Goal: Transaction & Acquisition: Purchase product/service

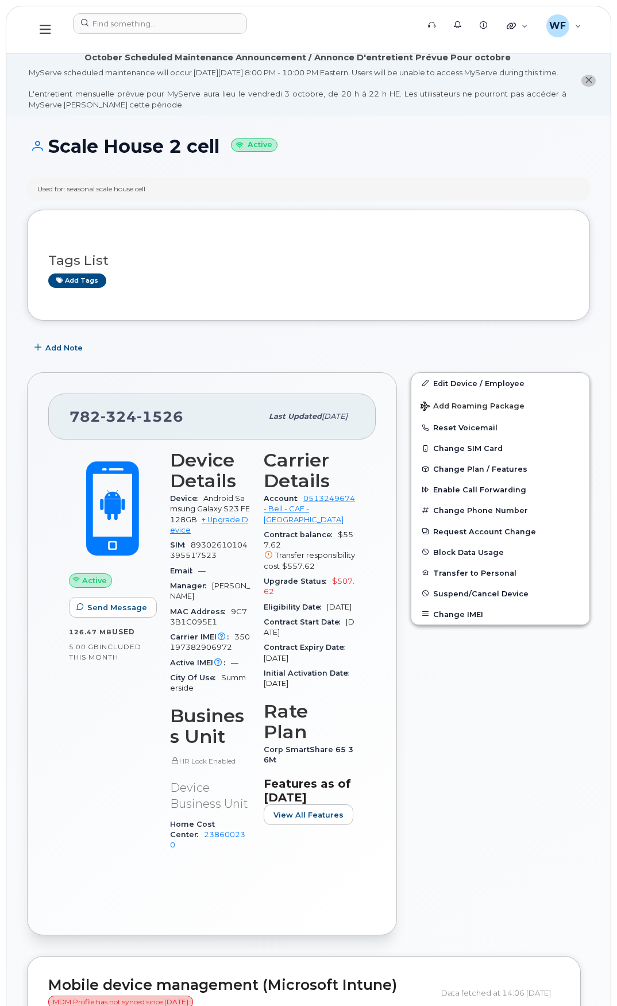
click at [52, 28] on button at bounding box center [45, 29] width 37 height 33
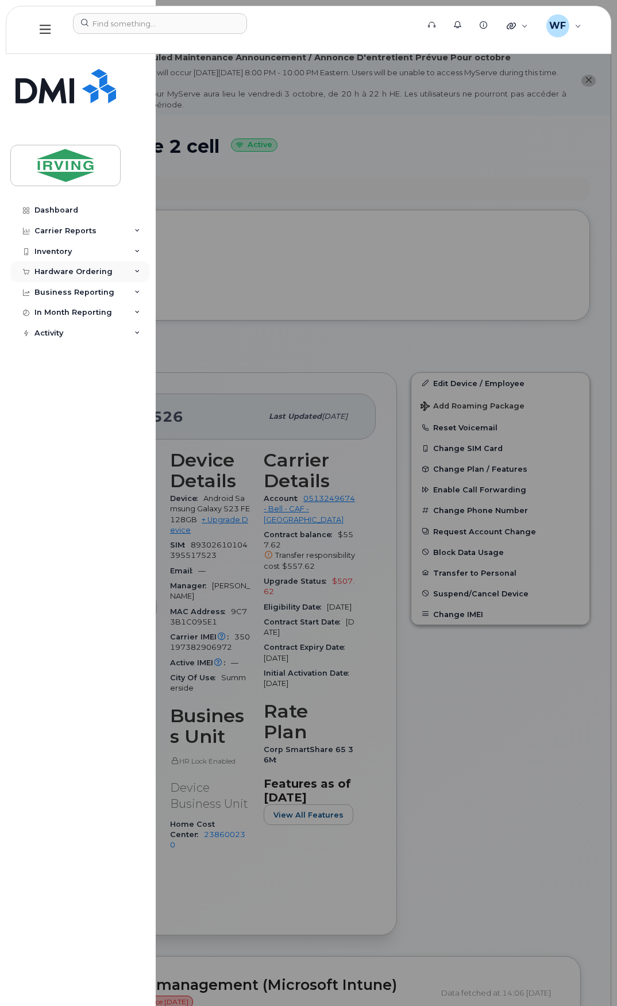
click at [89, 268] on div "Hardware Ordering" at bounding box center [73, 271] width 78 height 9
click at [48, 313] on div "Orders" at bounding box center [54, 315] width 28 height 10
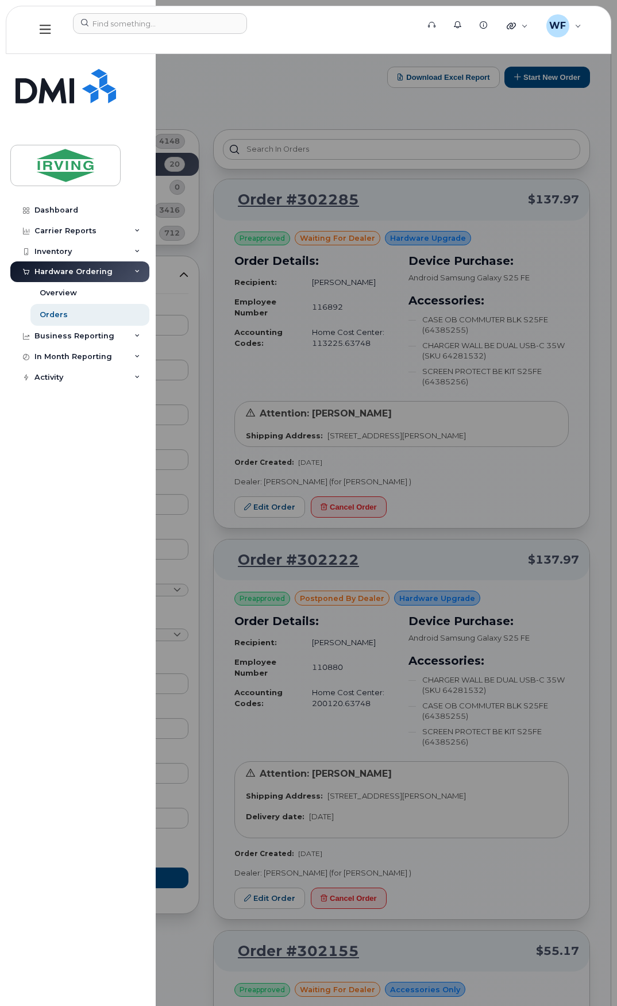
click at [489, 108] on div at bounding box center [308, 503] width 617 height 1006
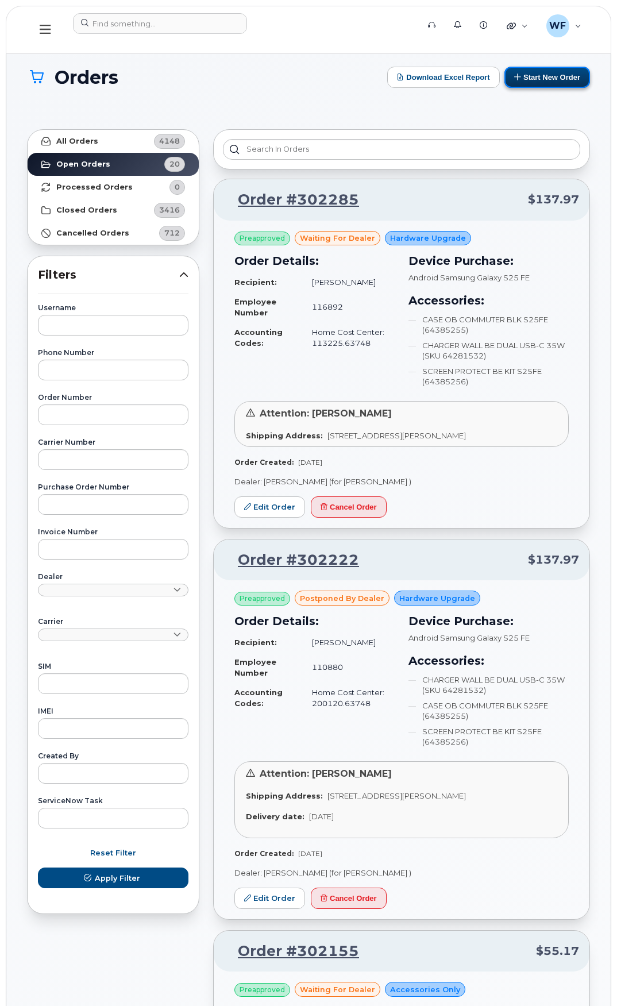
click at [555, 79] on button "Start New Order" at bounding box center [548, 77] width 86 height 21
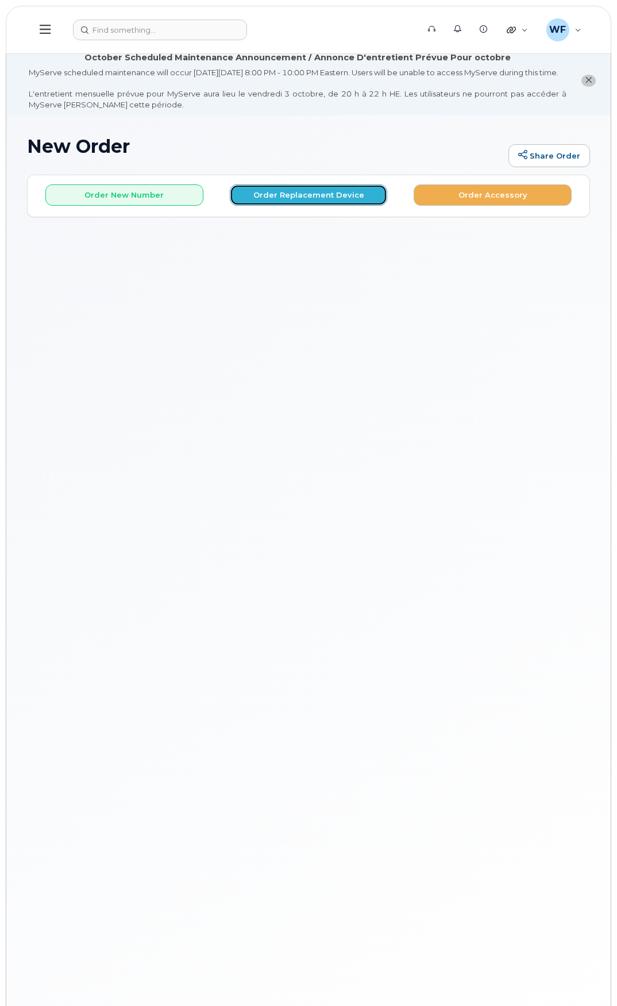
click at [310, 206] on button "Order Replacement Device" at bounding box center [309, 194] width 158 height 21
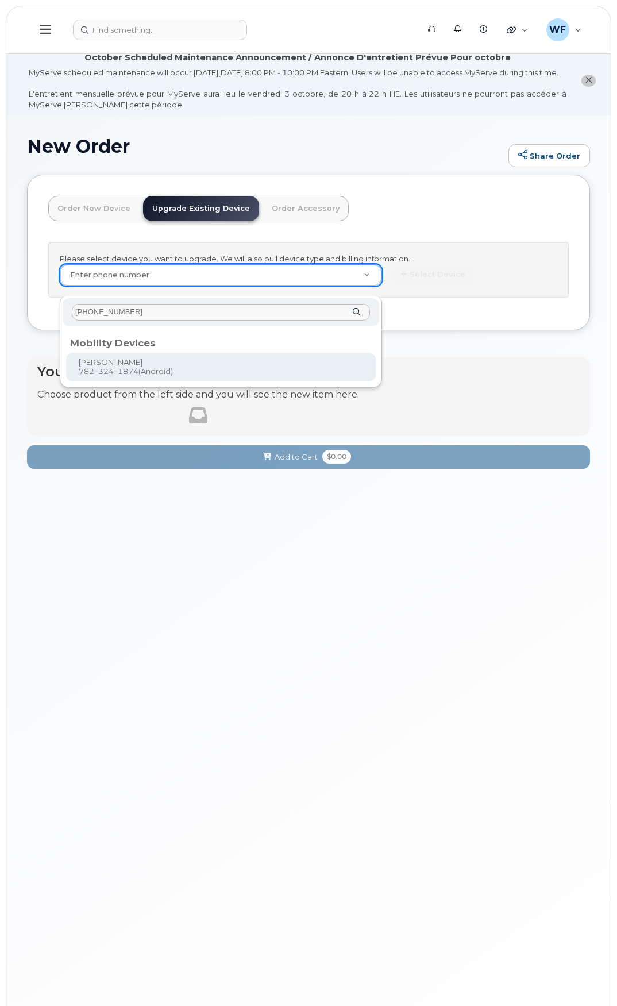
type input "782-324-1874"
type input "877062"
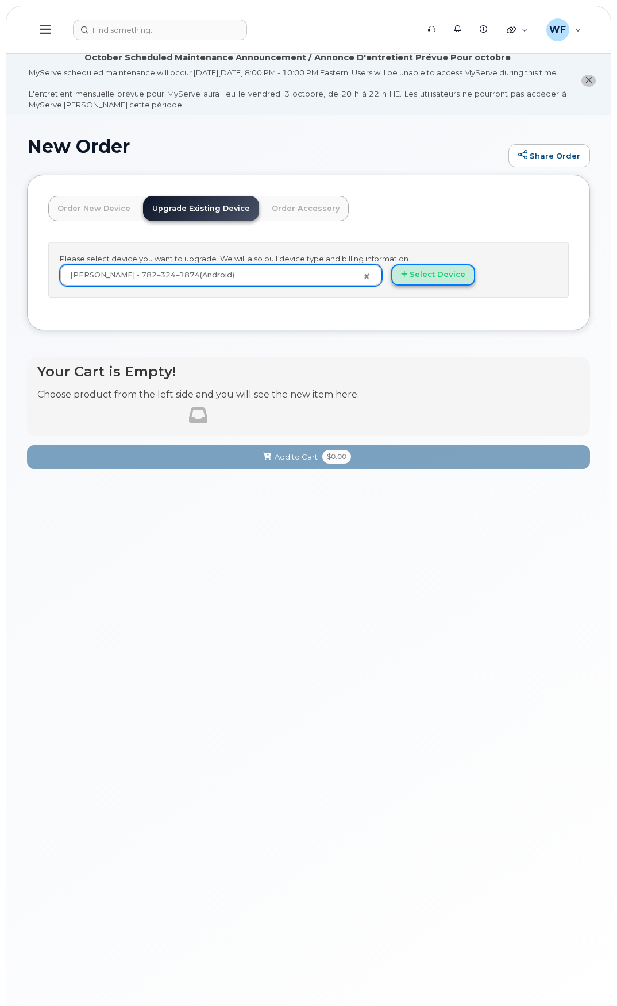
click at [427, 283] on button "Select Device" at bounding box center [433, 274] width 84 height 21
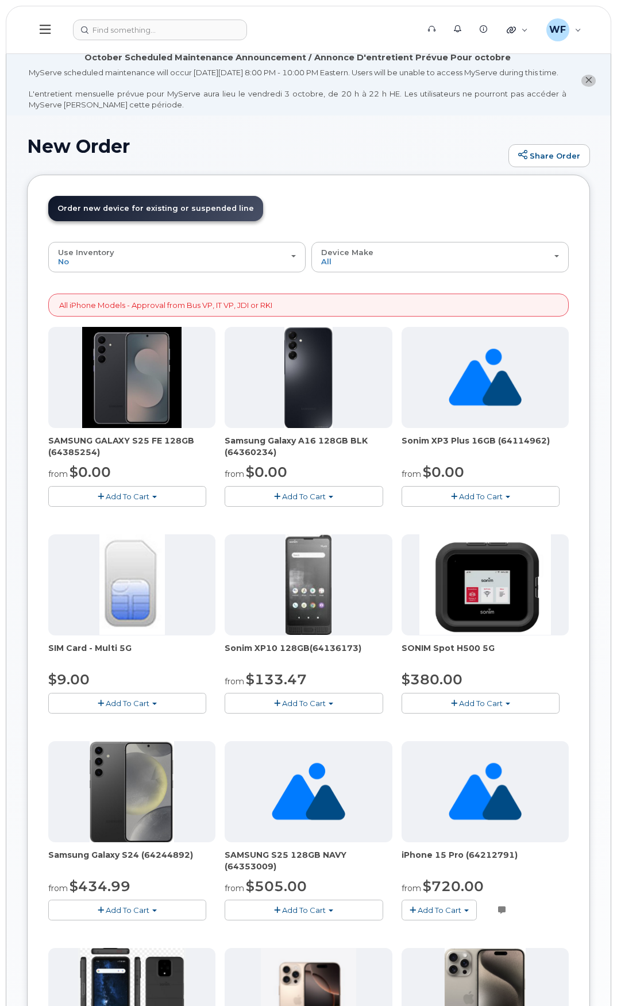
click at [132, 501] on span "Add To Cart" at bounding box center [128, 496] width 44 height 9
click at [140, 525] on link "$0.00 - 3 year term – Voice & Data(128gb)" at bounding box center [142, 518] width 182 height 14
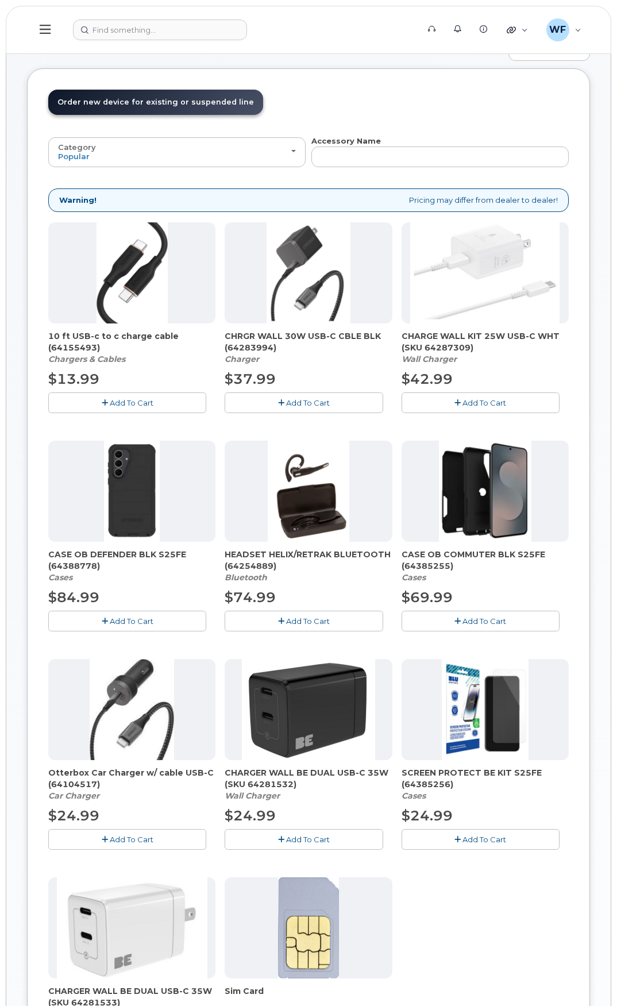
scroll to position [115, 0]
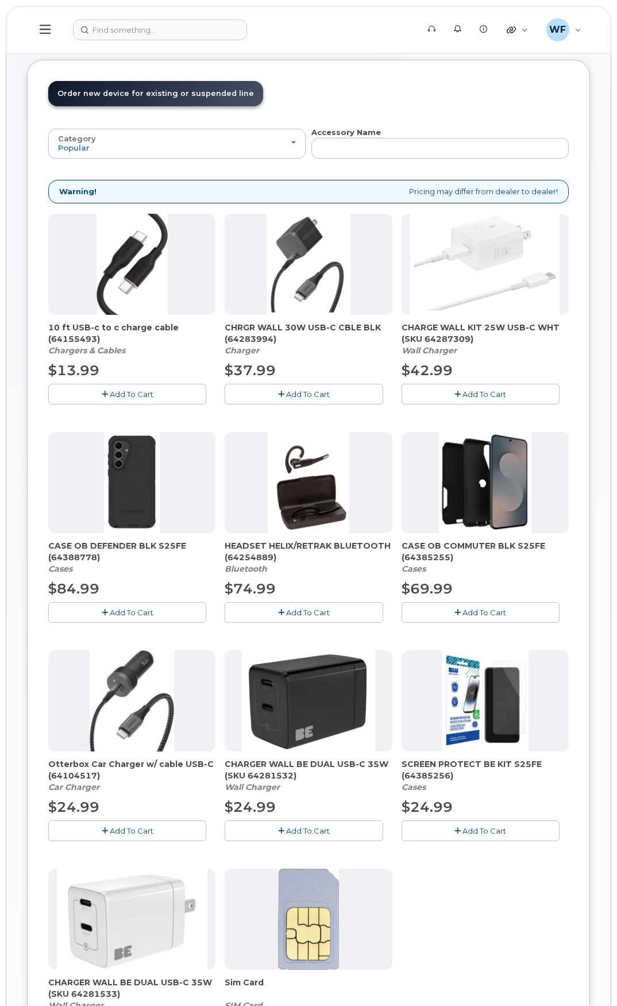
click at [475, 617] on span "Add To Cart" at bounding box center [485, 612] width 44 height 9
click at [501, 836] on span "Add To Cart" at bounding box center [485, 830] width 44 height 9
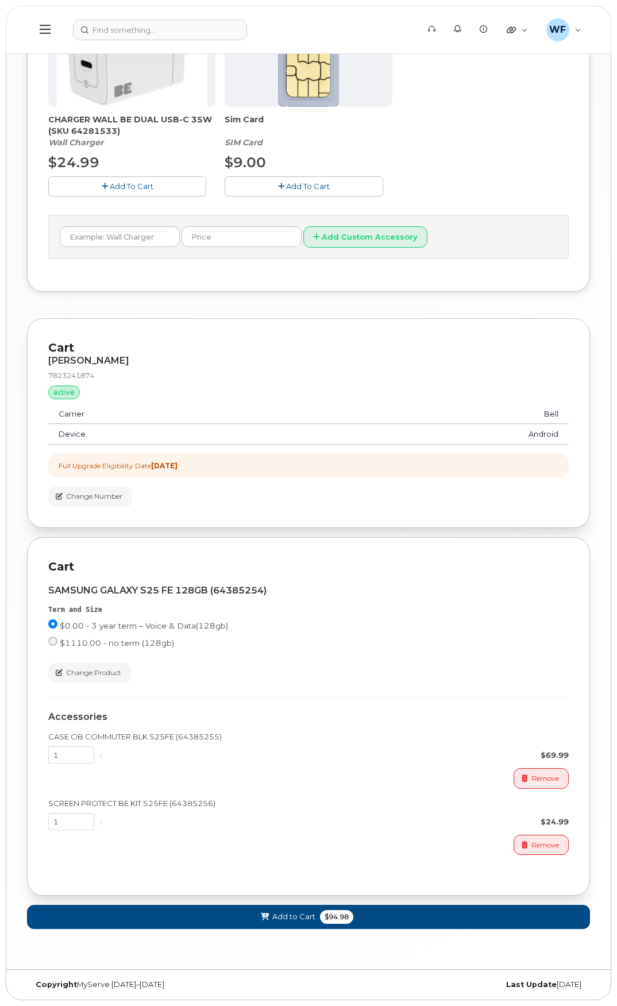
scroll to position [989, 0]
click at [444, 921] on button "Add to Cart $94.98" at bounding box center [308, 917] width 563 height 24
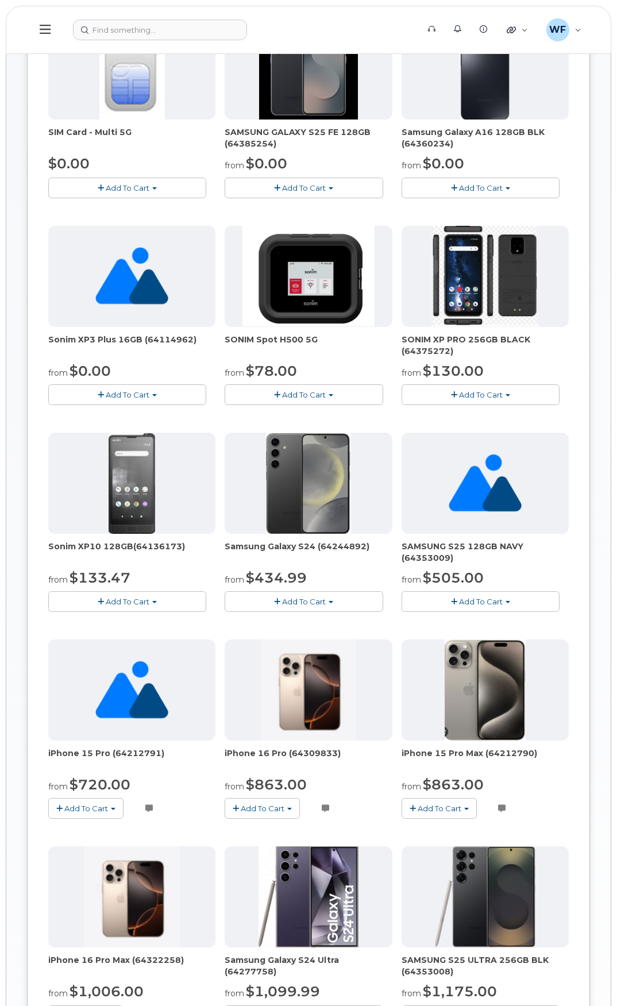
scroll to position [0, 0]
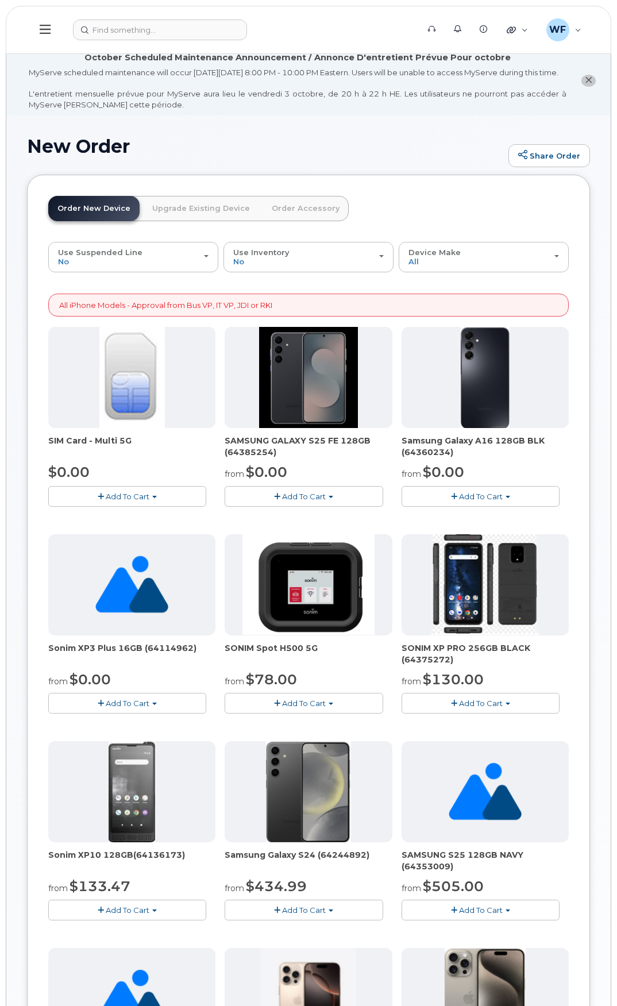
click at [201, 219] on link "Upgrade Existing Device" at bounding box center [201, 208] width 116 height 25
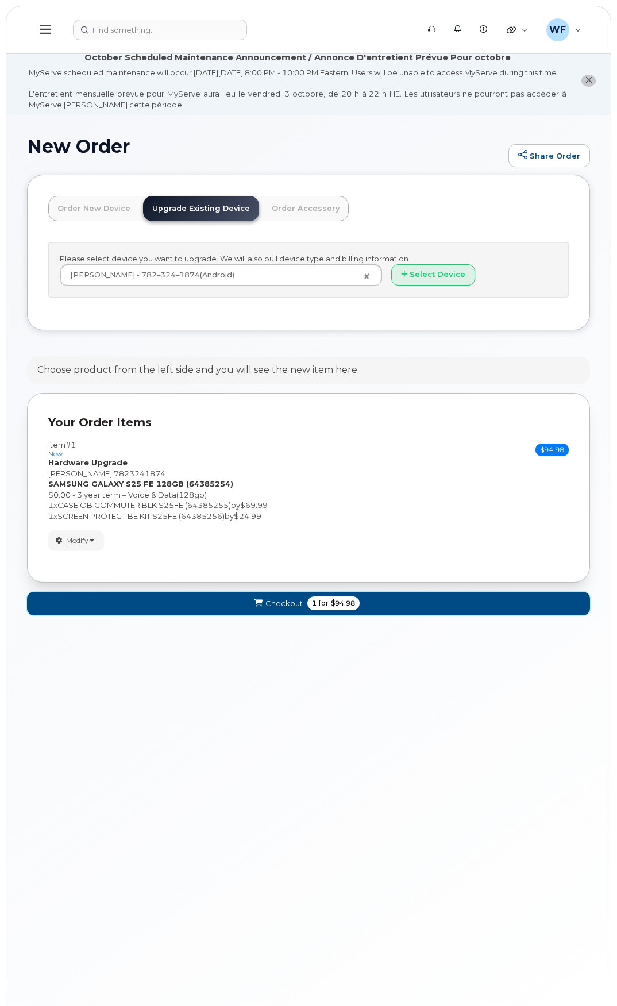
click at [399, 616] on button "Checkout 1 for $94.98" at bounding box center [308, 604] width 563 height 24
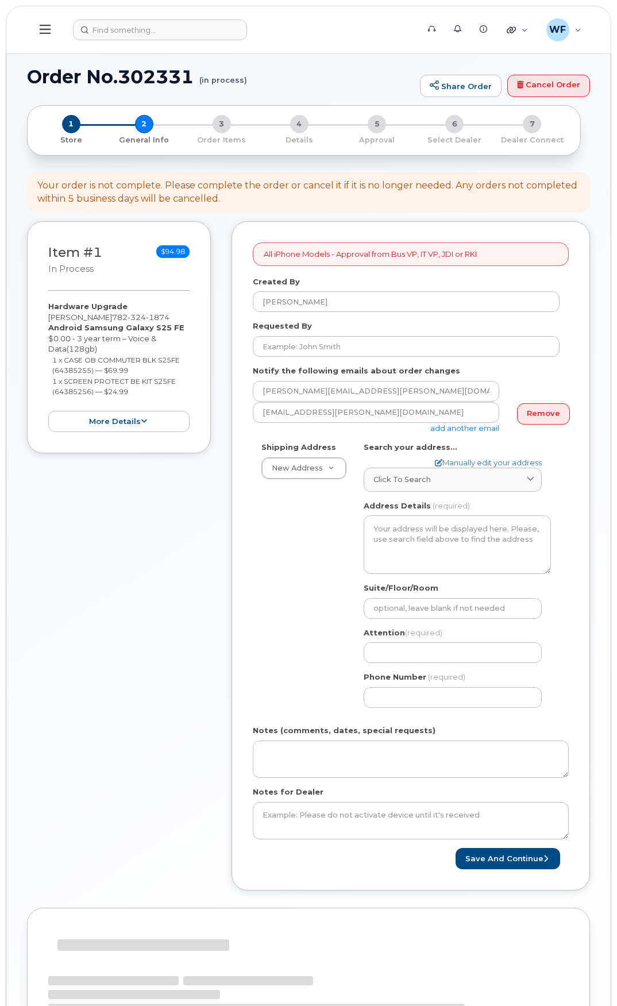
select select
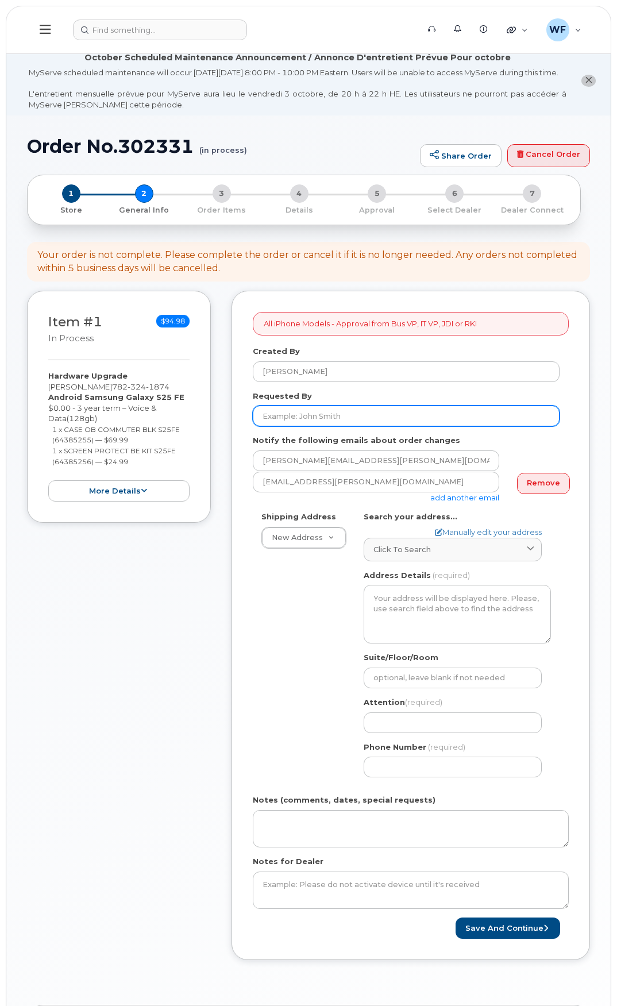
click at [336, 424] on input "Requested By" at bounding box center [406, 416] width 307 height 21
type input "[PERSON_NAME]"
click at [533, 491] on link "Remove" at bounding box center [543, 483] width 53 height 21
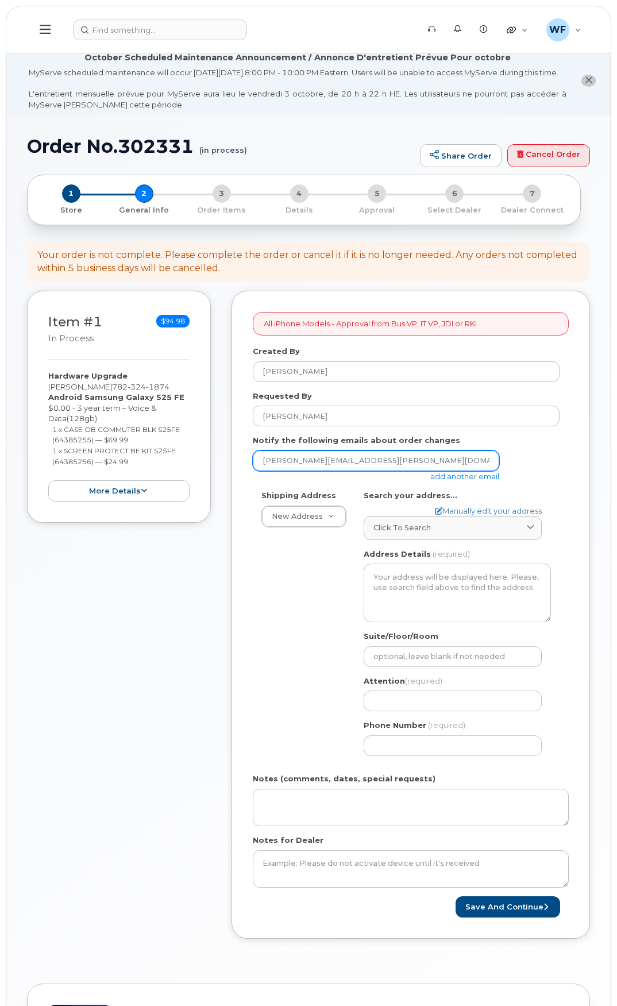
drag, startPoint x: 413, startPoint y: 470, endPoint x: 172, endPoint y: 463, distance: 240.9
click at [172, 463] on div "Item #1 in process $94.98 Hardware Upgrade Garet Cameron 782 324 1874 Android S…" at bounding box center [308, 624] width 563 height 666
type input "[EMAIL_ADDRESS][PERSON_NAME][DOMAIN_NAME]"
type input "[STREET_ADDRESS]"
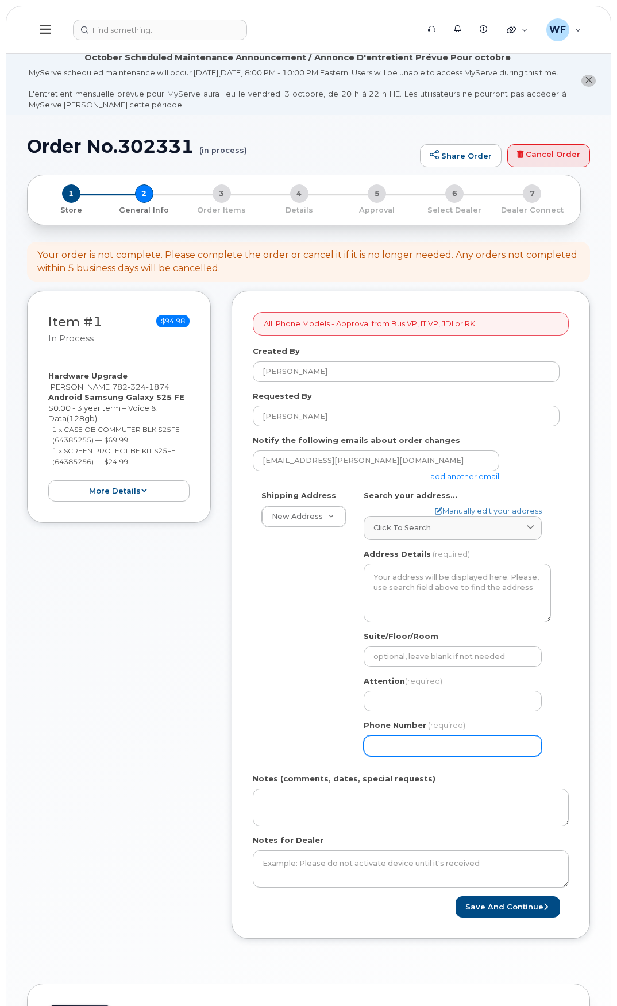
type input "9028367307"
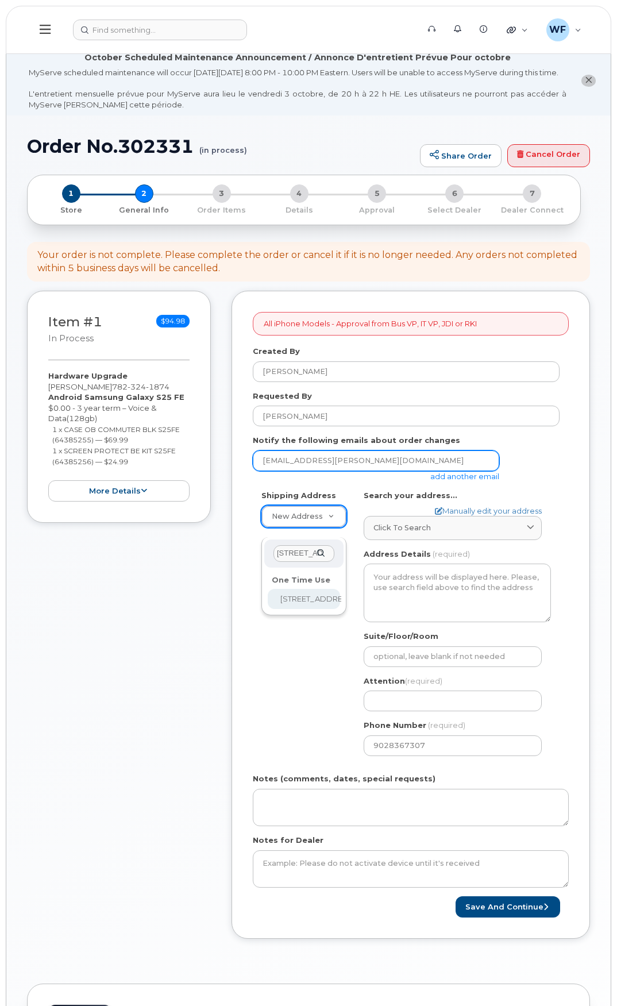
scroll to position [0, 35]
select select "25532 Main Highway #2"
type input "25532 Main Highway #2"
type input "5242"
type input "C1N 4J9"
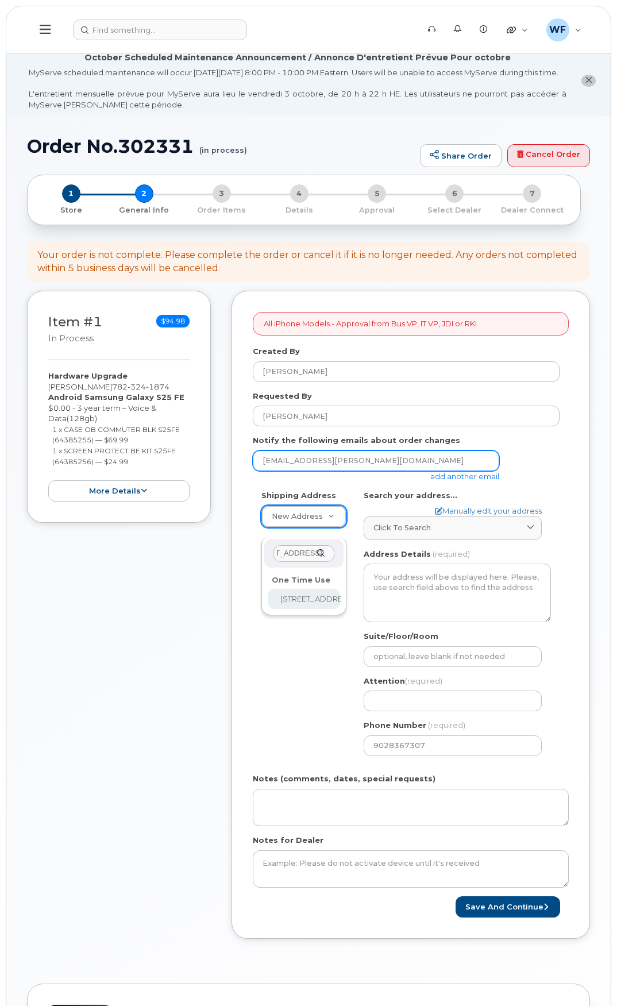
type input "[PERSON_NAME]"
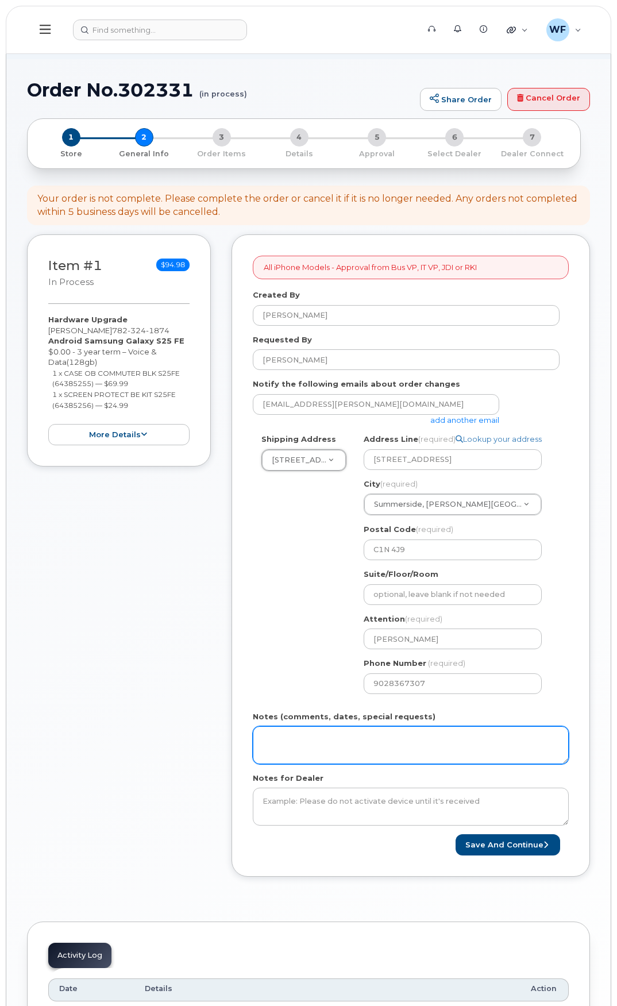
scroll to position [115, 0]
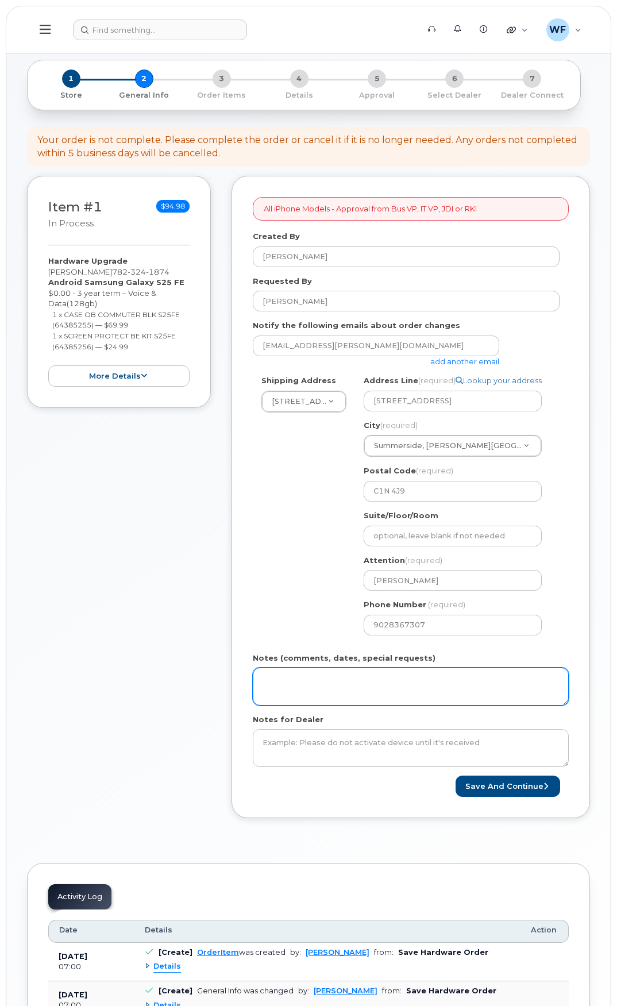
click at [291, 689] on textarea "Notes (comments, dates, special requests)" at bounding box center [411, 687] width 316 height 38
paste textarea "please send to Attn: Will Feaver Cavendish Farms Plant 1 Stock Room 25532 Main …"
type textarea "please send to Attn: Will Feaver Cavendish Farms Plant 1 Stock Room 25532 Main …"
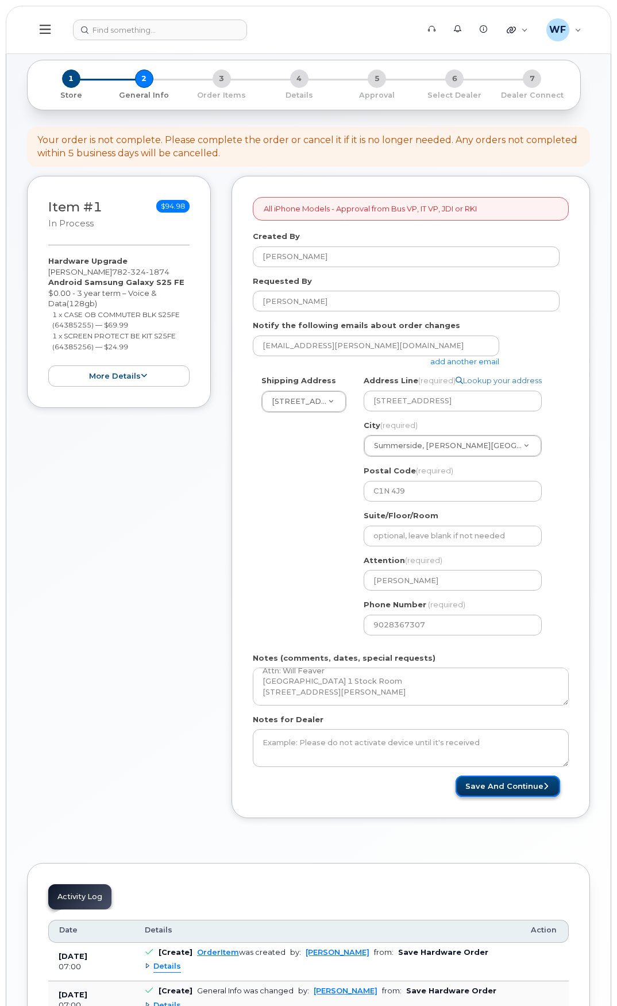
click at [495, 797] on button "Save and Continue" at bounding box center [508, 786] width 105 height 21
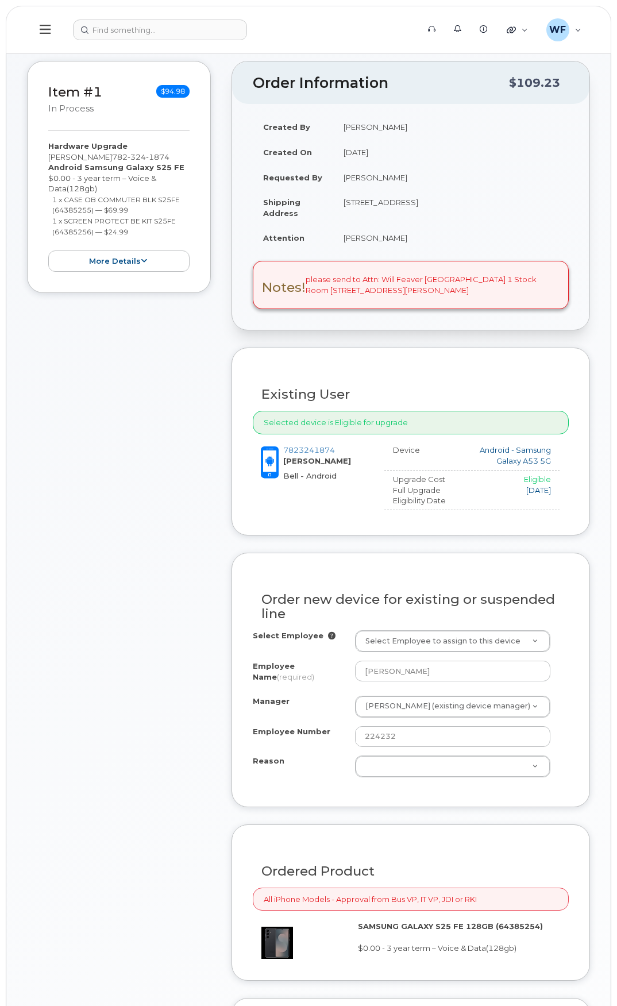
scroll to position [287, 0]
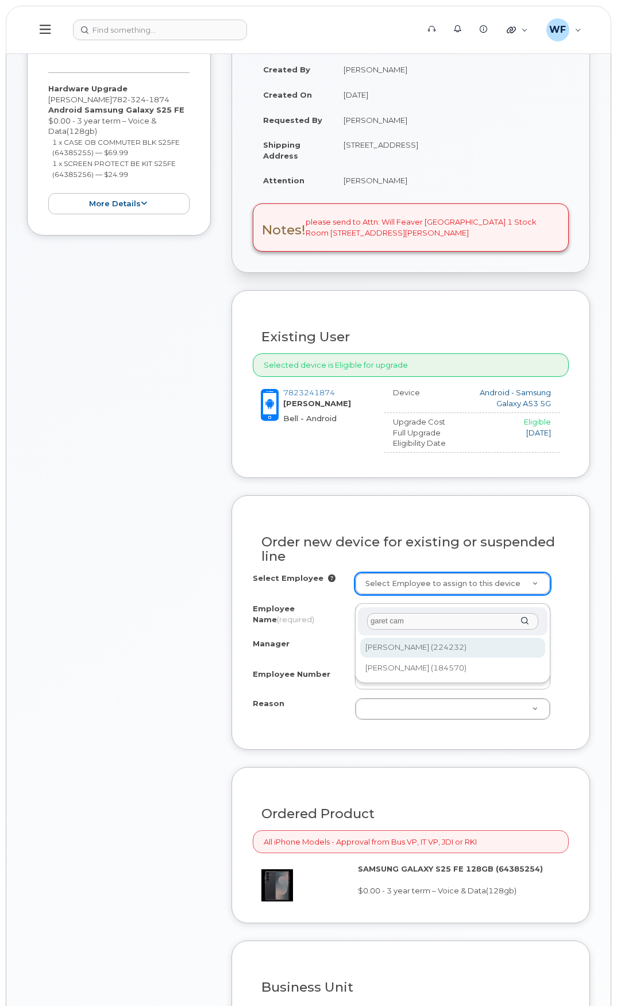
type input "garet cam"
type input "1781062"
type input "890000.5110"
select select "1455957"
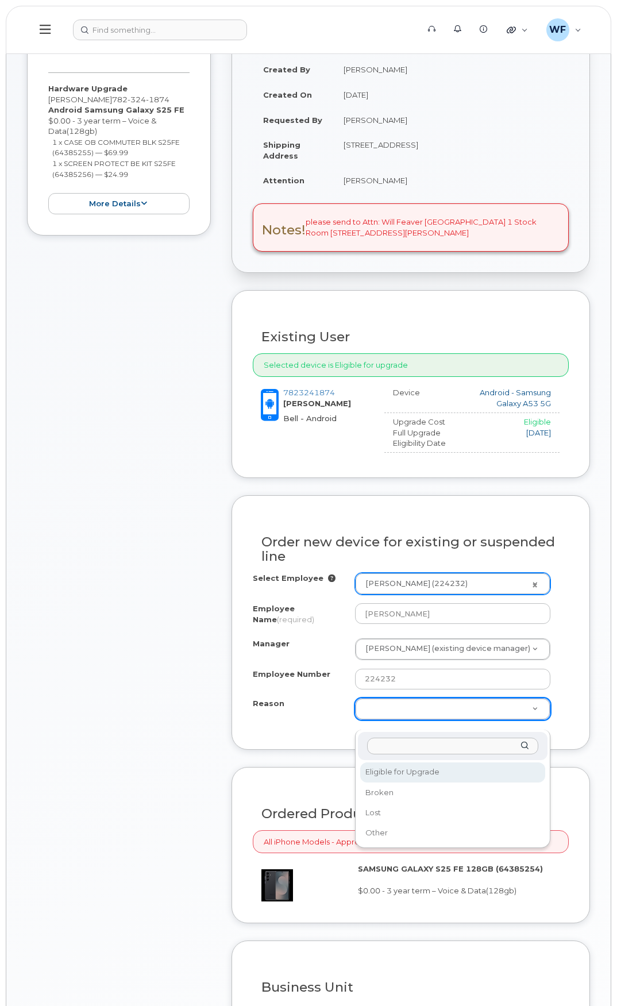
select select "eligible_for_upgrade"
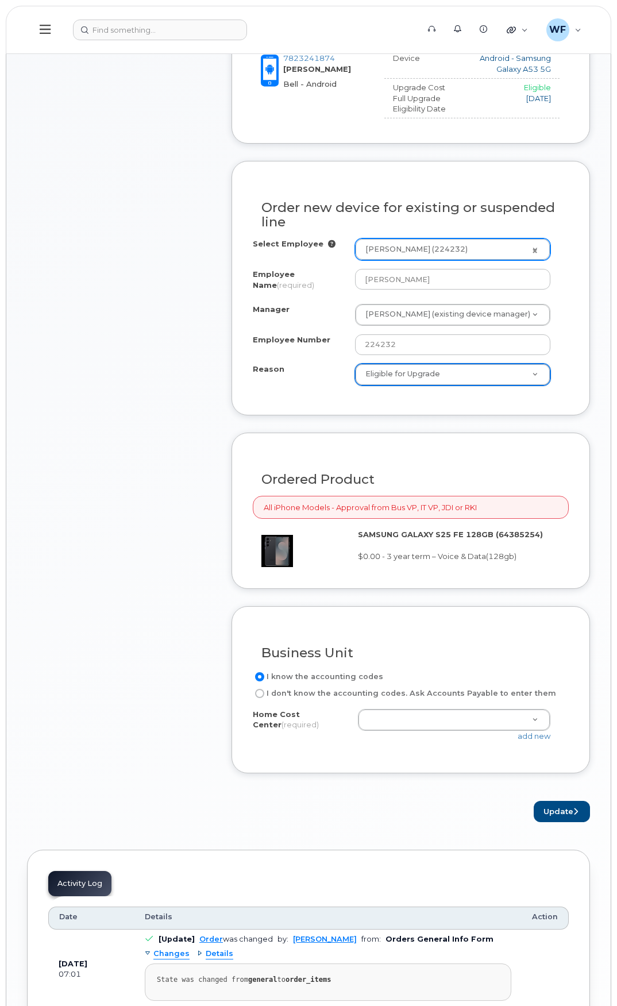
scroll to position [632, 0]
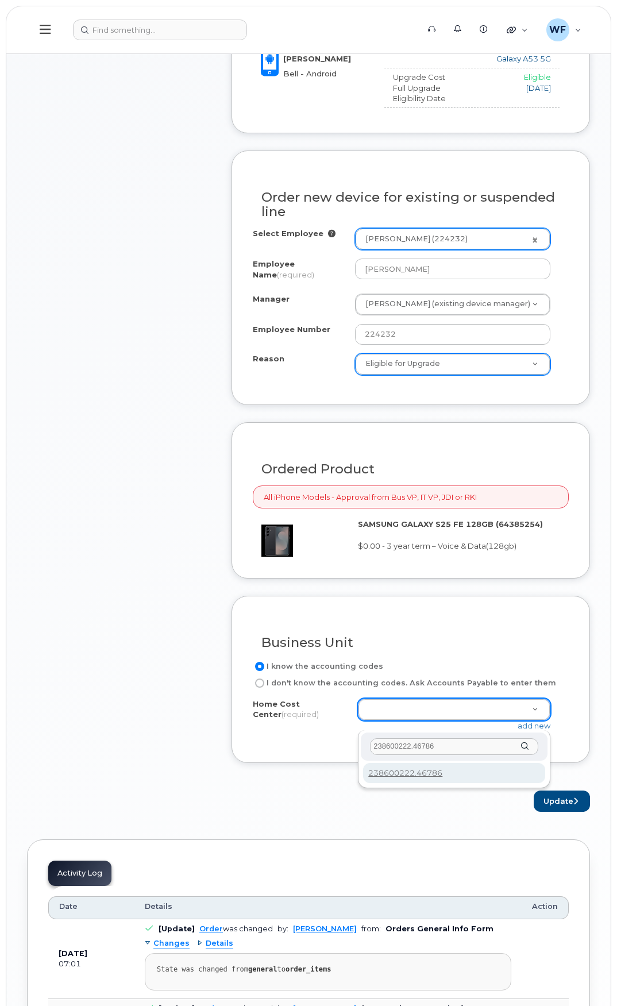
type input "238600222.46786"
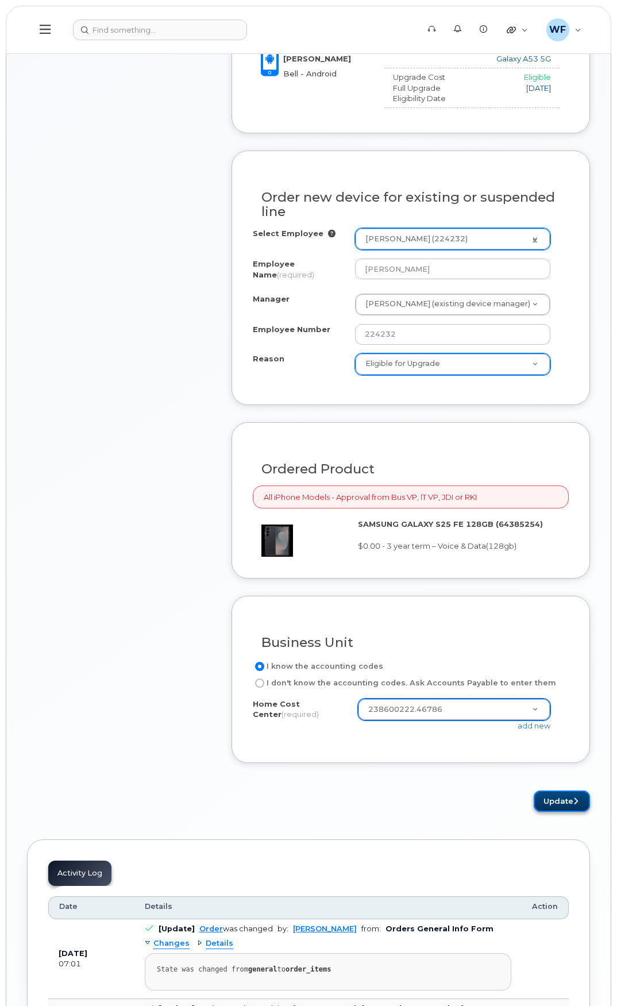
click at [552, 812] on button "Update" at bounding box center [562, 801] width 56 height 21
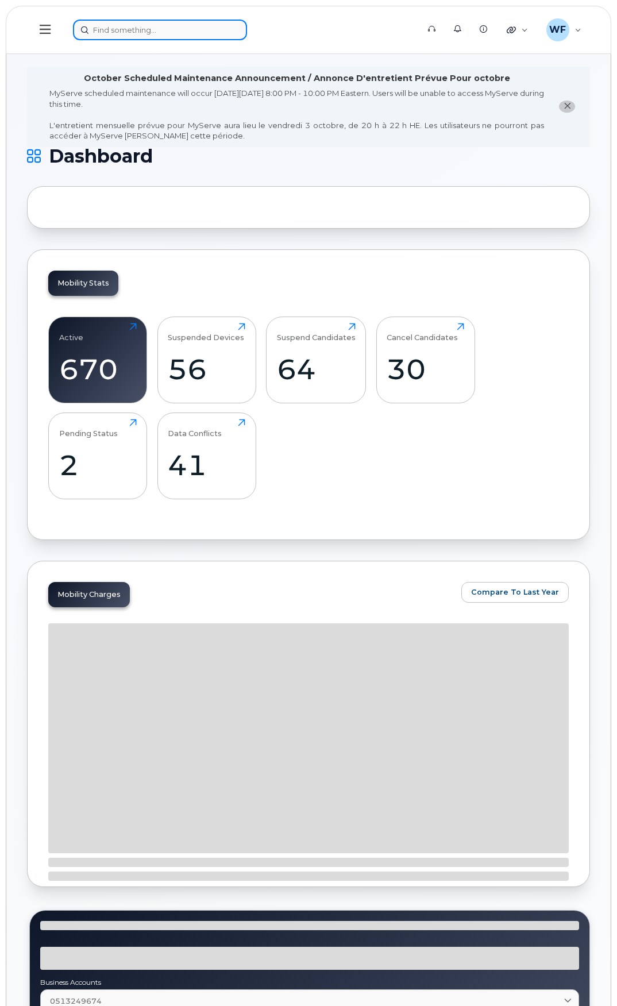
click at [108, 24] on input at bounding box center [160, 30] width 174 height 21
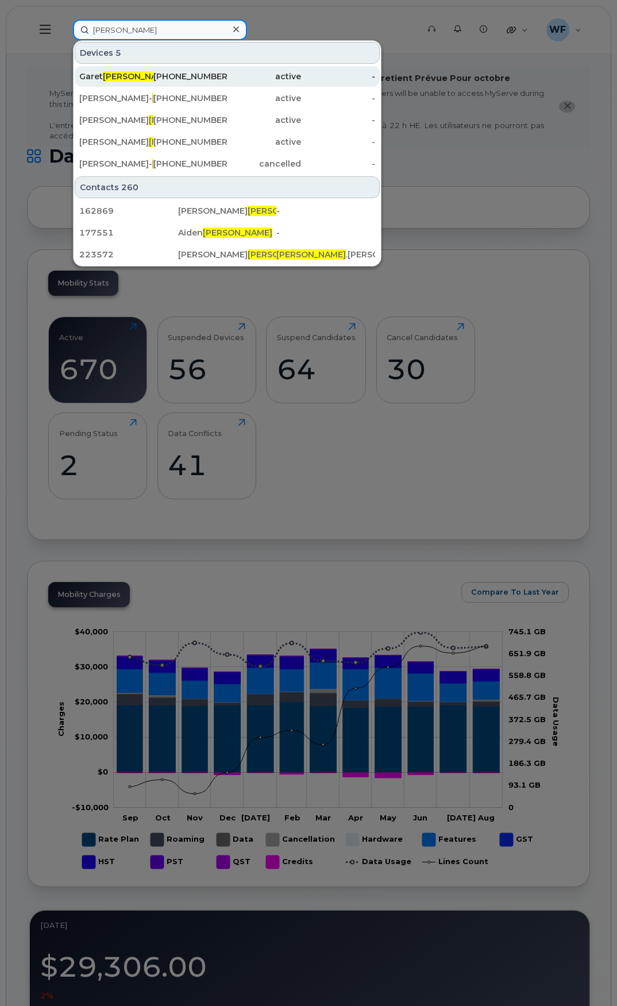
type input "[PERSON_NAME]"
click at [126, 78] on span "[PERSON_NAME]" at bounding box center [138, 76] width 70 height 10
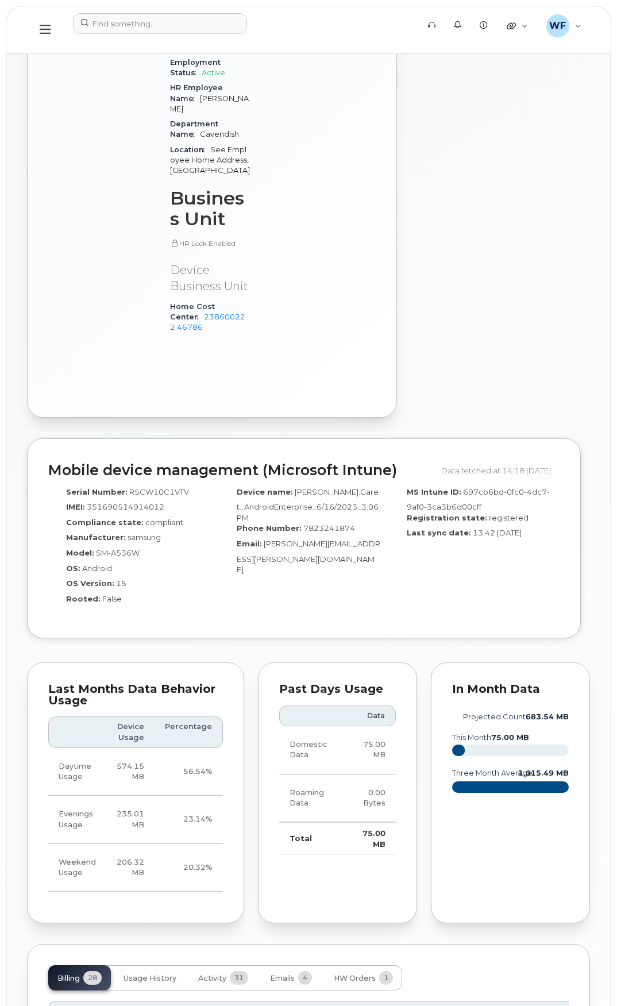
scroll to position [805, 0]
drag, startPoint x: 241, startPoint y: 255, endPoint x: 249, endPoint y: 241, distance: 16.0
click at [249, 298] on div "Home Cost Center 238600222.46786" at bounding box center [210, 316] width 80 height 36
copy link "238600222.46786"
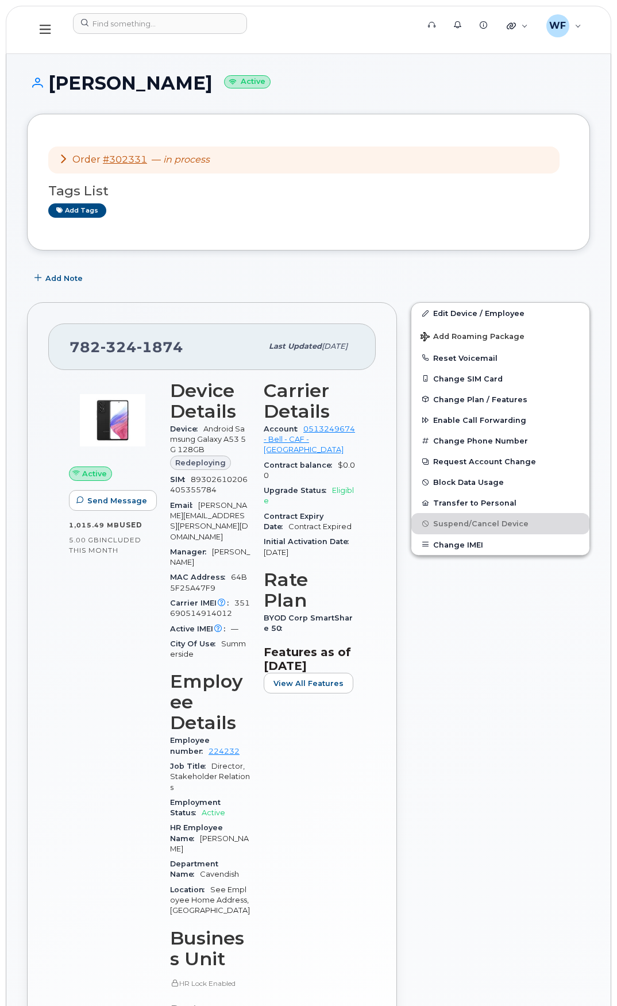
scroll to position [0, 0]
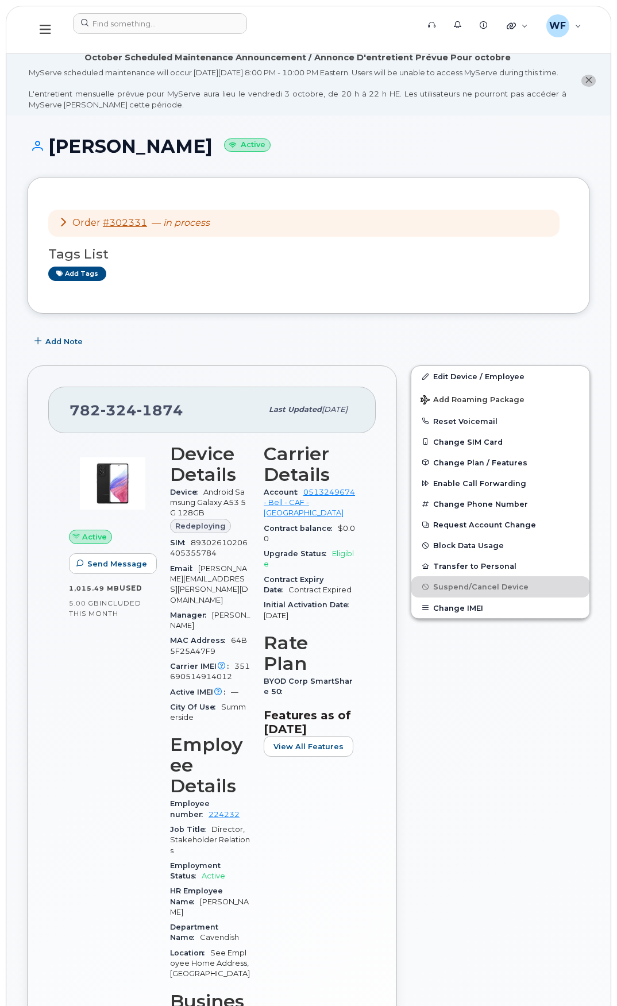
click at [41, 27] on icon at bounding box center [45, 29] width 11 height 13
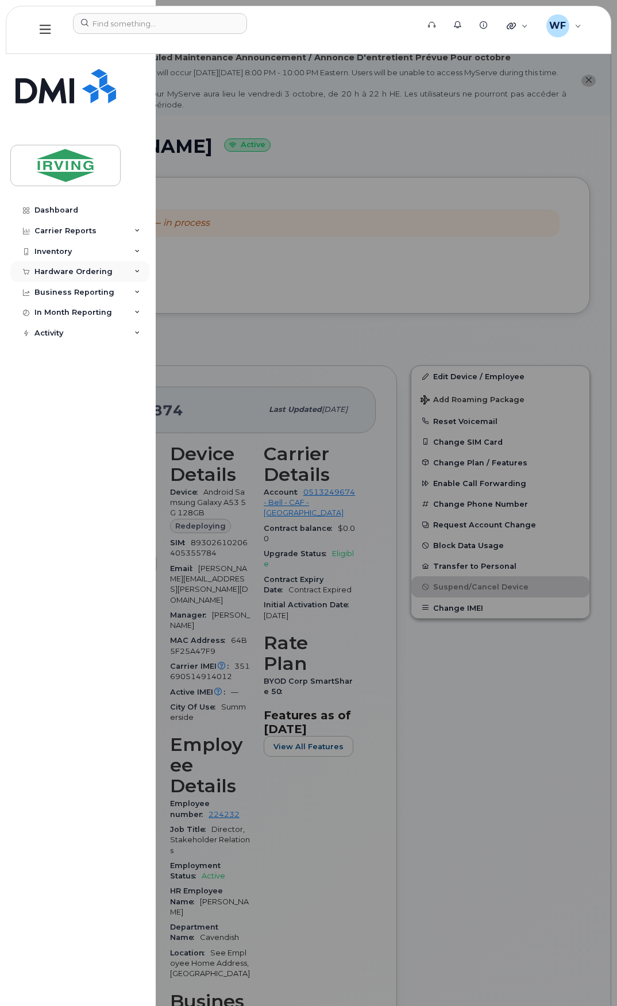
click at [83, 263] on div "Hardware Ordering" at bounding box center [79, 272] width 139 height 21
click at [63, 315] on div "Orders" at bounding box center [54, 315] width 28 height 10
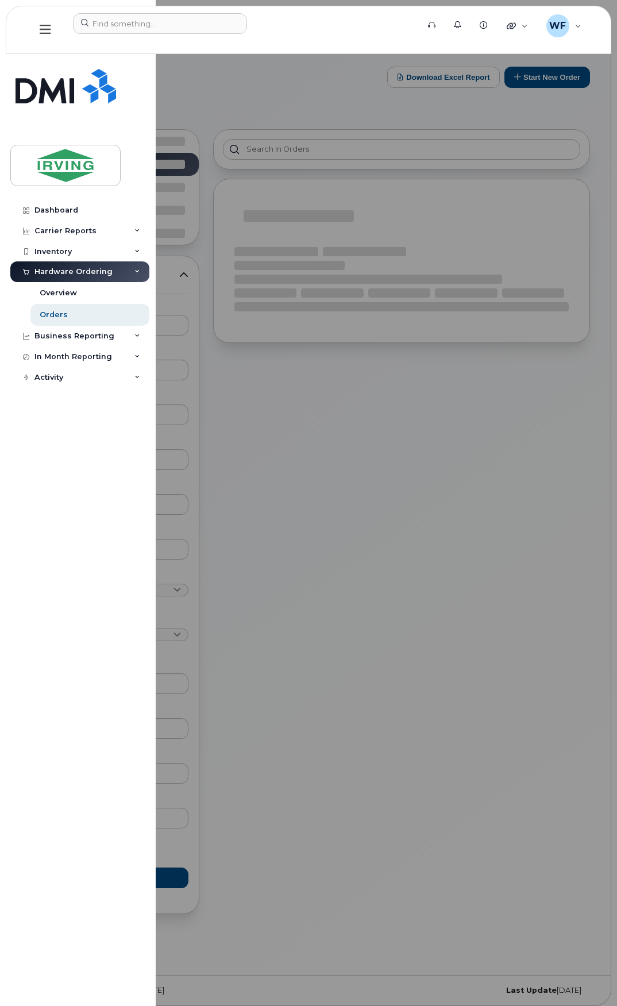
click at [563, 104] on div at bounding box center [308, 503] width 617 height 1006
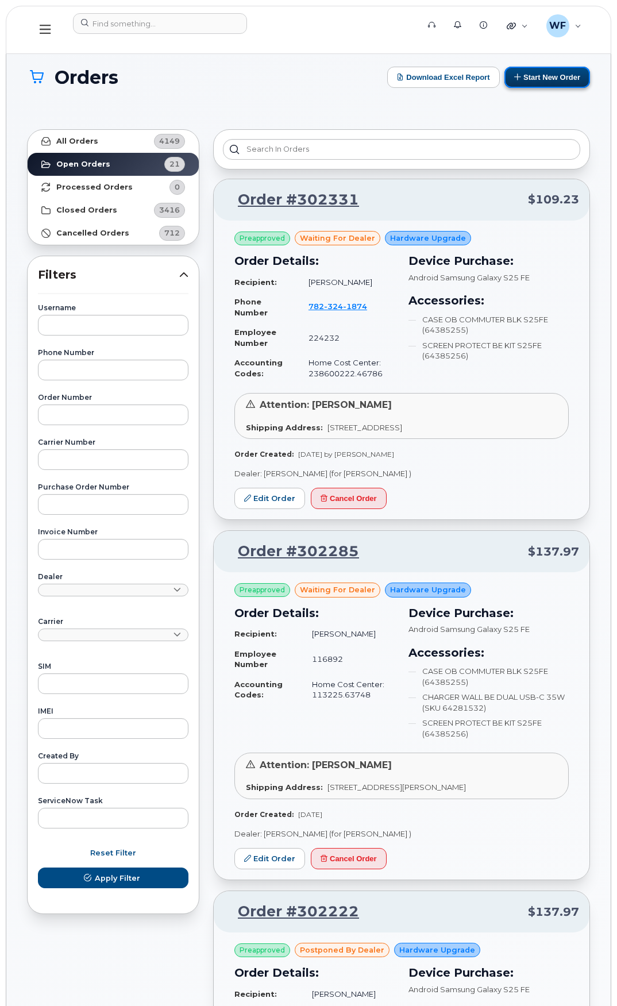
click at [556, 78] on button "Start New Order" at bounding box center [548, 77] width 86 height 21
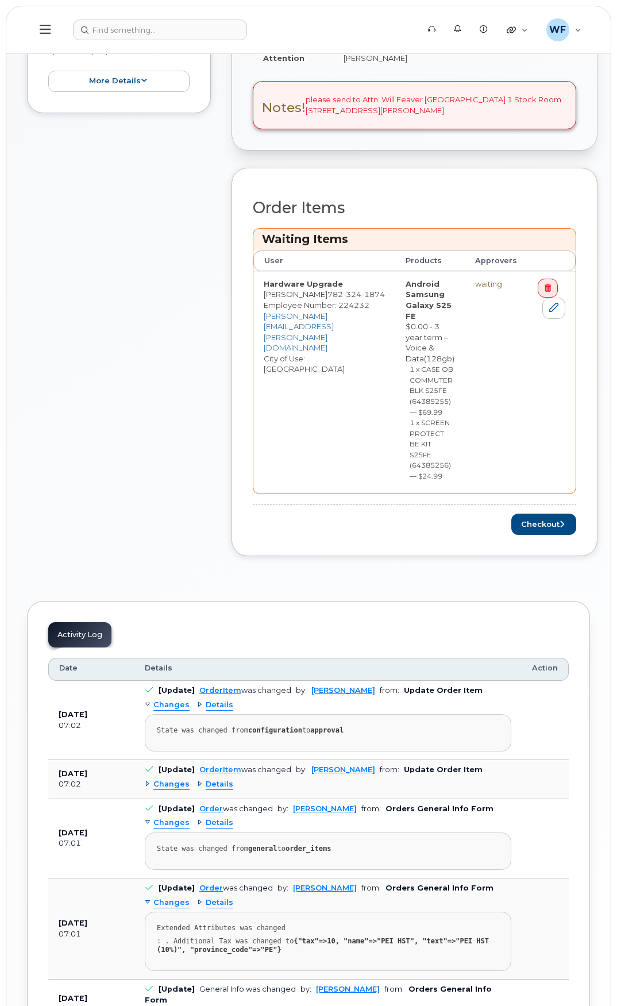
scroll to position [460, 0]
click at [562, 521] on button "Checkout" at bounding box center [544, 523] width 65 height 21
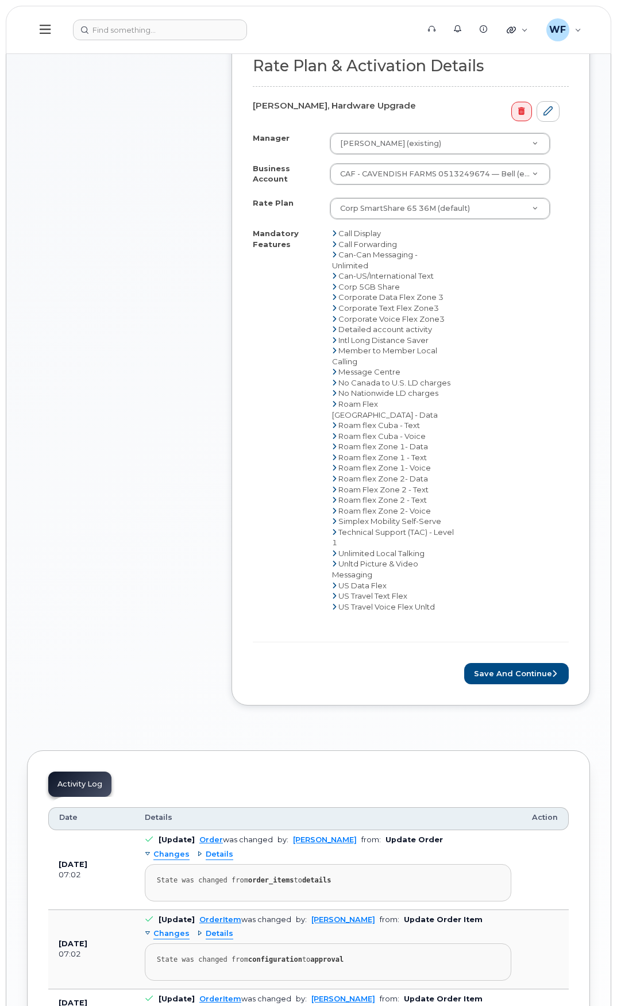
scroll to position [632, 0]
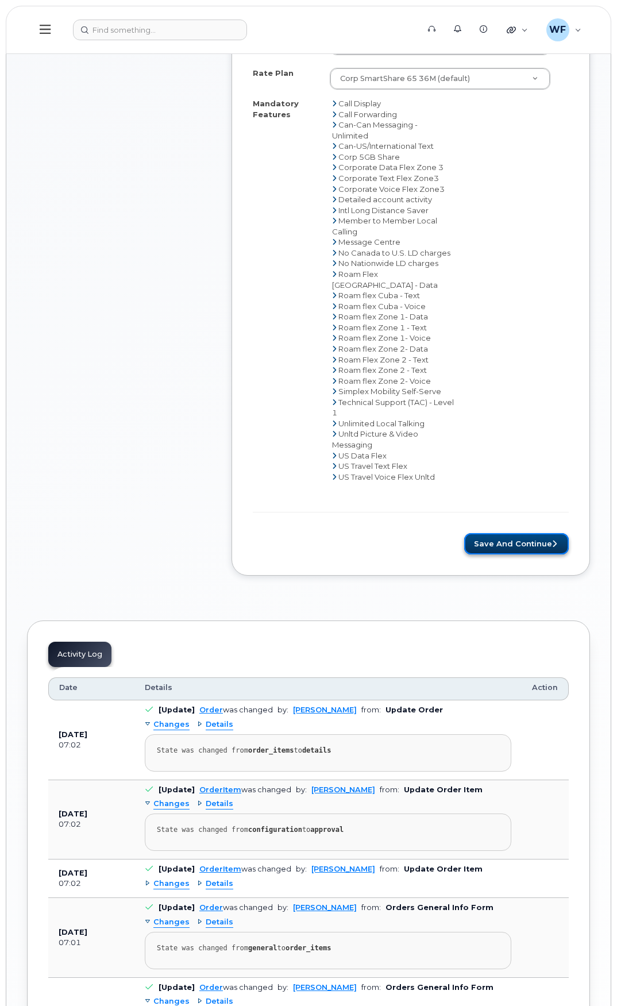
click at [526, 540] on button "Save and Continue" at bounding box center [516, 543] width 105 height 21
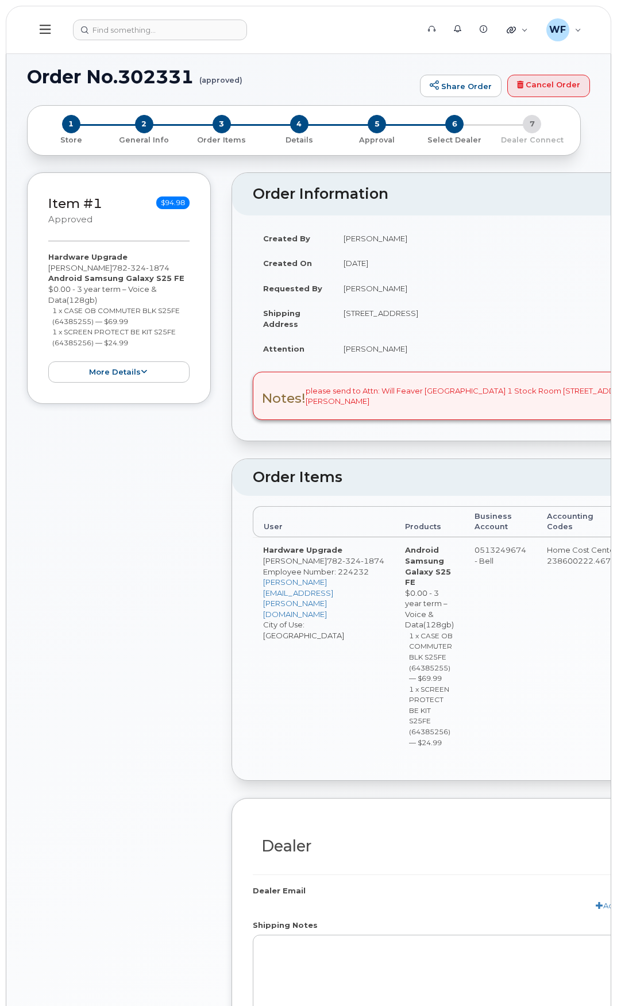
radio input "true"
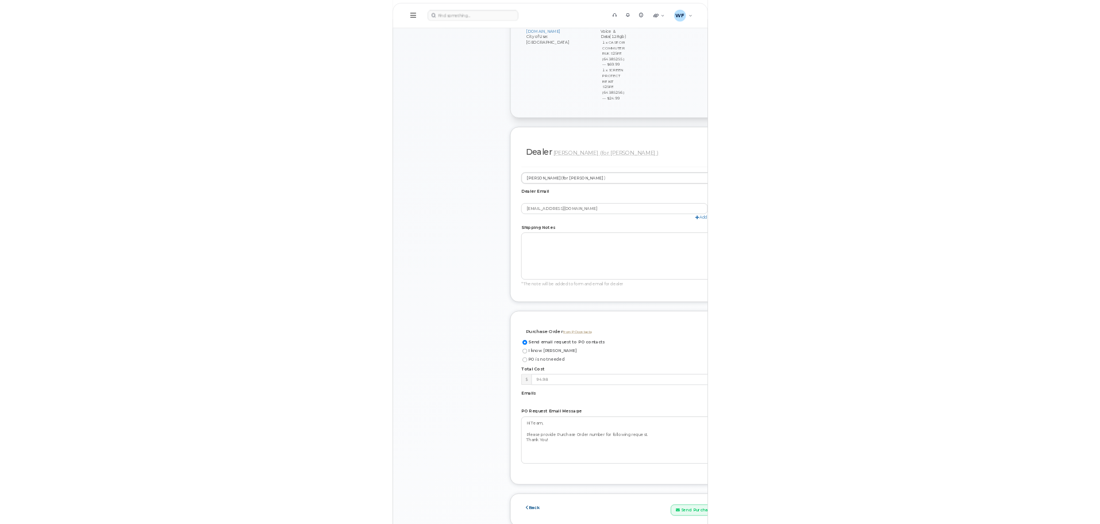
scroll to position [690, 0]
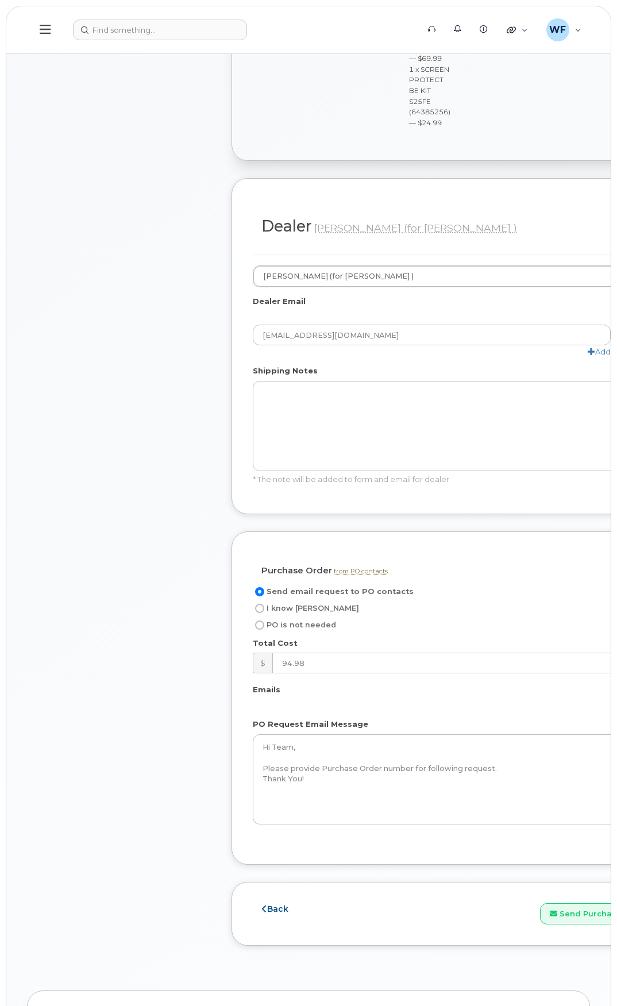
click at [276, 610] on span "I know [PERSON_NAME]" at bounding box center [313, 608] width 93 height 9
click at [264, 610] on input "I know PO" at bounding box center [259, 608] width 9 height 9
radio input "true"
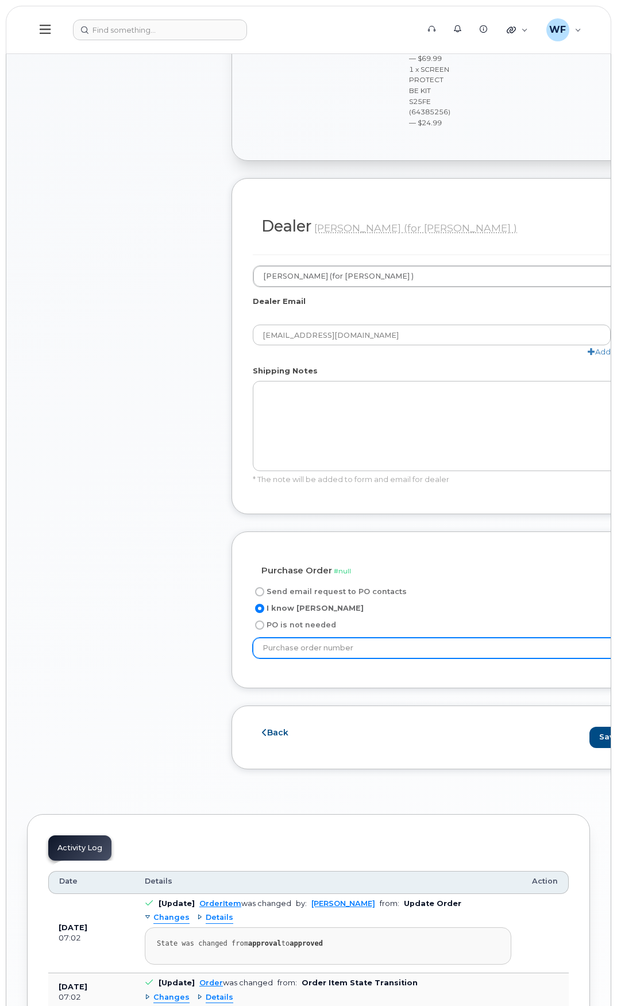
click at [318, 651] on input "text" at bounding box center [473, 648] width 441 height 21
type input "635244"
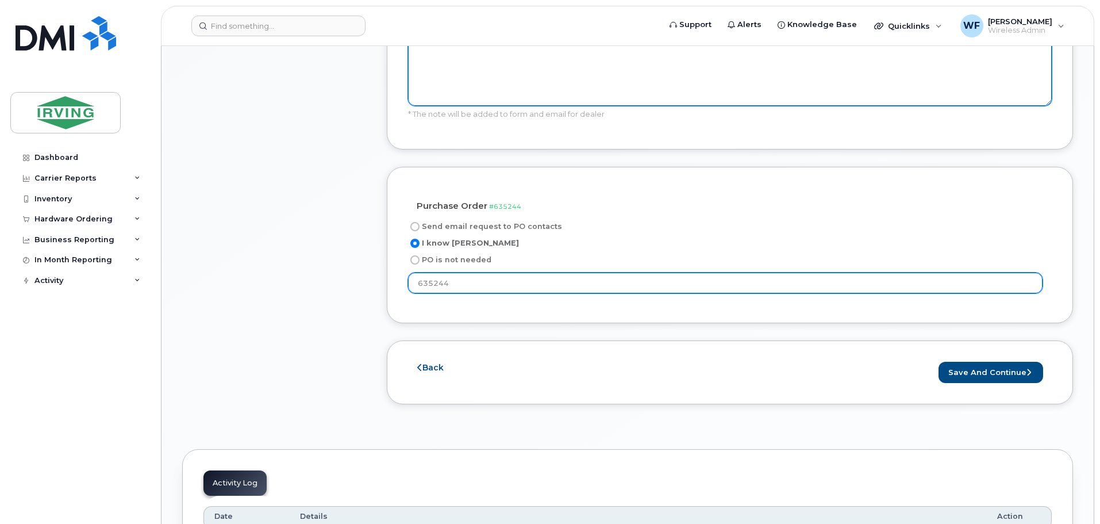
scroll to position [977, 0]
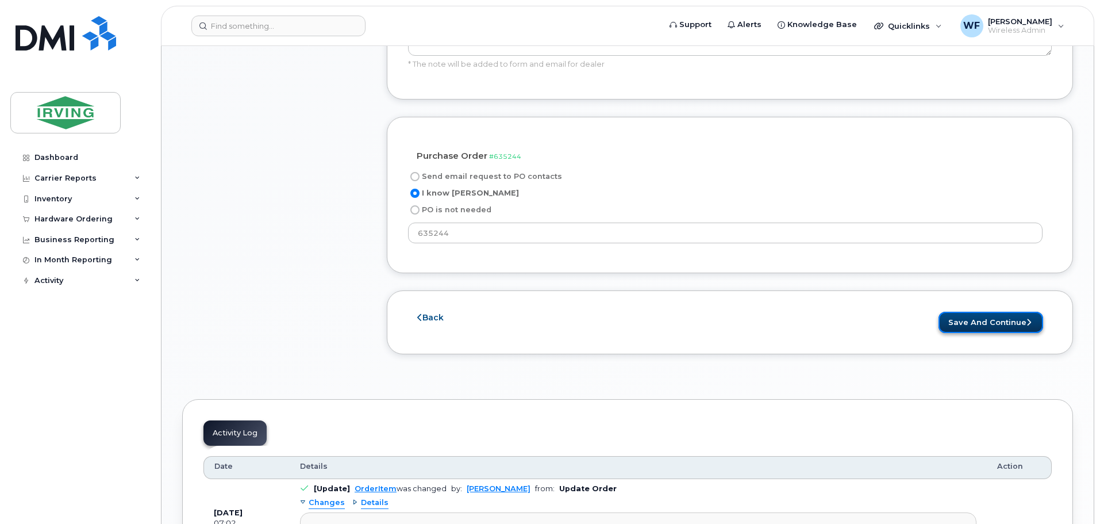
click at [617, 312] on button "Save and Continue" at bounding box center [991, 322] width 105 height 21
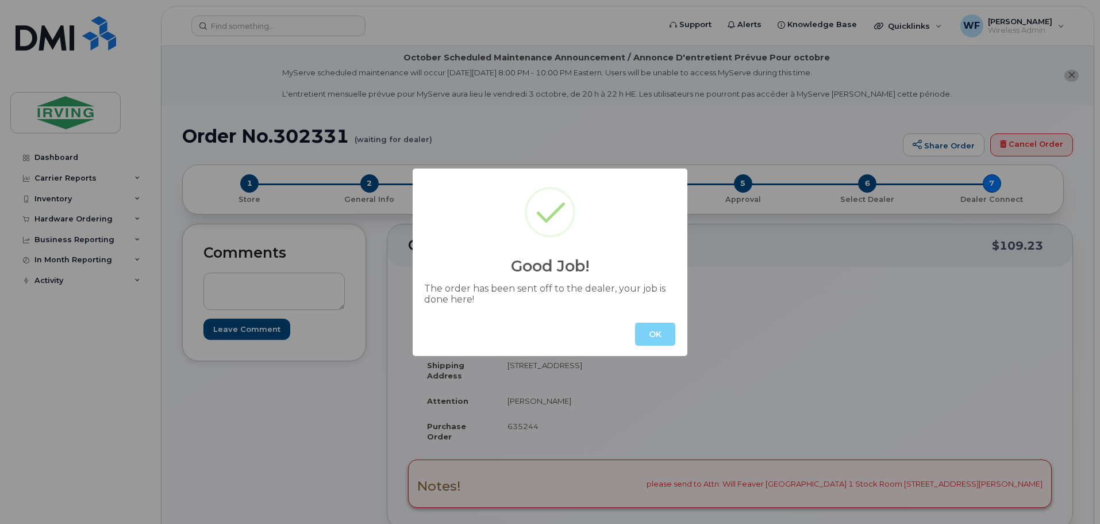
click at [656, 332] on button "OK" at bounding box center [655, 333] width 40 height 23
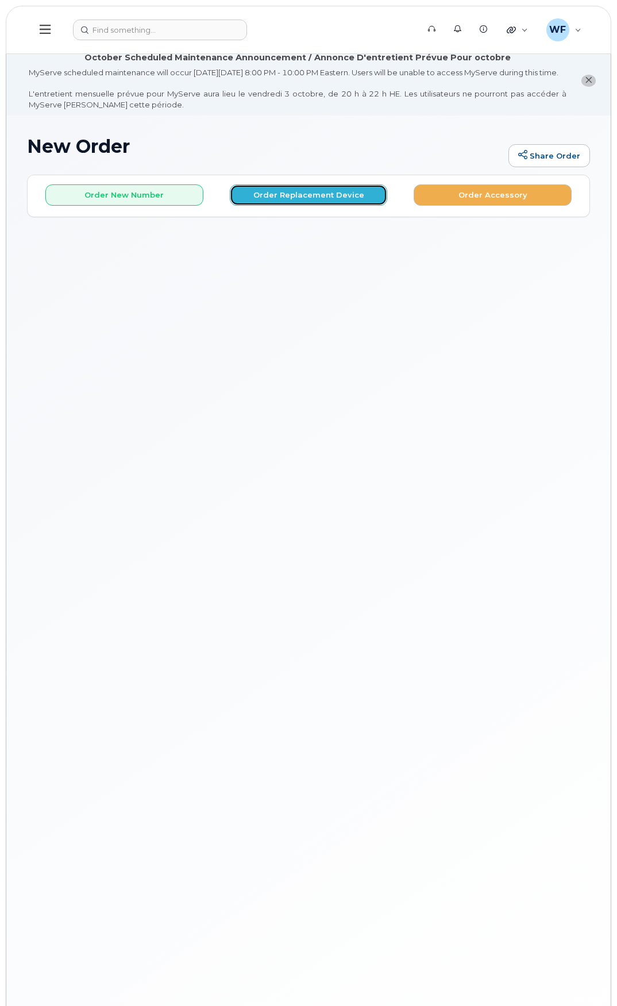
click at [320, 204] on button "Order Replacement Device" at bounding box center [309, 194] width 158 height 21
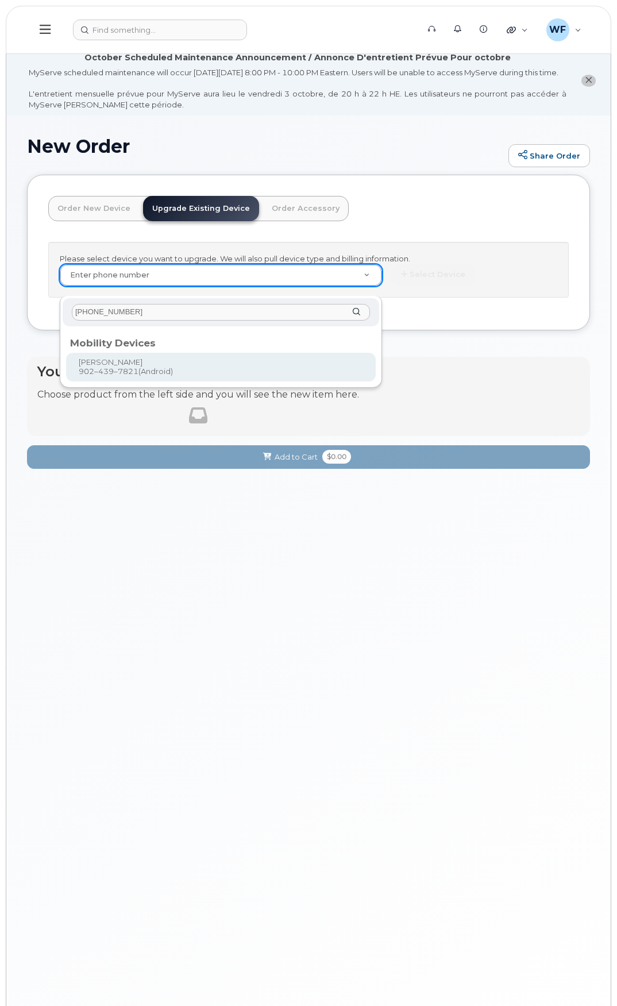
type input "902-439-7821"
type input "698858"
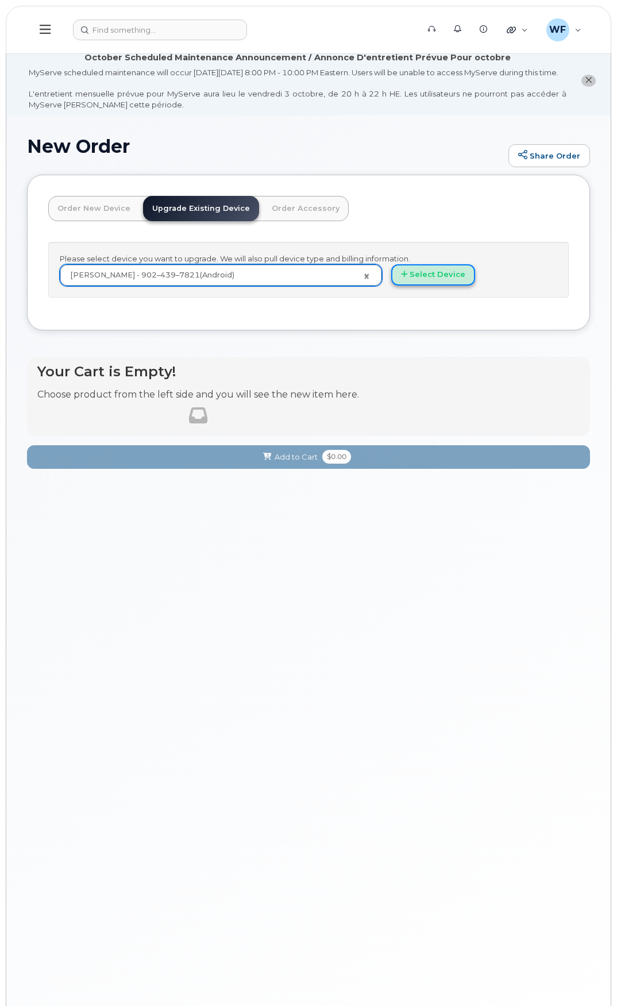
click at [429, 286] on button "Select Device" at bounding box center [433, 274] width 84 height 21
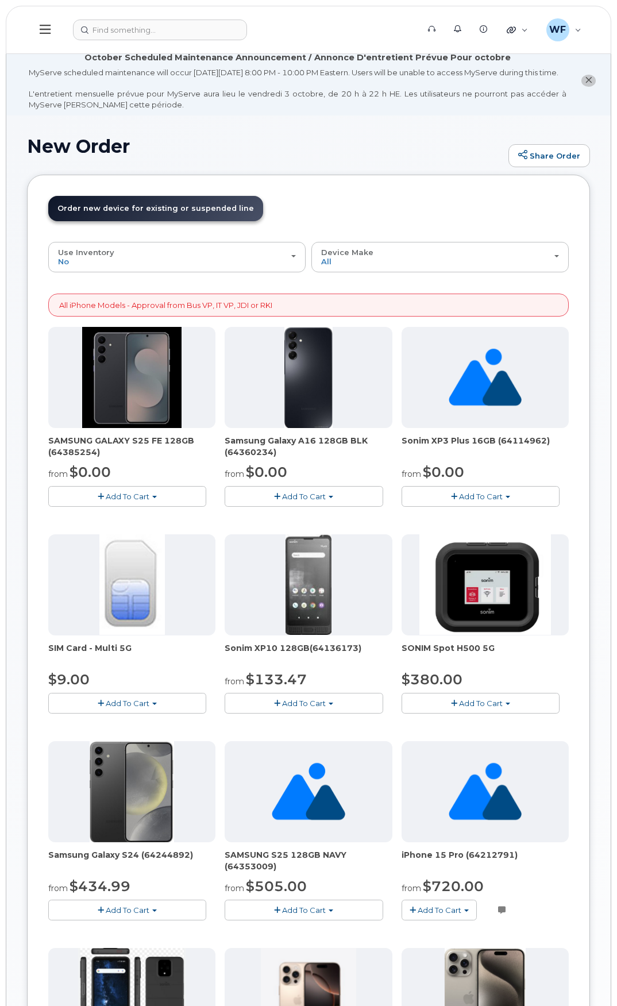
click at [127, 501] on span "Add To Cart" at bounding box center [128, 496] width 44 height 9
click at [98, 525] on link "$0.00 - 3 year term – Voice & Data(128gb)" at bounding box center [142, 518] width 182 height 14
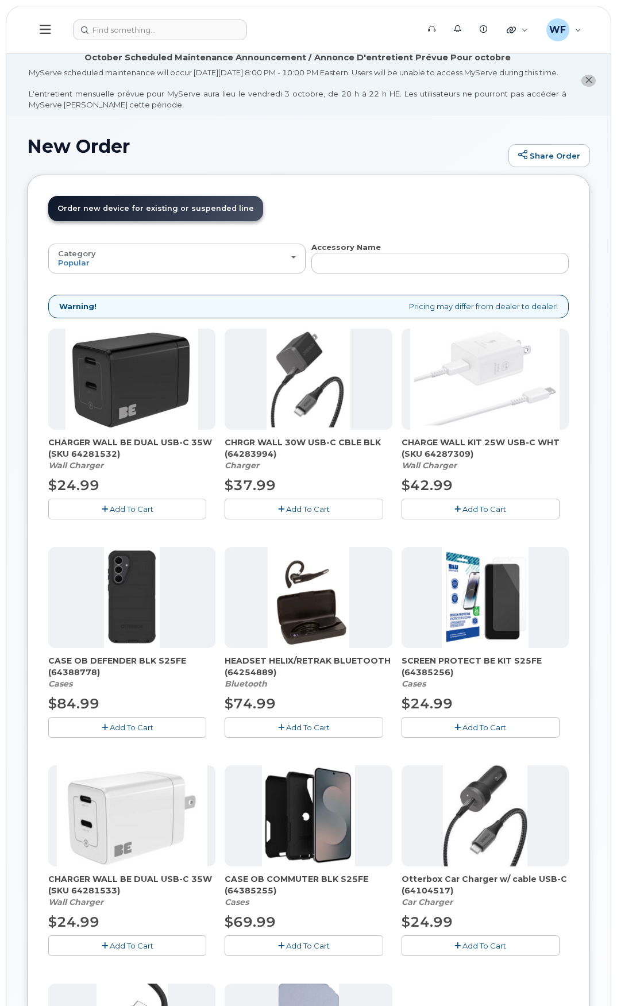
click at [470, 732] on span "Add To Cart" at bounding box center [485, 727] width 44 height 9
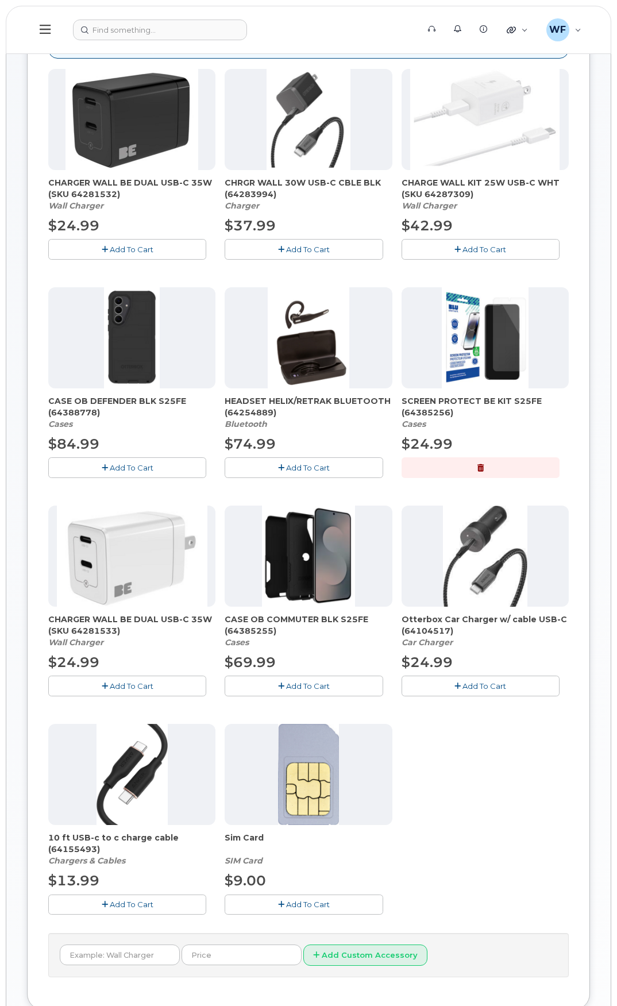
scroll to position [287, 0]
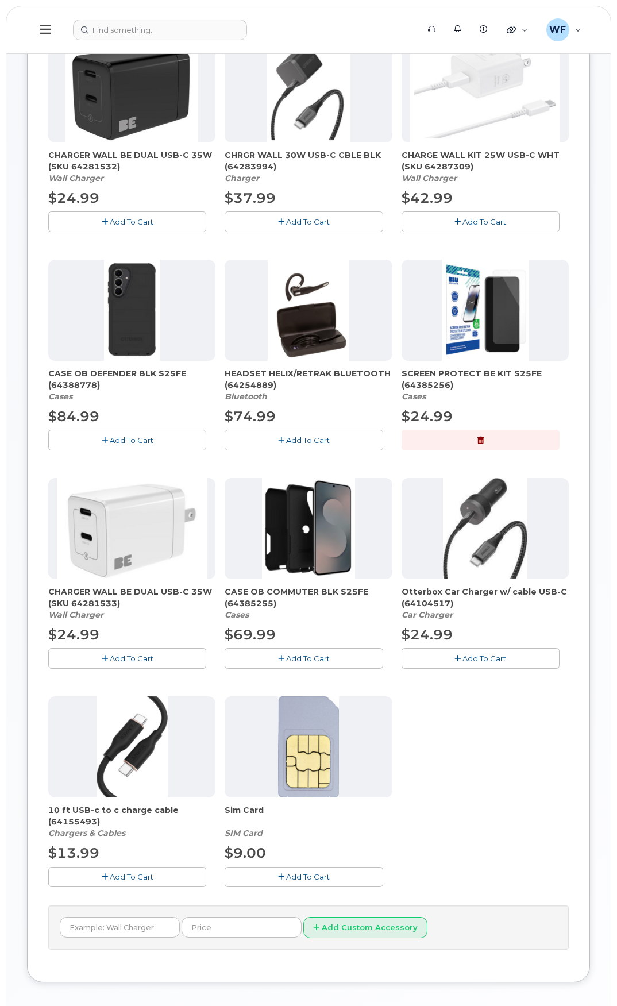
click at [291, 663] on span "Add To Cart" at bounding box center [308, 658] width 44 height 9
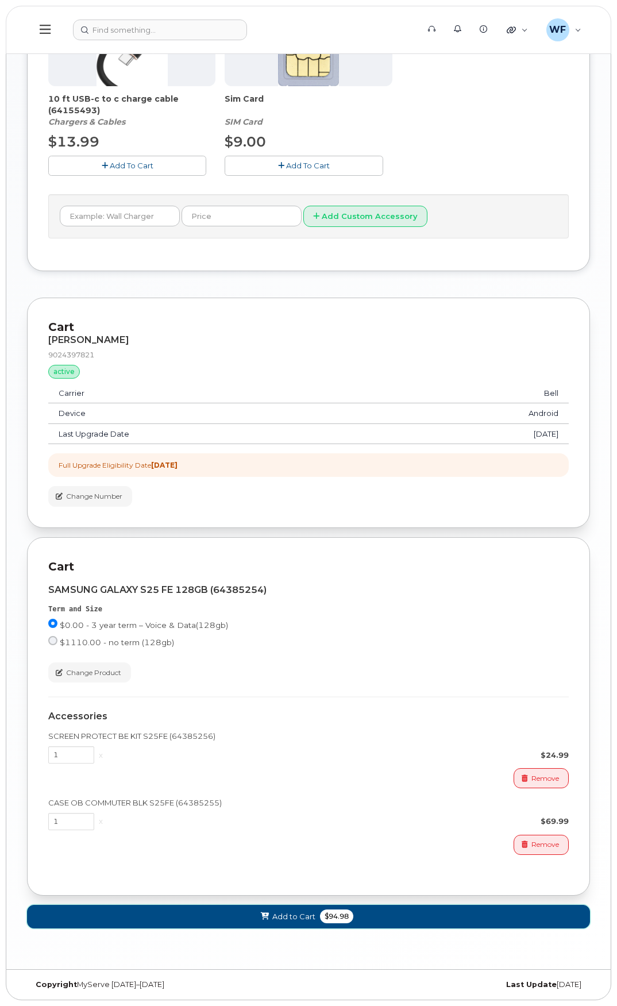
click at [303, 917] on span "Add to Cart" at bounding box center [293, 917] width 43 height 11
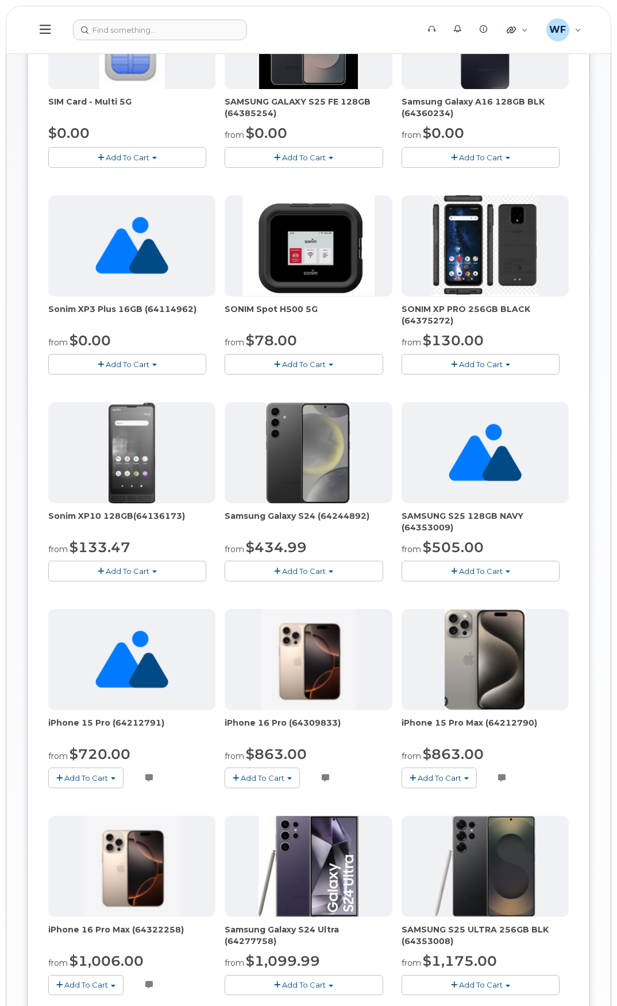
scroll to position [0, 0]
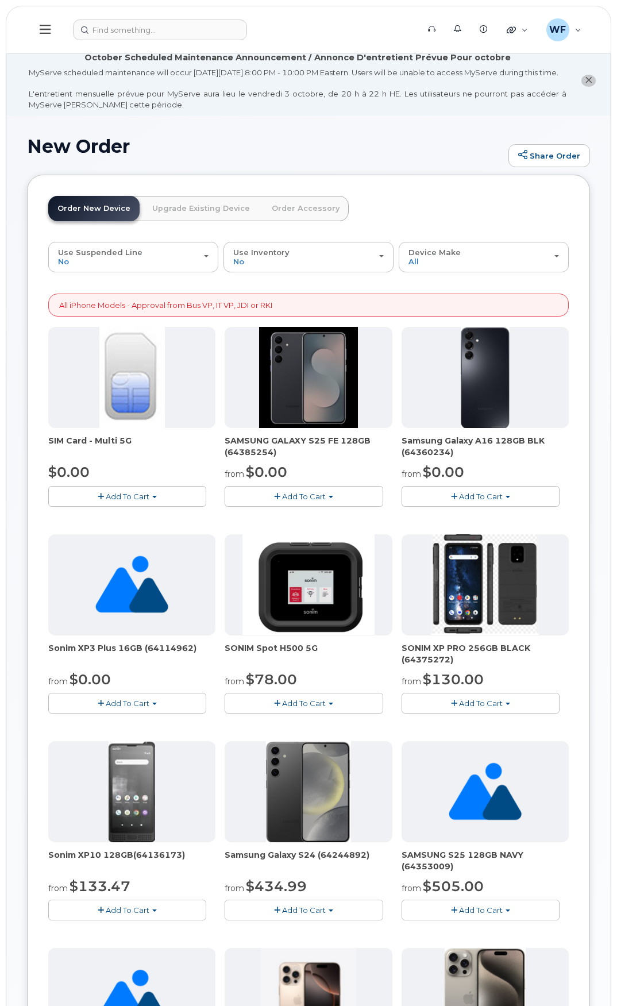
click at [201, 216] on link "Upgrade Existing Device" at bounding box center [201, 208] width 116 height 25
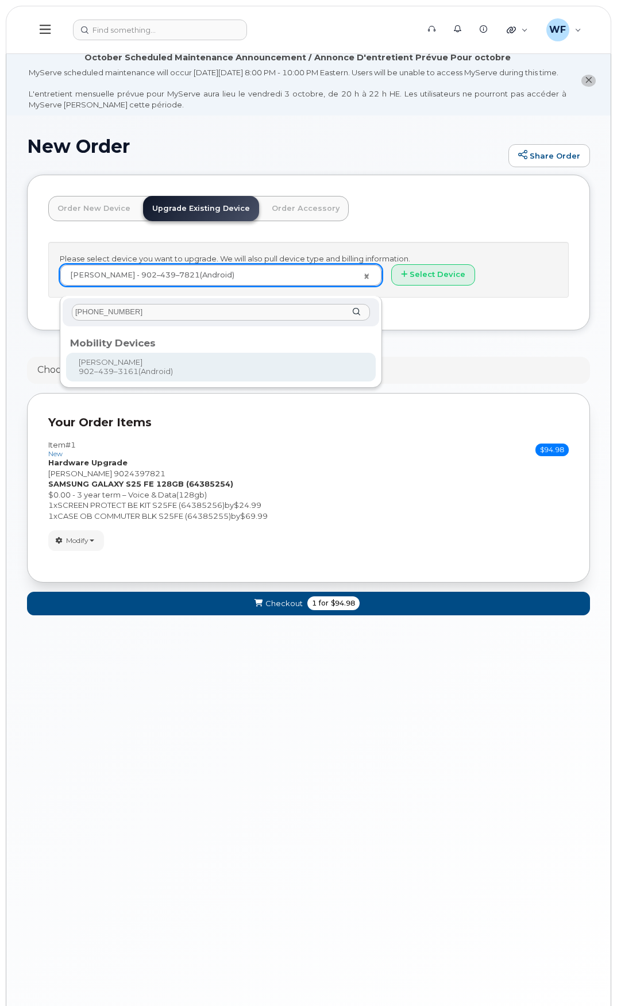
type input "902-439-3161"
type input "698876"
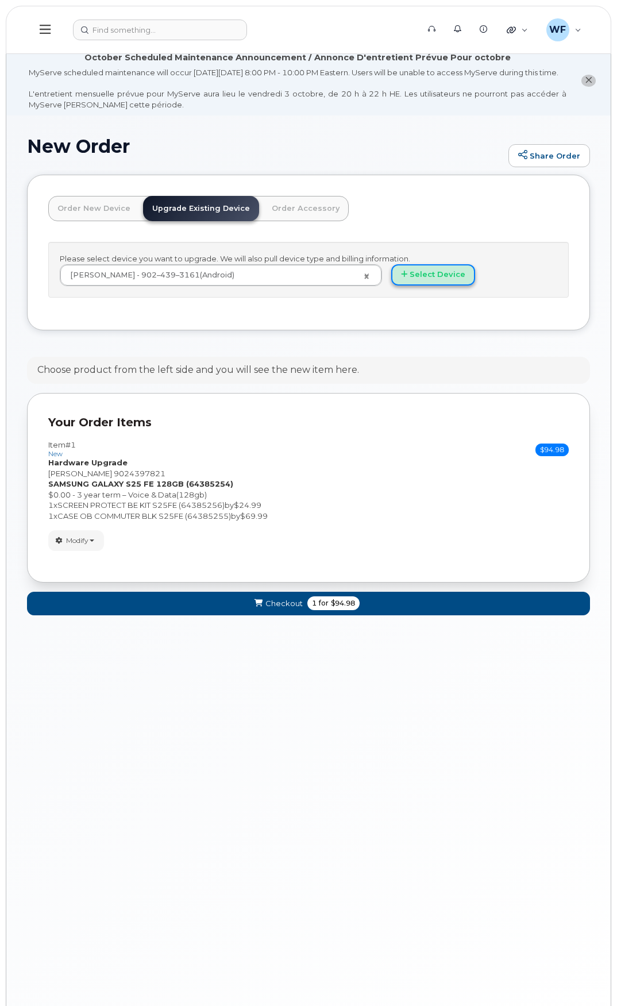
click at [444, 286] on button "Select Device" at bounding box center [433, 274] width 84 height 21
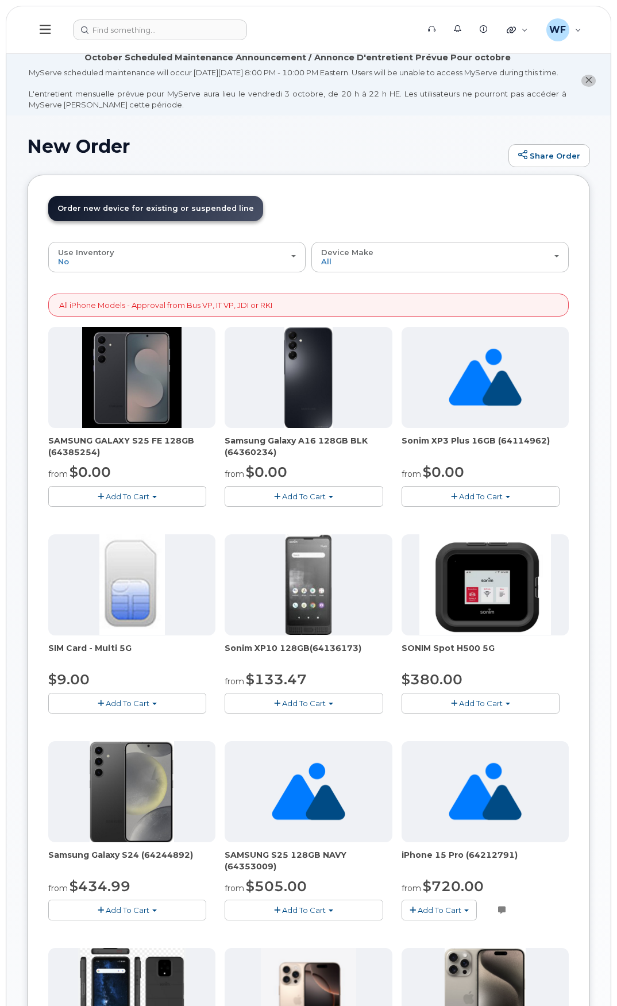
click at [107, 501] on span "Add To Cart" at bounding box center [128, 496] width 44 height 9
click at [107, 525] on link "$0.00 - 3 year term – Voice & Data(128gb)" at bounding box center [142, 518] width 182 height 14
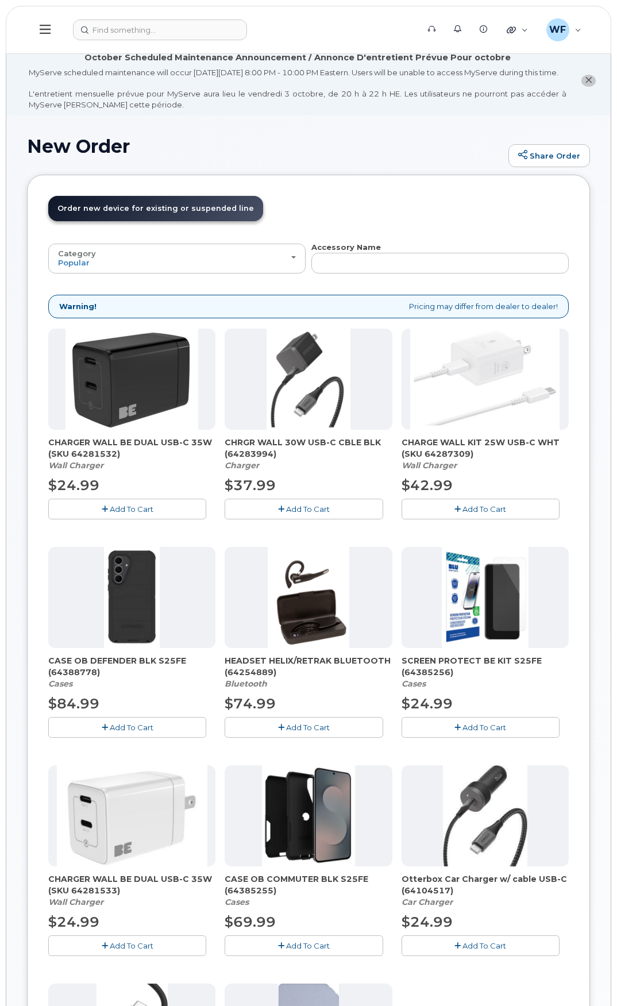
click at [474, 737] on button "Add To Cart" at bounding box center [481, 727] width 158 height 20
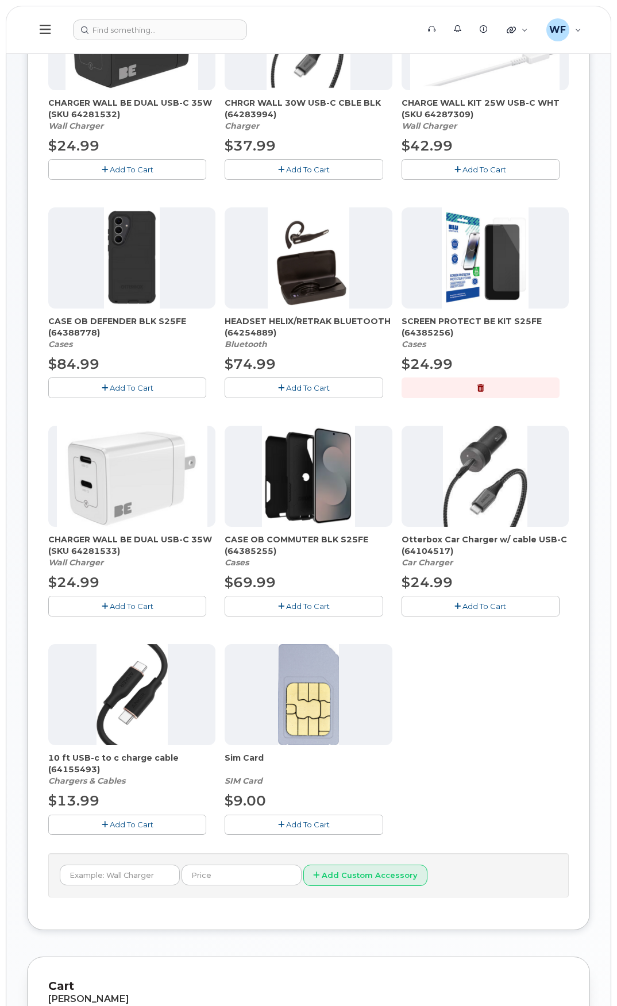
scroll to position [345, 0]
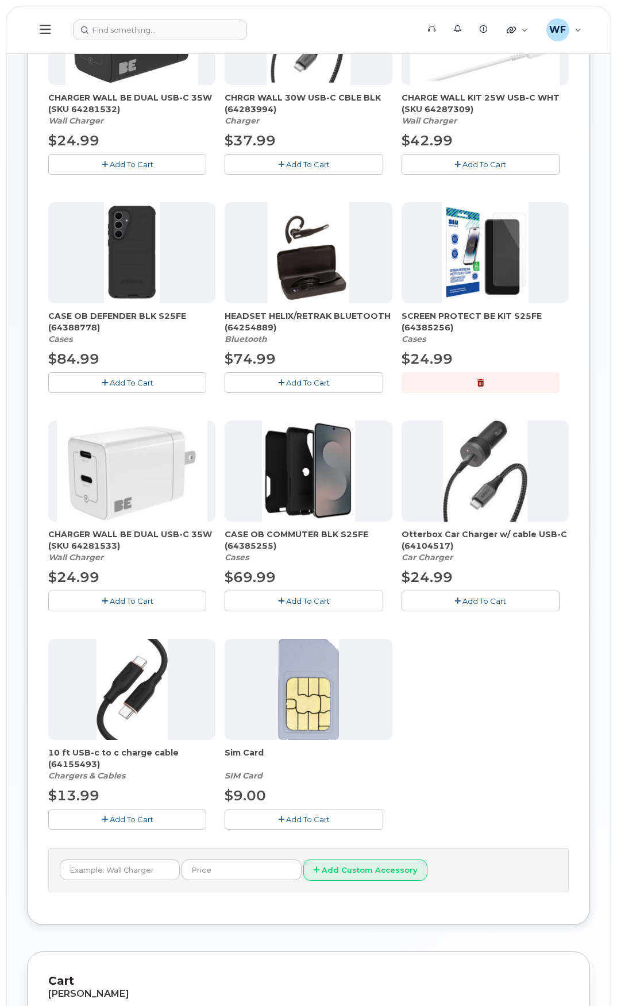
click at [293, 606] on span "Add To Cart" at bounding box center [308, 601] width 44 height 9
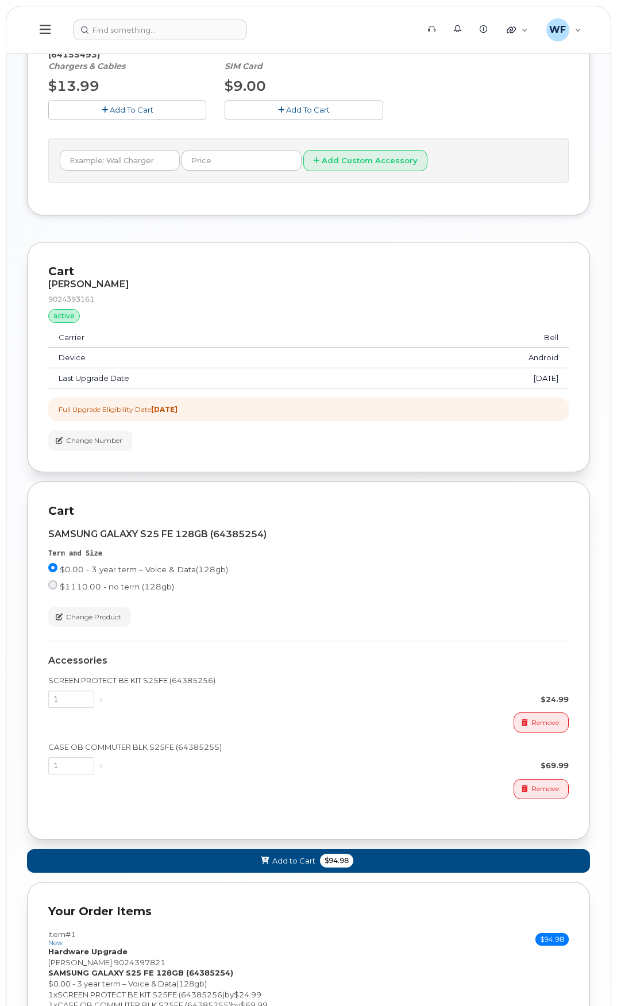
scroll to position [1232, 0]
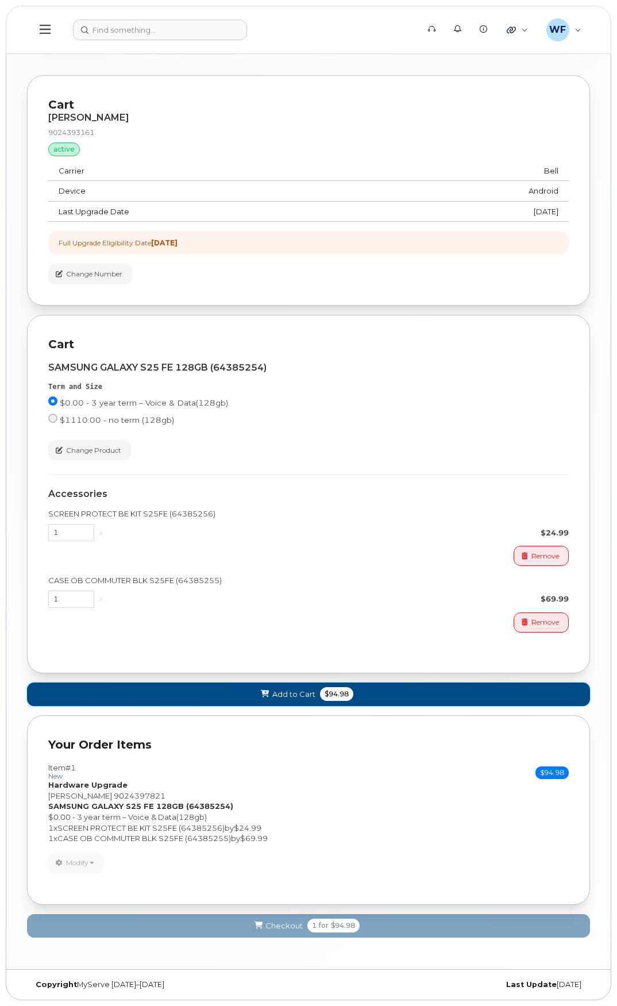
click at [356, 697] on button "Add to Cart $94.98" at bounding box center [308, 695] width 563 height 24
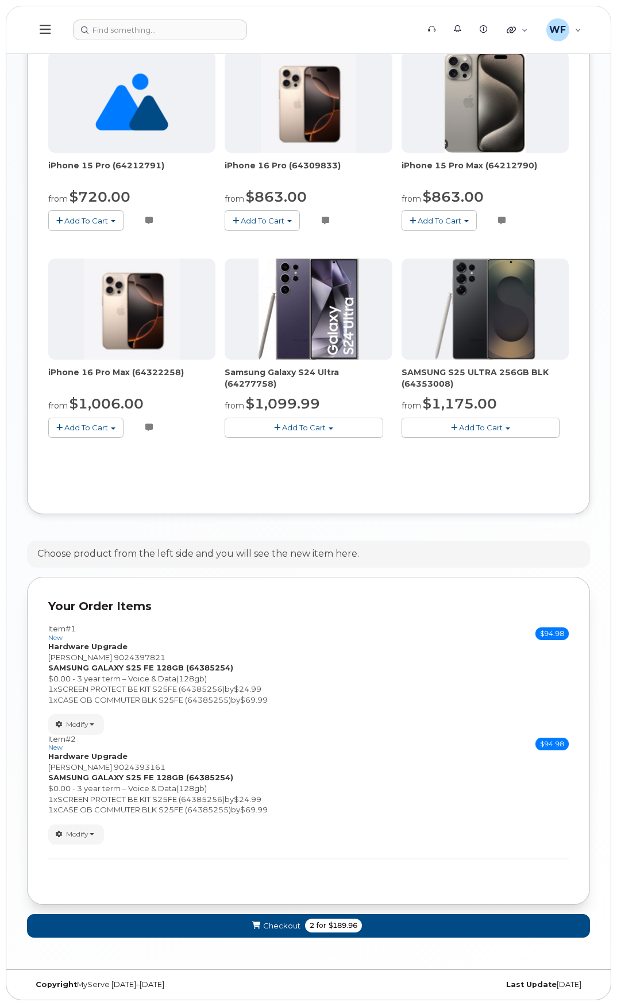
scroll to position [907, 0]
click at [389, 924] on button "Checkout 2 for $189.96" at bounding box center [308, 926] width 563 height 24
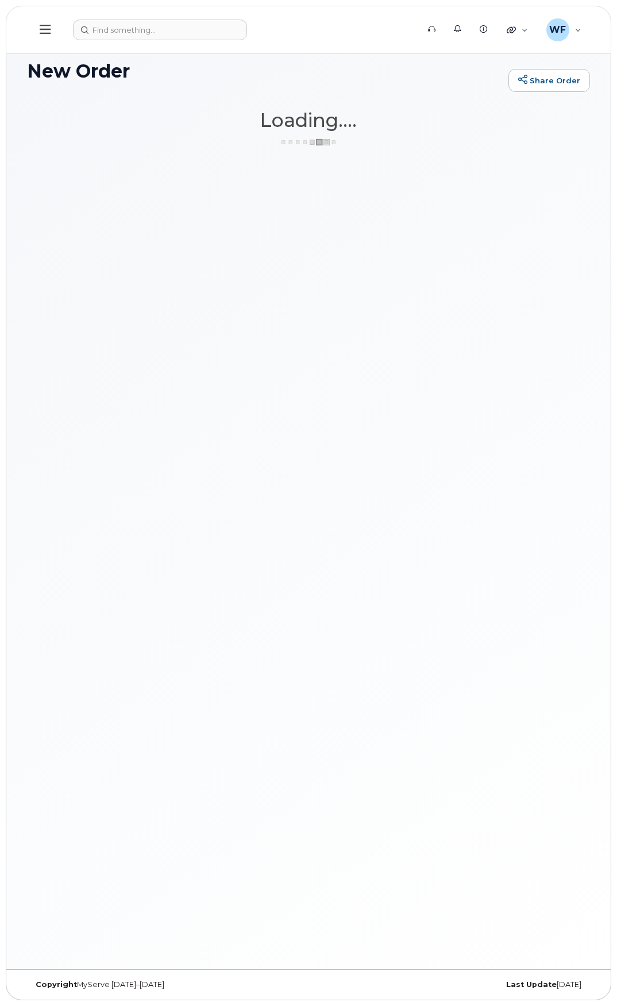
scroll to position [86, 0]
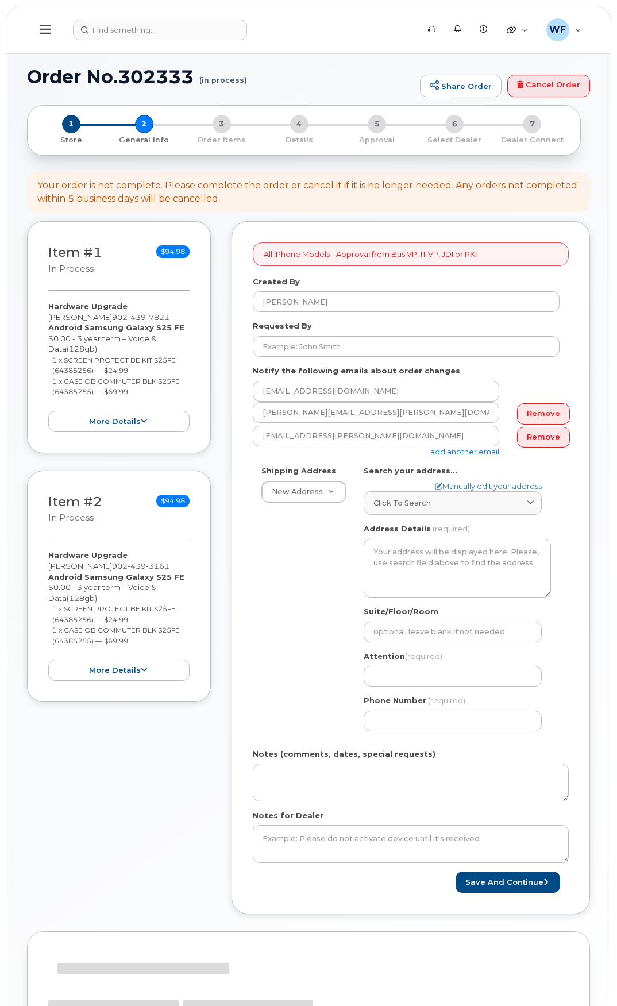
select select
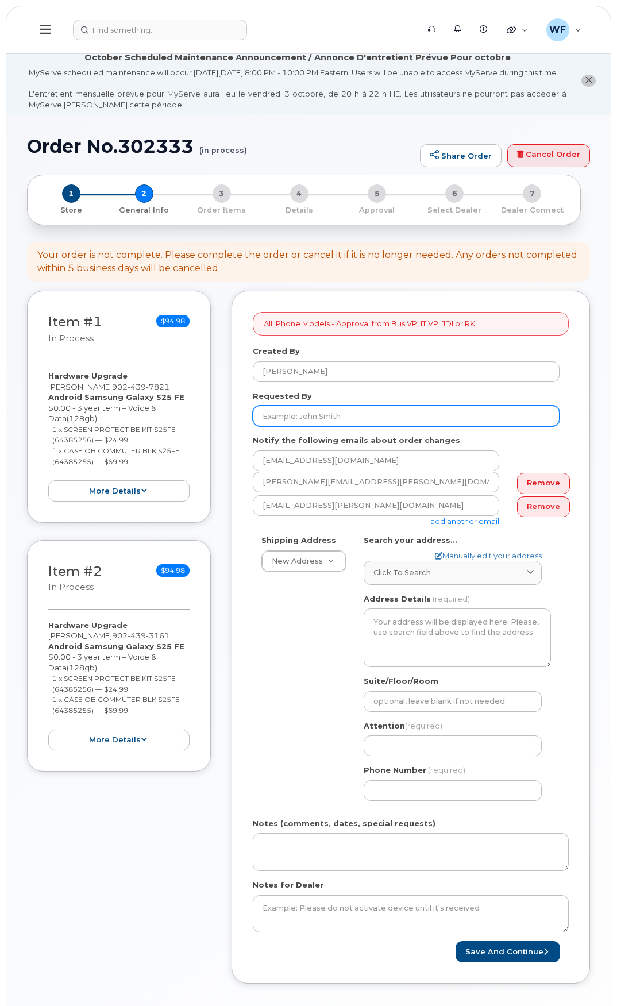
click at [334, 426] on input "Requested By" at bounding box center [406, 416] width 307 height 21
type input "[PERSON_NAME]"
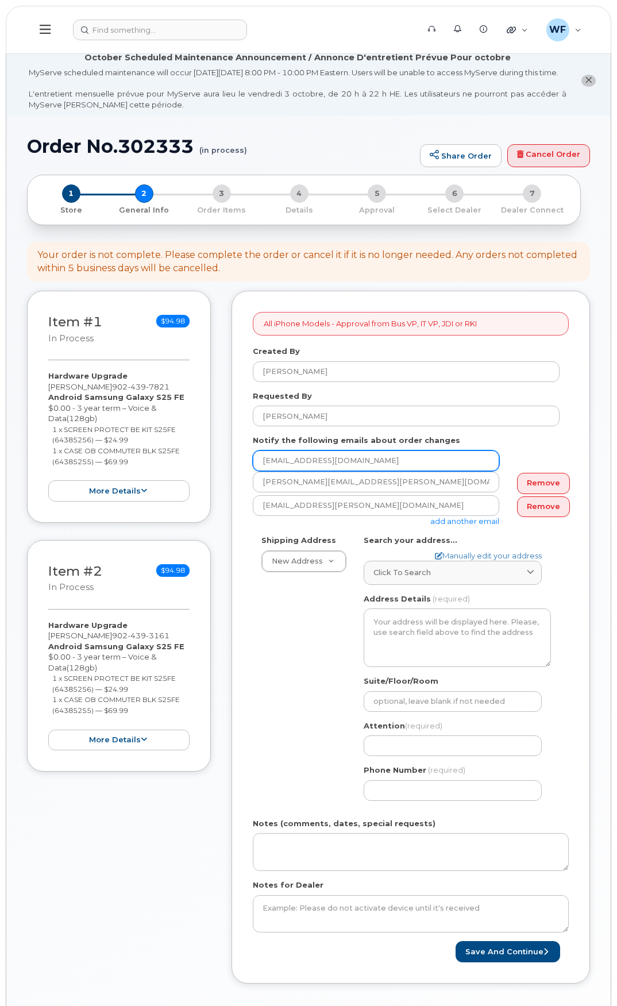
drag, startPoint x: 397, startPoint y: 470, endPoint x: 224, endPoint y: 445, distance: 174.8
click at [224, 445] on div "Item #1 in process $94.98 Hardware Upgrade [PERSON_NAME] [PHONE_NUMBER] Android…" at bounding box center [308, 646] width 563 height 710
drag, startPoint x: 405, startPoint y: 494, endPoint x: 210, endPoint y: 486, distance: 195.0
click at [210, 486] on div "Item #1 in process $94.98 Hardware Upgrade [PERSON_NAME] [PHONE_NUMBER] Android…" at bounding box center [308, 646] width 563 height 710
click at [540, 494] on link "Remove" at bounding box center [543, 483] width 53 height 21
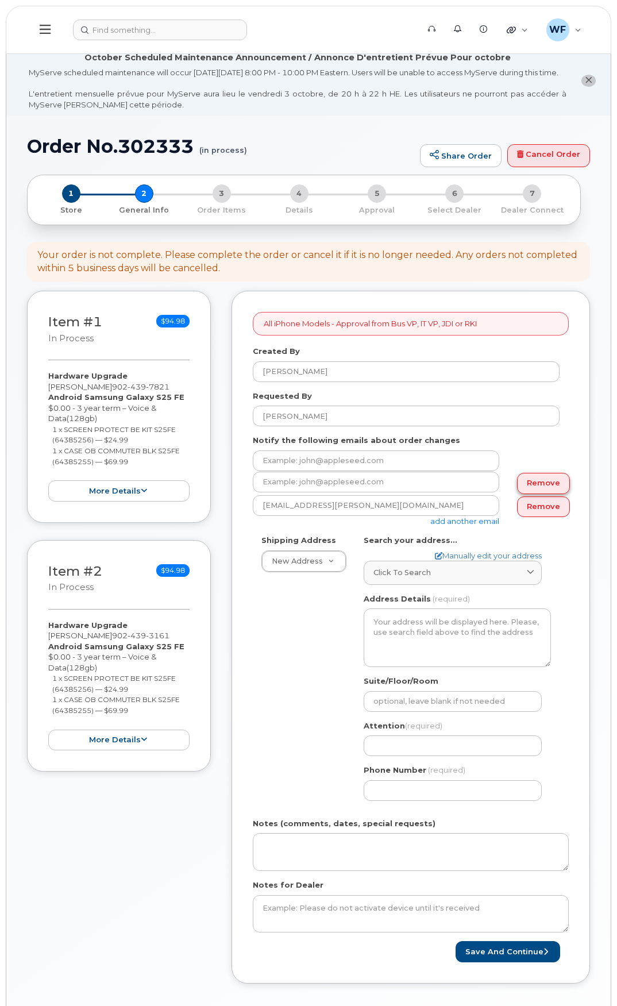
type input "[EMAIL_ADDRESS][PERSON_NAME][DOMAIN_NAME]"
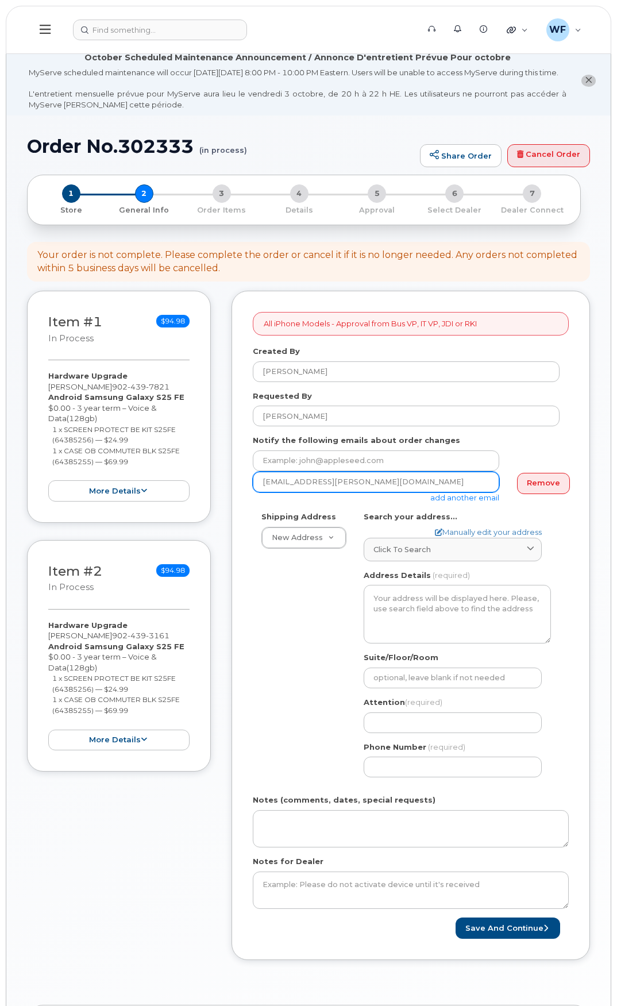
drag, startPoint x: 372, startPoint y: 490, endPoint x: 197, endPoint y: 462, distance: 177.5
click at [197, 462] on div "Item #1 in process $94.98 Hardware Upgrade [PERSON_NAME] [PHONE_NUMBER] Android…" at bounding box center [308, 634] width 563 height 687
click at [302, 470] on input "email" at bounding box center [376, 461] width 247 height 21
paste input "[EMAIL_ADDRESS][PERSON_NAME][DOMAIN_NAME]"
type input "[EMAIL_ADDRESS][PERSON_NAME][DOMAIN_NAME]"
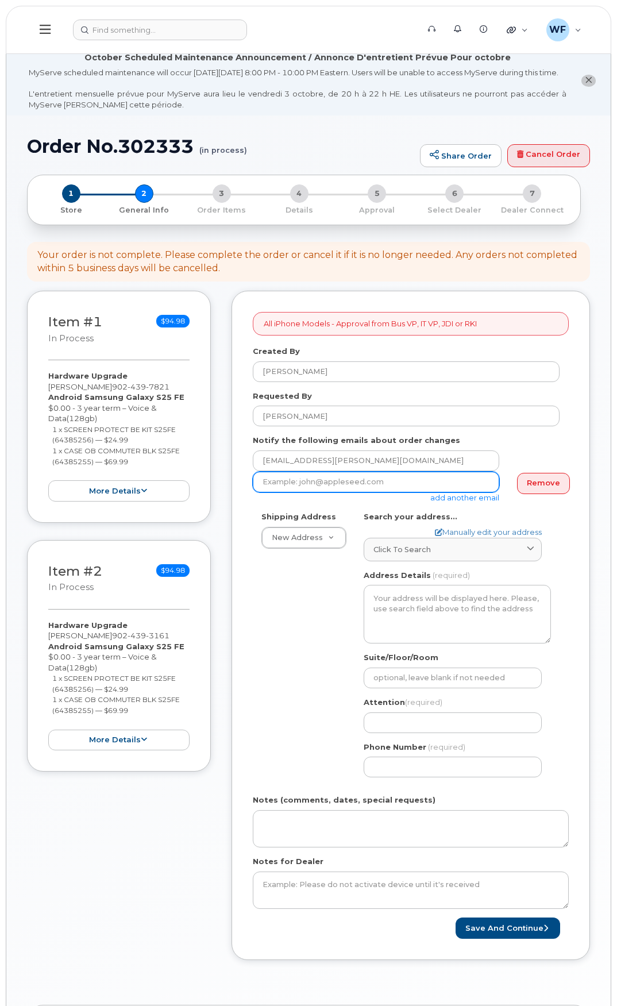
type input "[EMAIL_ADDRESS][PERSON_NAME][DOMAIN_NAME]"
type input "[STREET_ADDRESS]"
type input "9028367307"
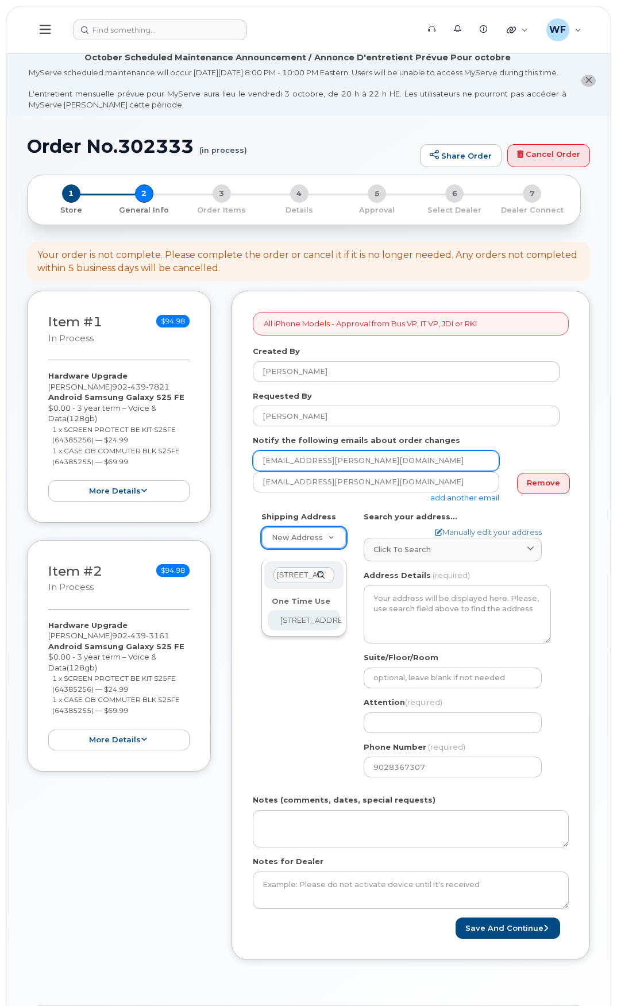
scroll to position [0, 35]
select select "[STREET_ADDRESS]"
type input "[STREET_ADDRESS]"
type input "5242"
type input "C1N 4J9"
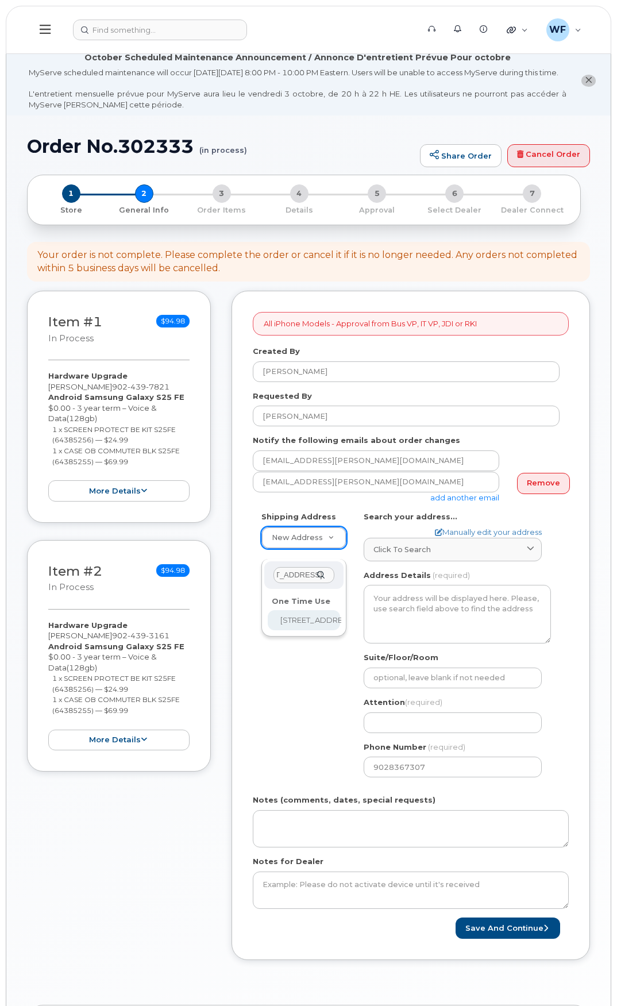
type input "[PERSON_NAME]"
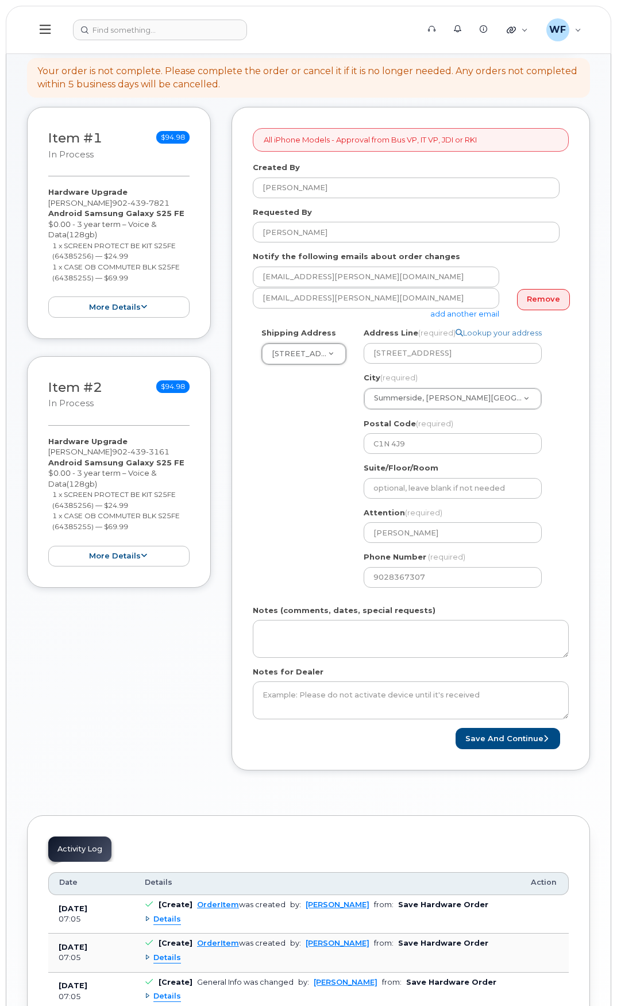
scroll to position [230, 0]
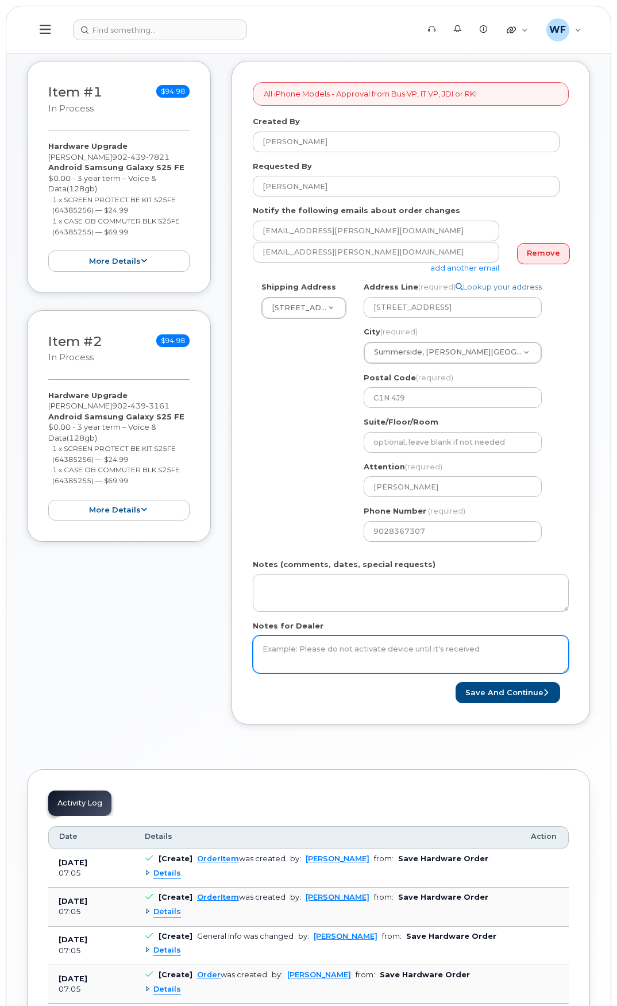
paste textarea "please send to Attn: Will Feaver [GEOGRAPHIC_DATA] 1 Stock Room [STREET_ADDRESS…"
type textarea "please send to Attn: Will Feaver [GEOGRAPHIC_DATA] 1 Stock Room [STREET_ADDRESS…"
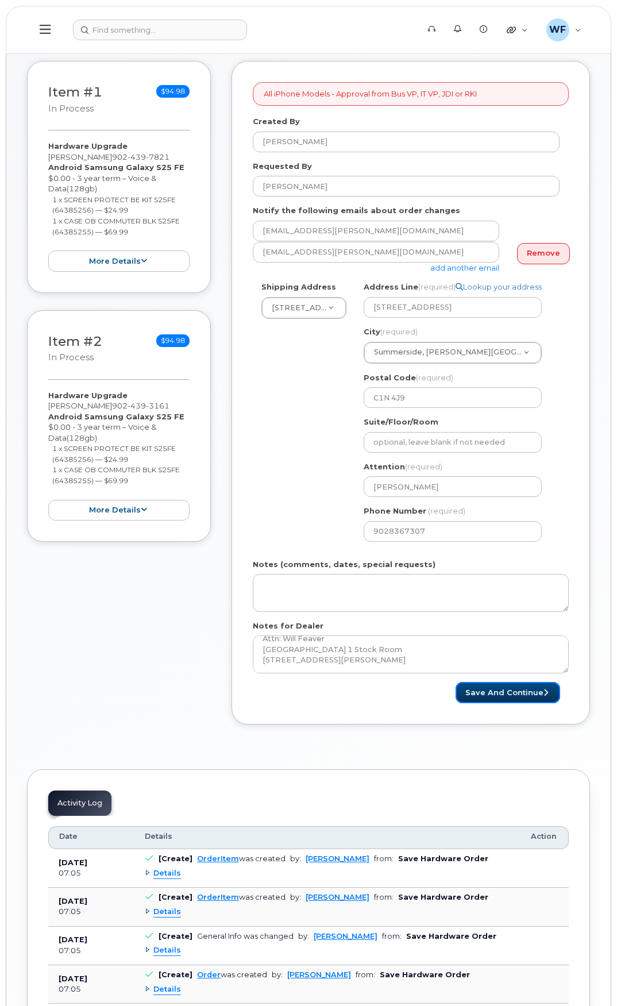
drag, startPoint x: 513, startPoint y: 706, endPoint x: 379, endPoint y: 697, distance: 133.7
click at [513, 703] on button "Save and Continue" at bounding box center [508, 692] width 105 height 21
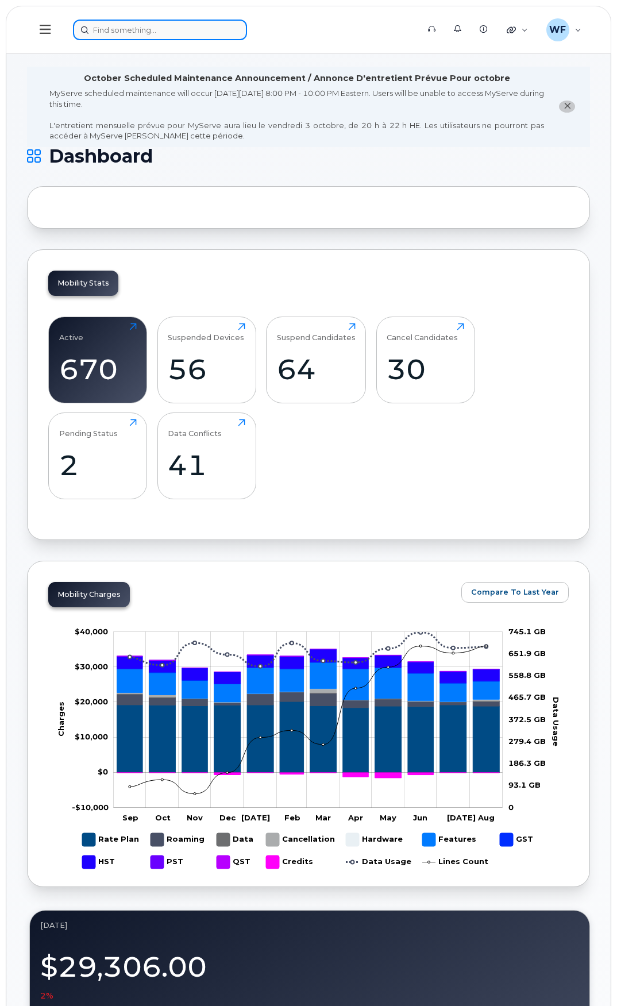
click at [106, 25] on input at bounding box center [160, 30] width 174 height 21
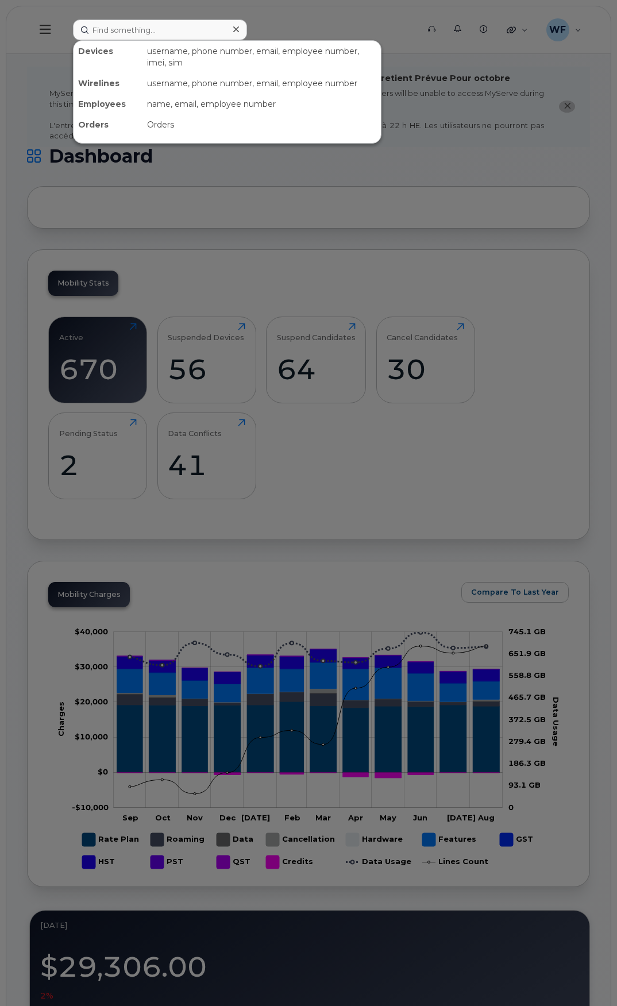
click at [260, 17] on div at bounding box center [308, 503] width 617 height 1006
click at [105, 26] on input at bounding box center [160, 30] width 174 height 21
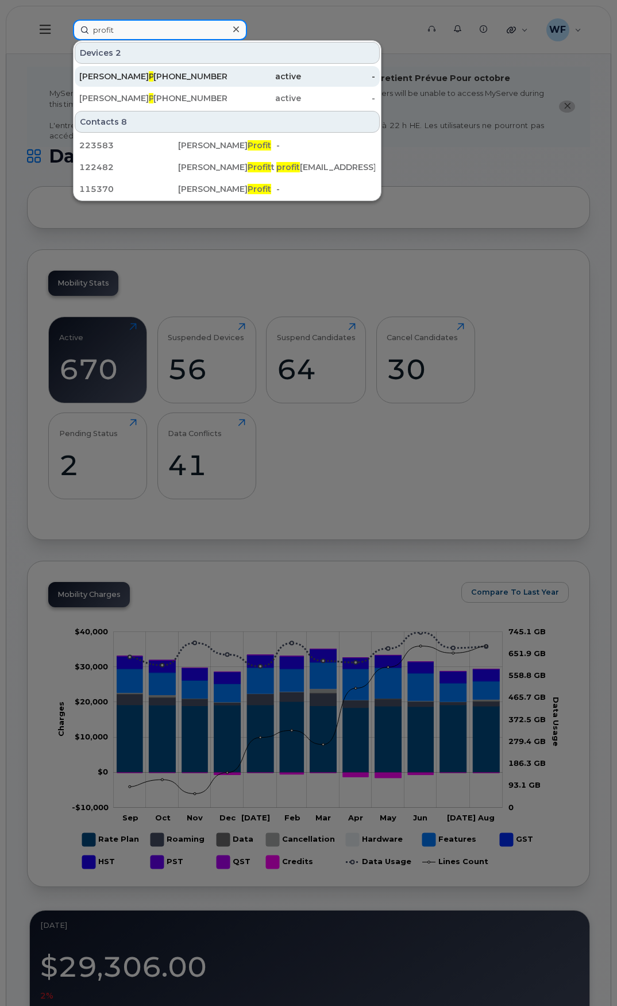
type input "profit"
click at [129, 71] on div "Trevor Profit t" at bounding box center [116, 76] width 74 height 21
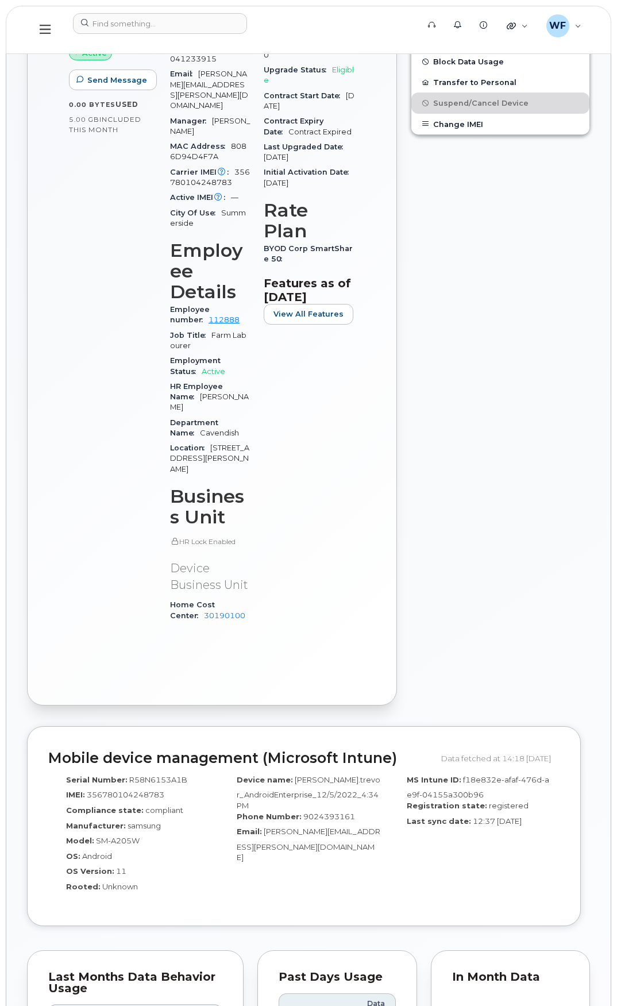
scroll to position [575, 0]
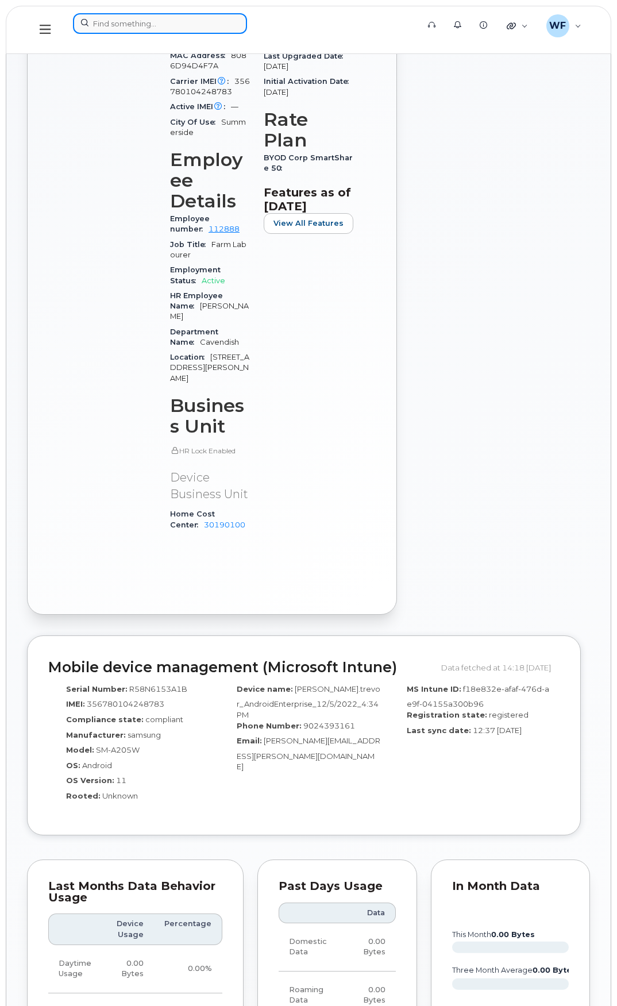
click at [132, 20] on input at bounding box center [160, 23] width 174 height 21
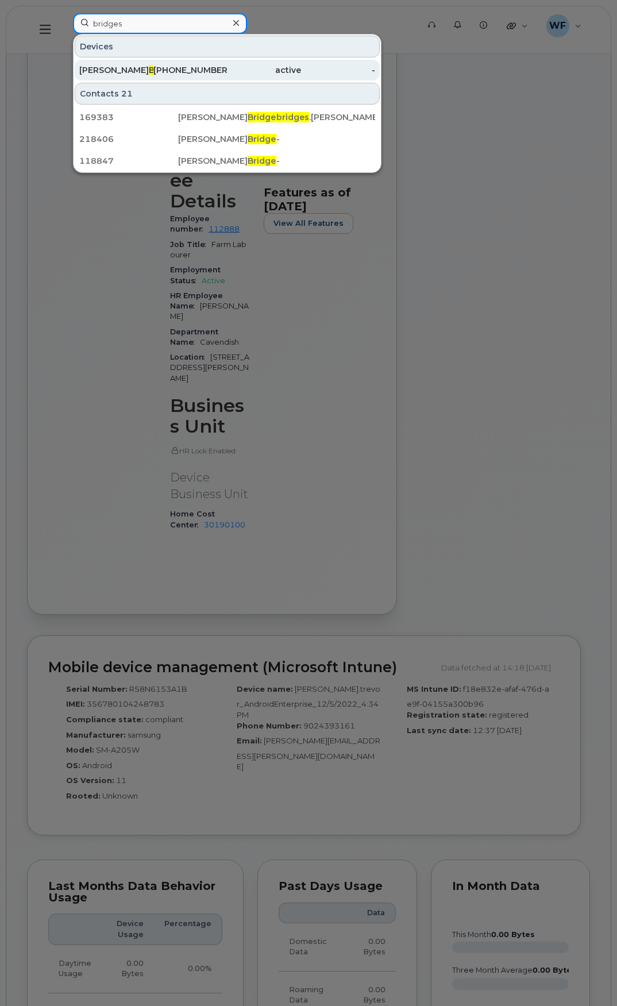
type input "bridges"
click at [149, 74] on span "Bridges" at bounding box center [165, 70] width 33 height 10
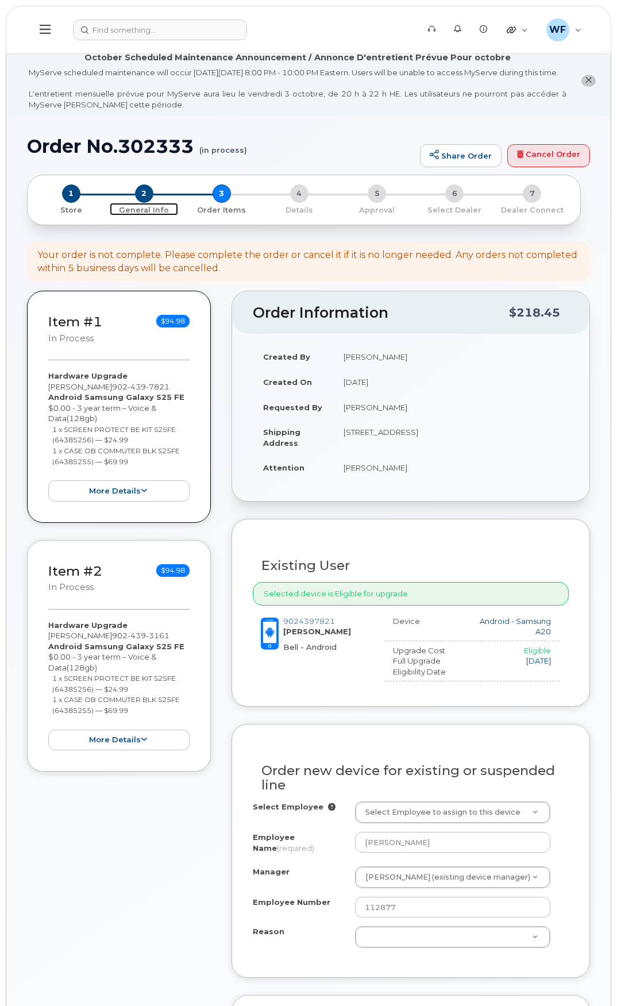
click at [139, 203] on span "2" at bounding box center [144, 193] width 18 height 18
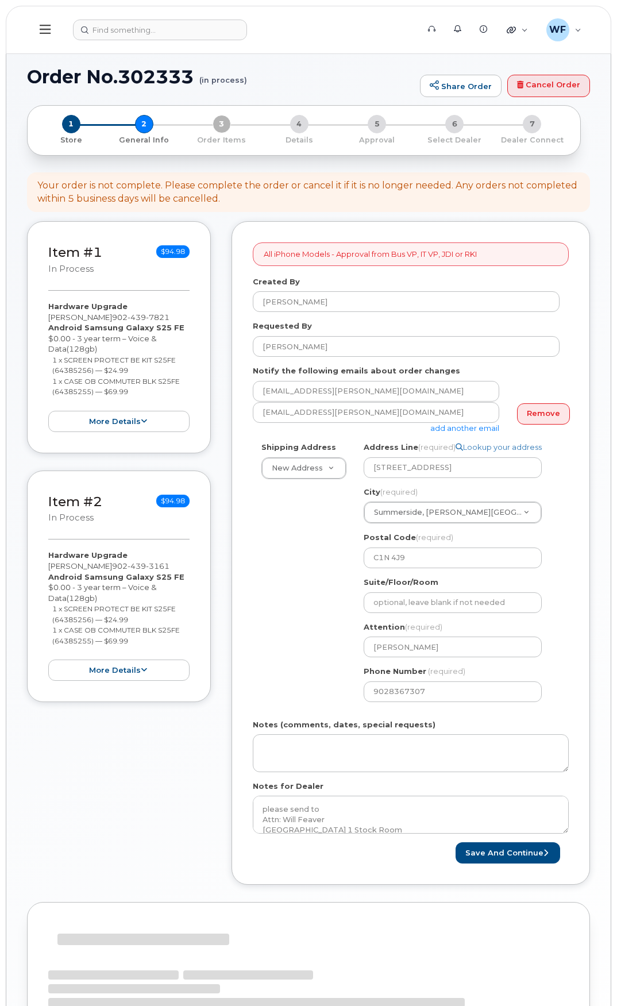
select select
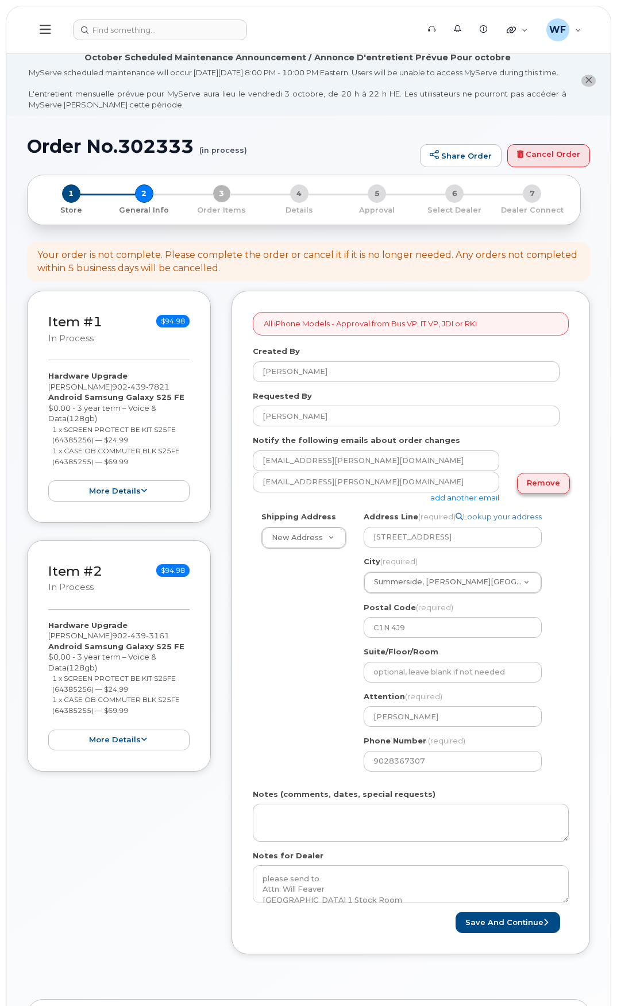
click at [551, 493] on link "Remove" at bounding box center [543, 483] width 53 height 21
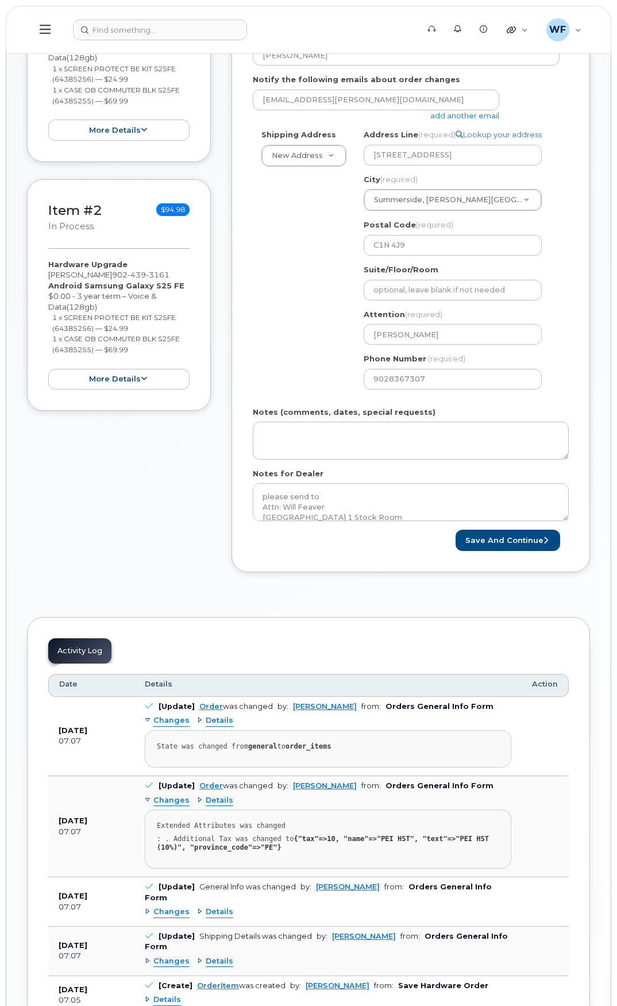
scroll to position [402, 0]
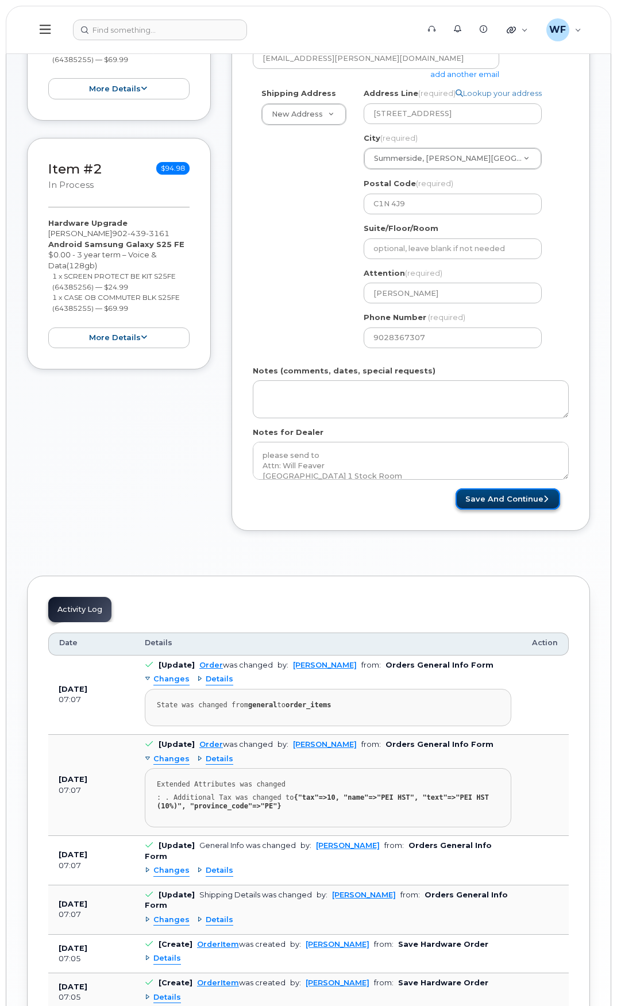
click at [503, 509] on button "Save and Continue" at bounding box center [508, 499] width 105 height 21
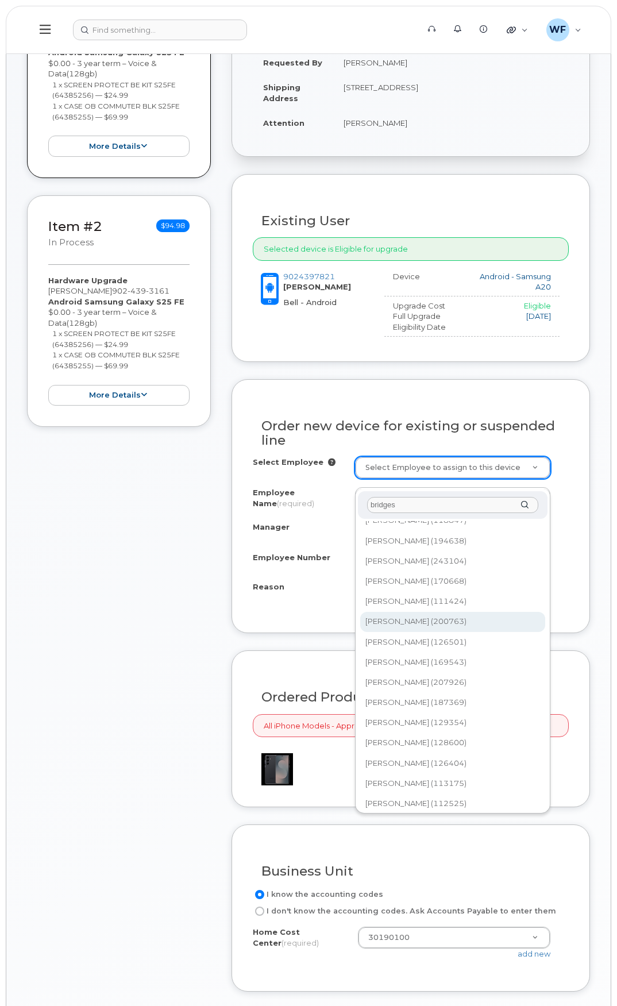
scroll to position [137, 0]
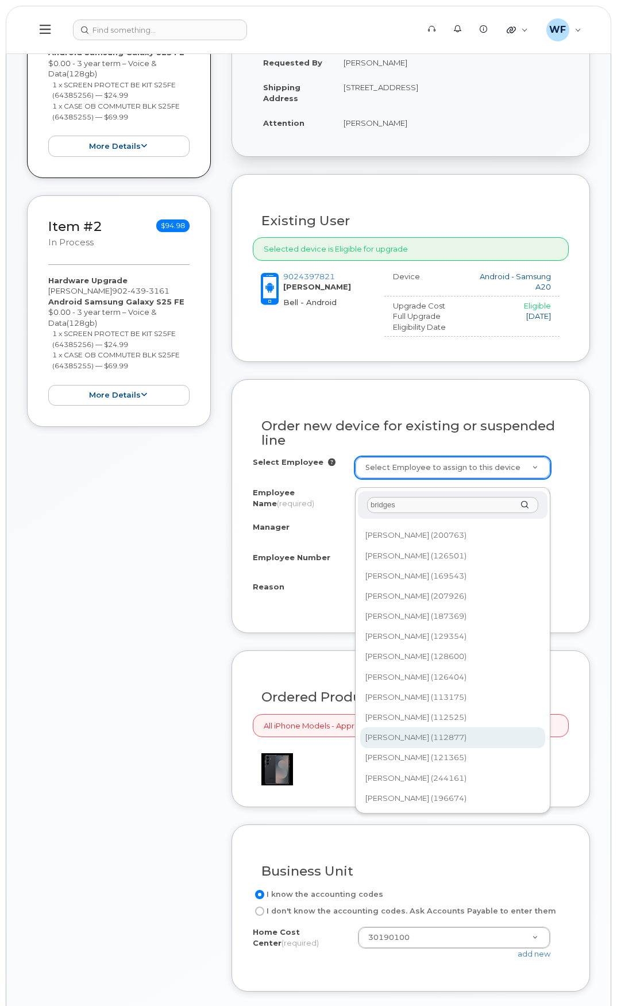
type input "bridges"
type input "1453103"
select select "1489073"
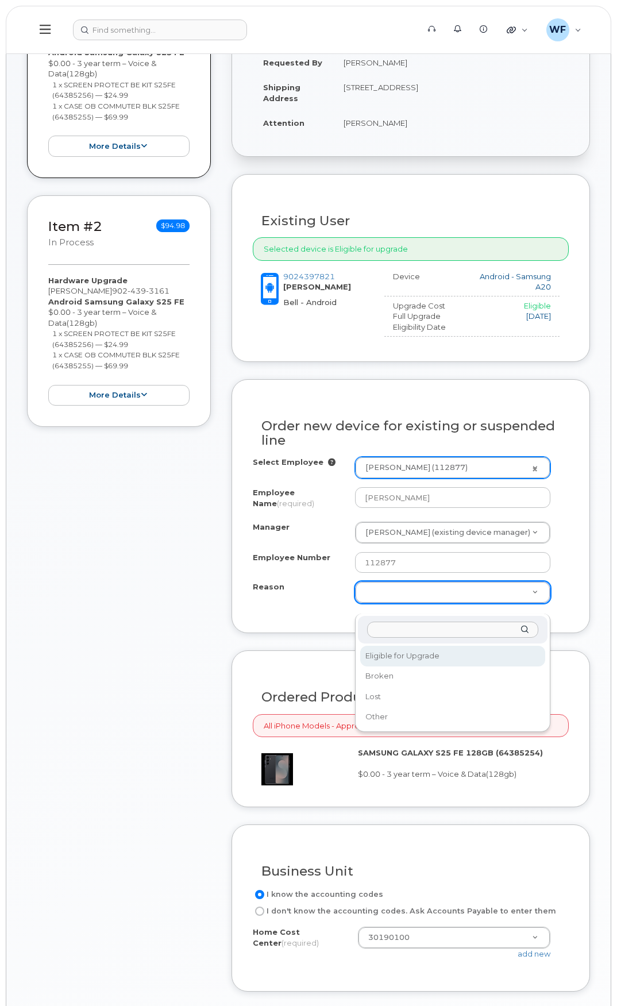
select select "eligible_for_upgrade"
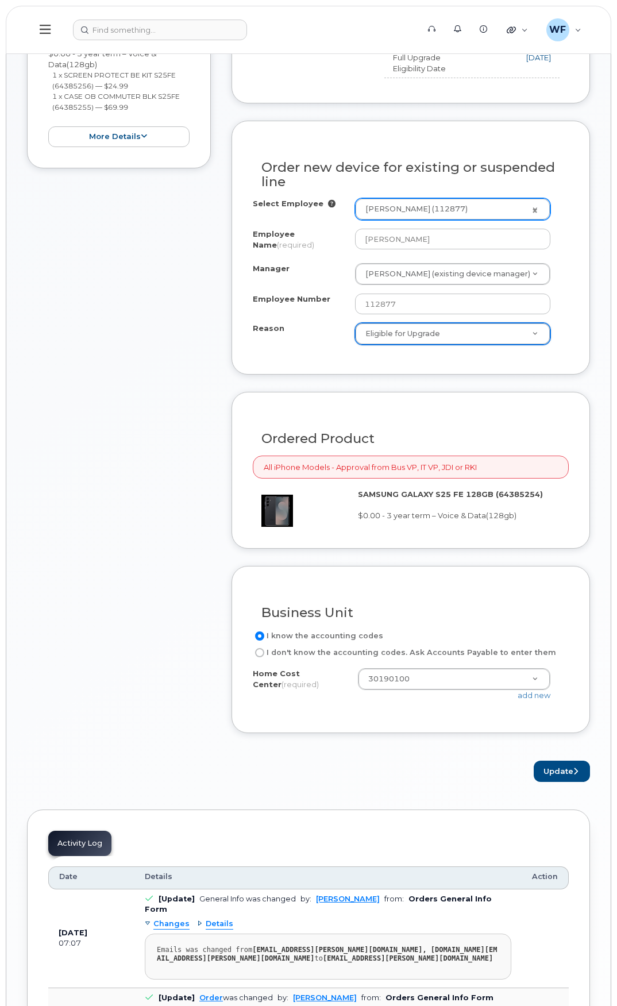
scroll to position [632, 0]
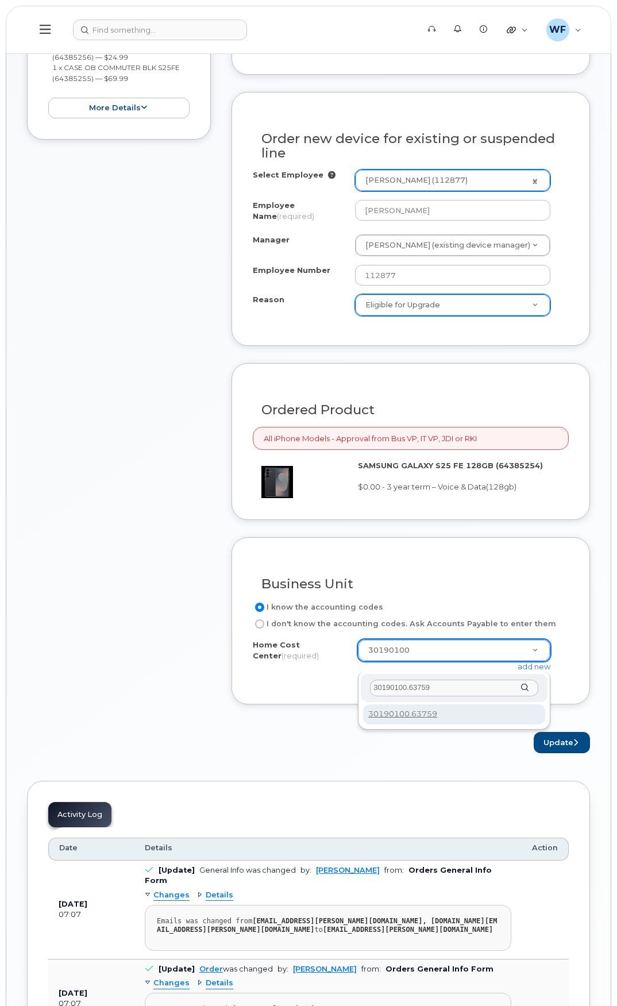
type input "30190100.63759"
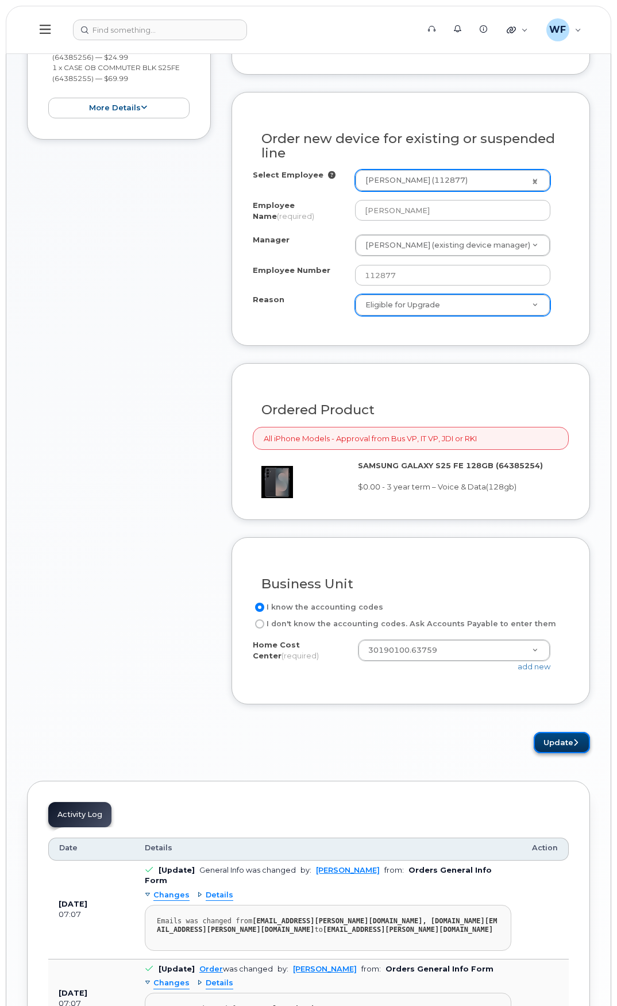
click at [551, 749] on button "Update" at bounding box center [562, 742] width 56 height 21
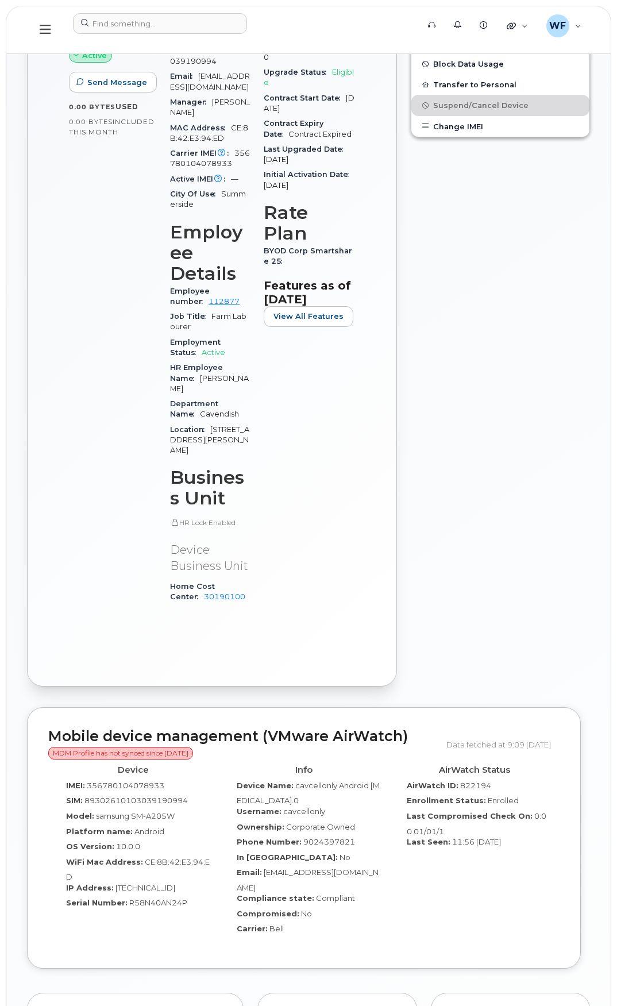
scroll to position [706, 0]
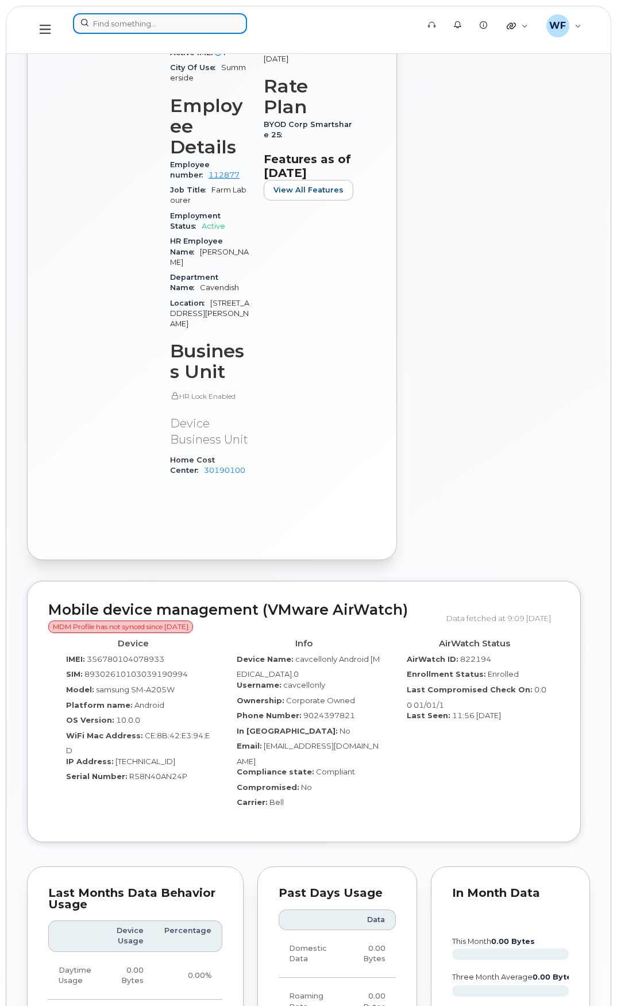
click at [124, 25] on input at bounding box center [160, 23] width 174 height 21
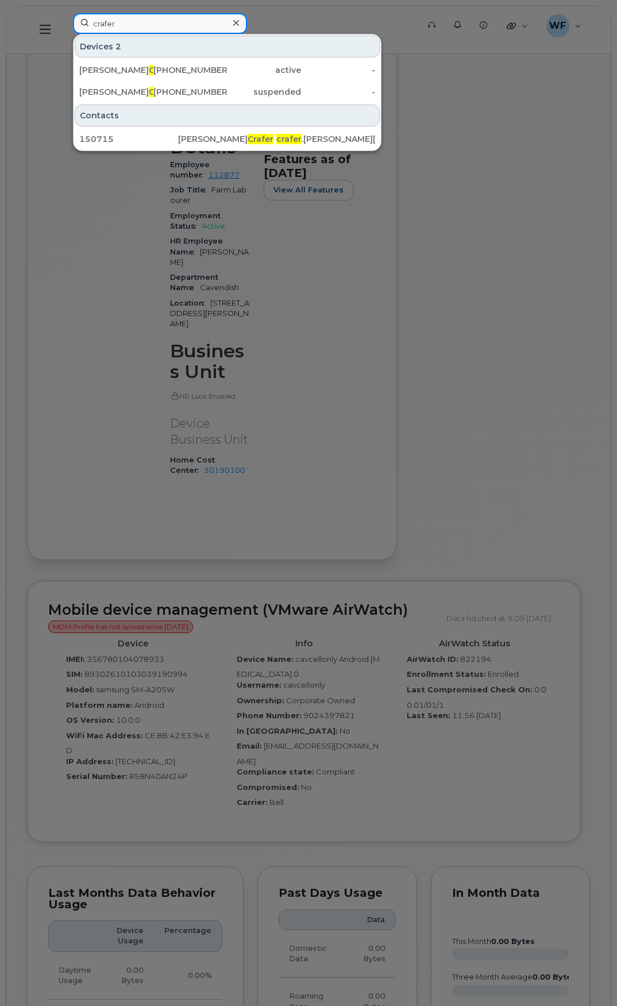
type input "crafer"
click at [535, 158] on div at bounding box center [308, 503] width 617 height 1006
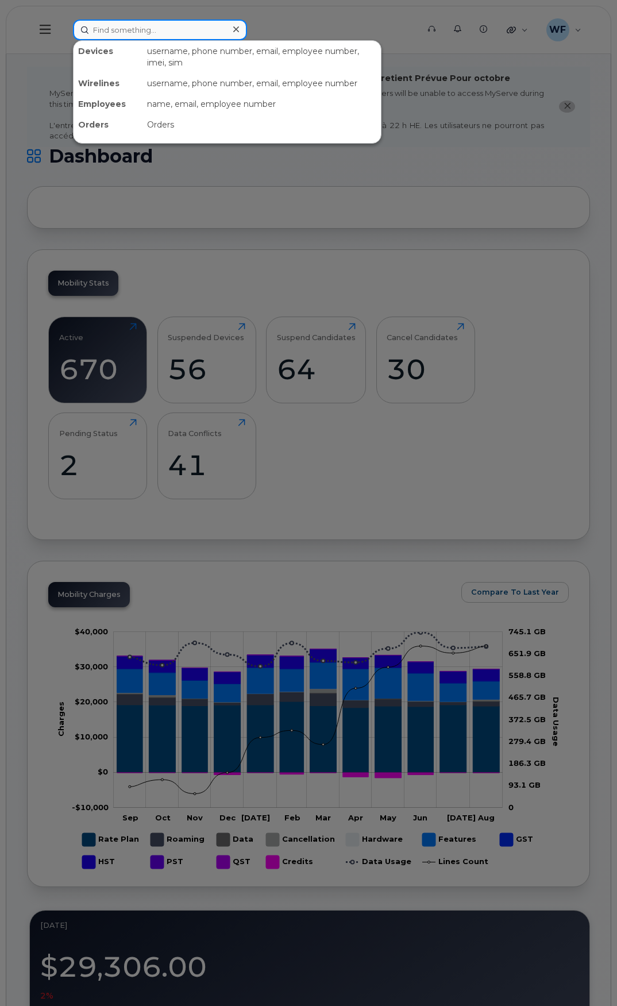
click at [161, 28] on input at bounding box center [160, 30] width 174 height 21
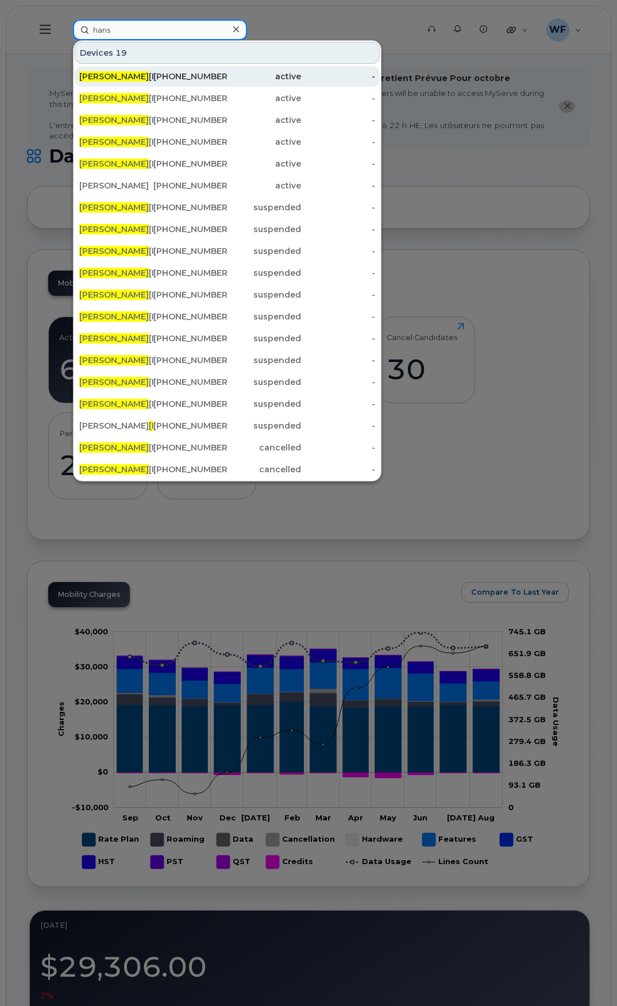
type input "hans"
click at [118, 78] on div "[PERSON_NAME]" at bounding box center [116, 76] width 74 height 11
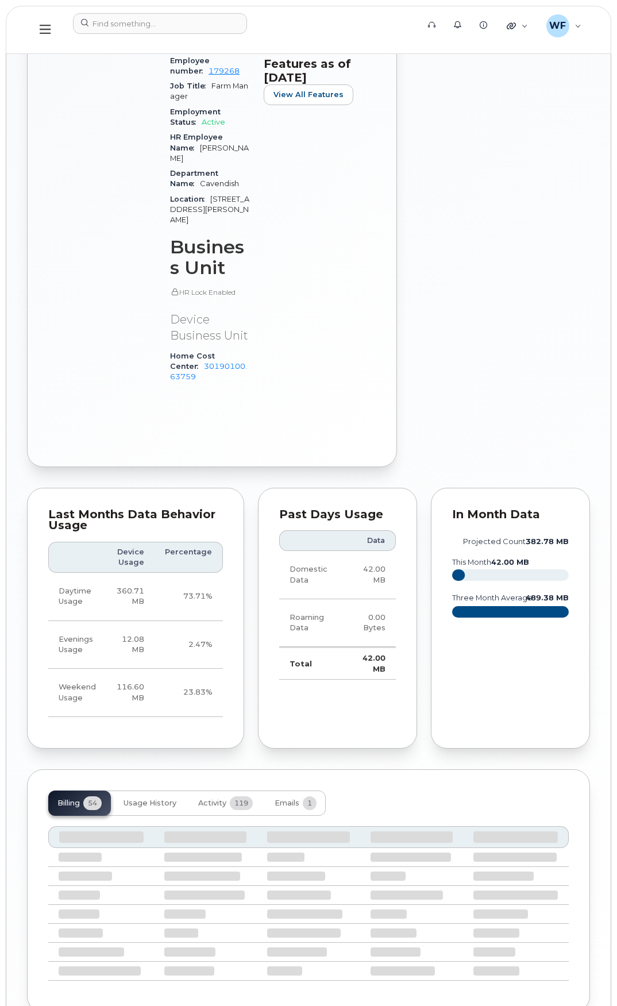
scroll to position [809, 0]
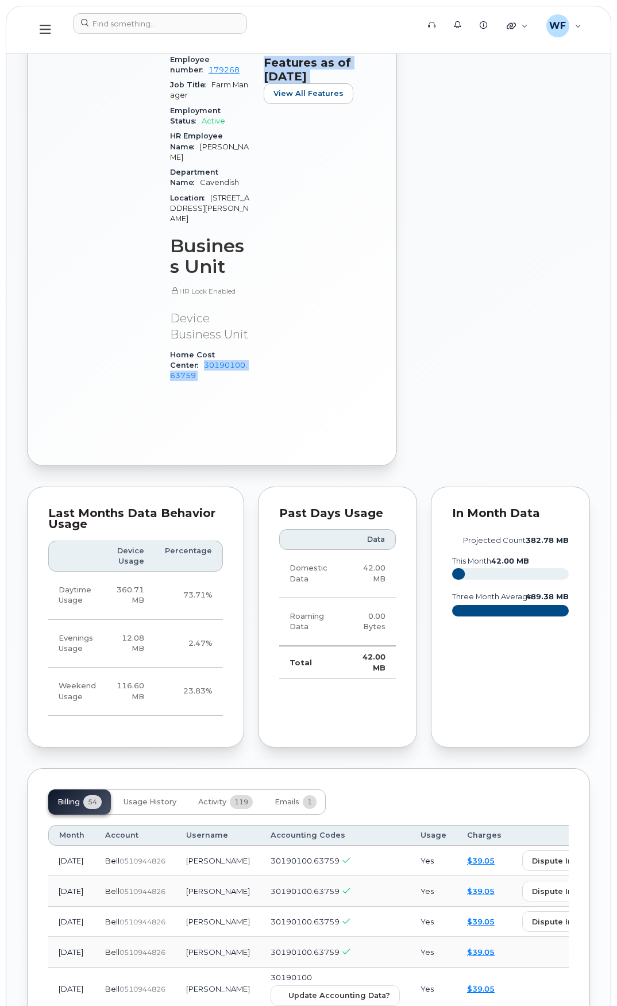
drag, startPoint x: 247, startPoint y: 300, endPoint x: 268, endPoint y: 314, distance: 24.9
click at [268, 314] on div "Device Details Device Android Sonim XP8 64GB + Upgrade Device SIM [TECHNICAL_ID…" at bounding box center [262, 66] width 199 height 668
click at [234, 348] on div "Home Cost Center 30190100.63759" at bounding box center [210, 366] width 80 height 36
drag, startPoint x: 235, startPoint y: 313, endPoint x: 248, endPoint y: 303, distance: 15.6
click at [248, 348] on div "Home Cost Center 30190100.63759" at bounding box center [210, 366] width 80 height 36
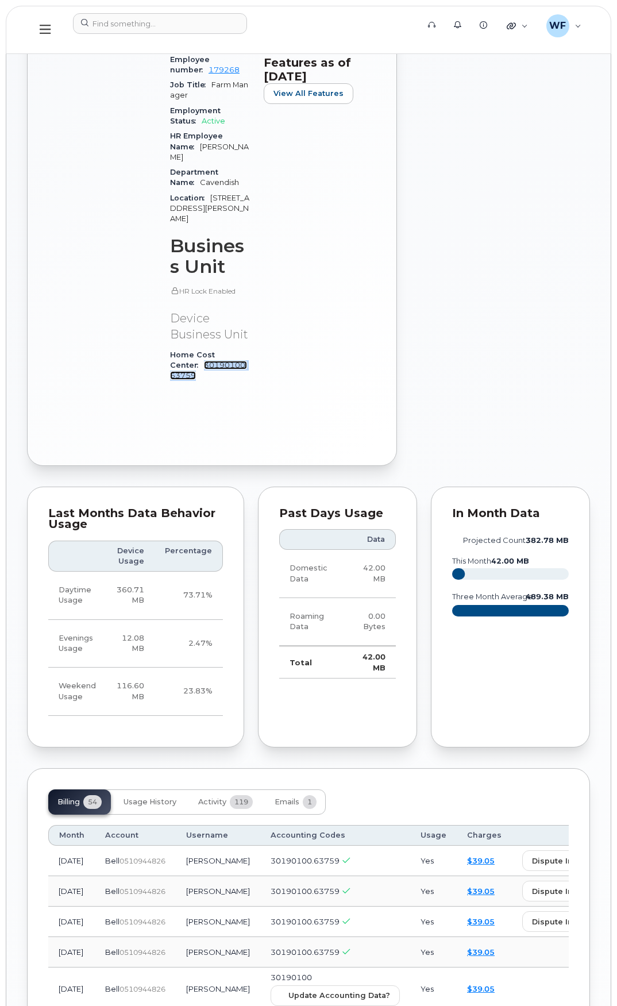
copy link "30190100.63759"
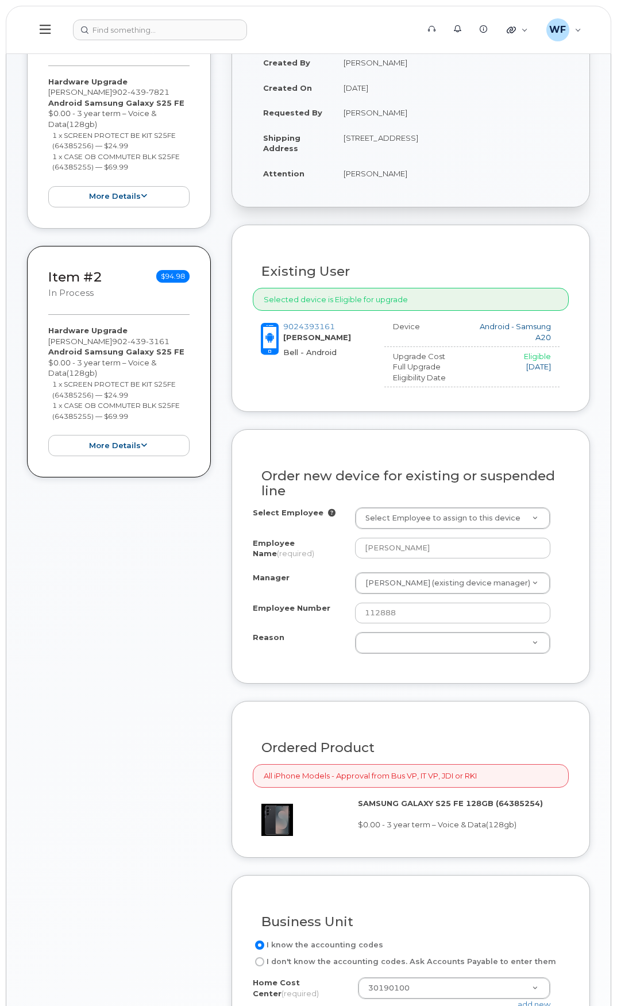
scroll to position [345, 0]
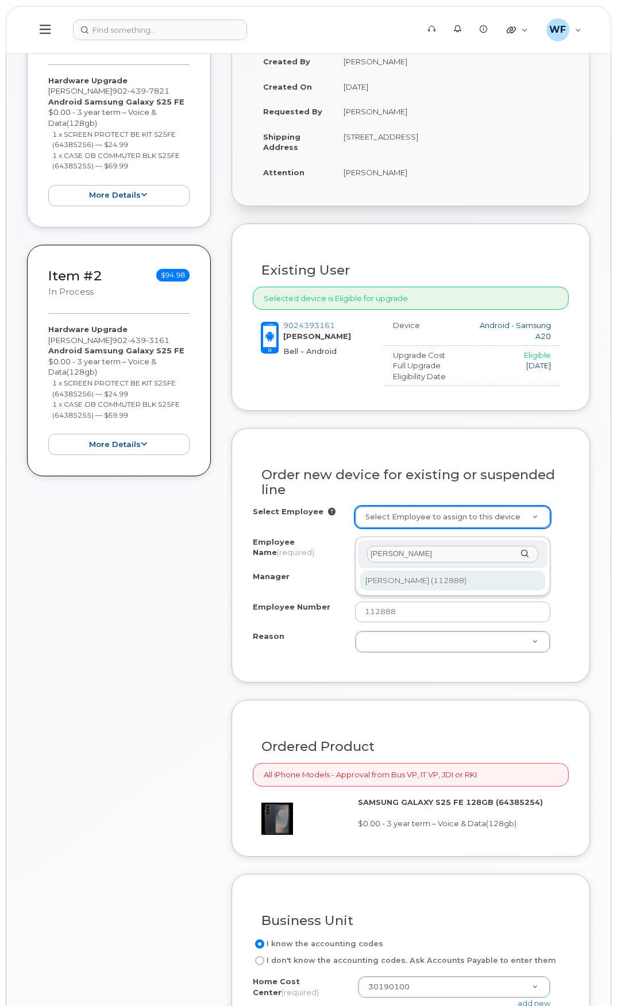
type input "[PERSON_NAME]"
type input "1453114"
select select "1489073"
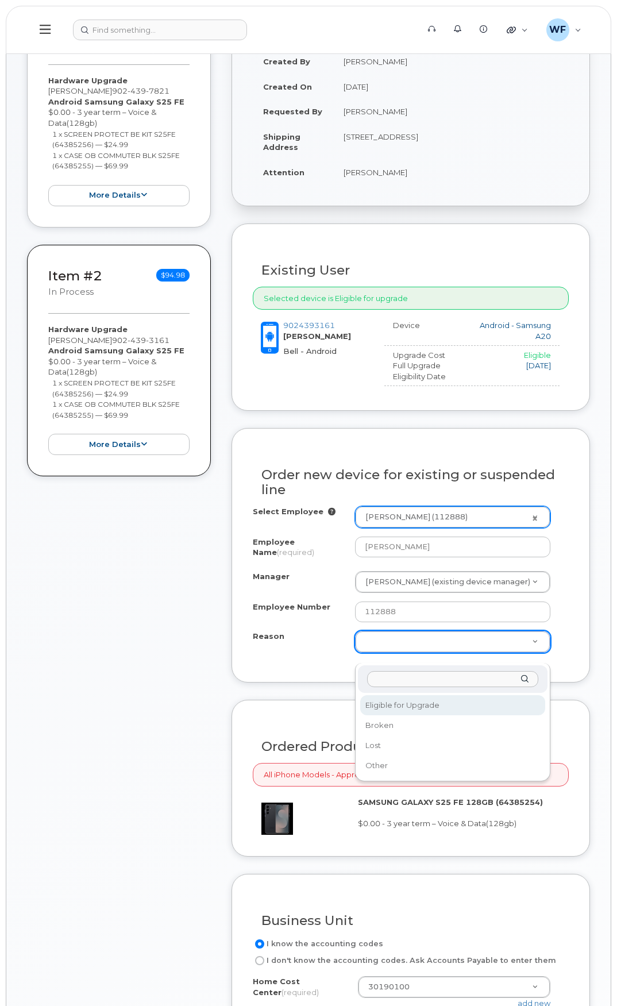
select select "eligible_for_upgrade"
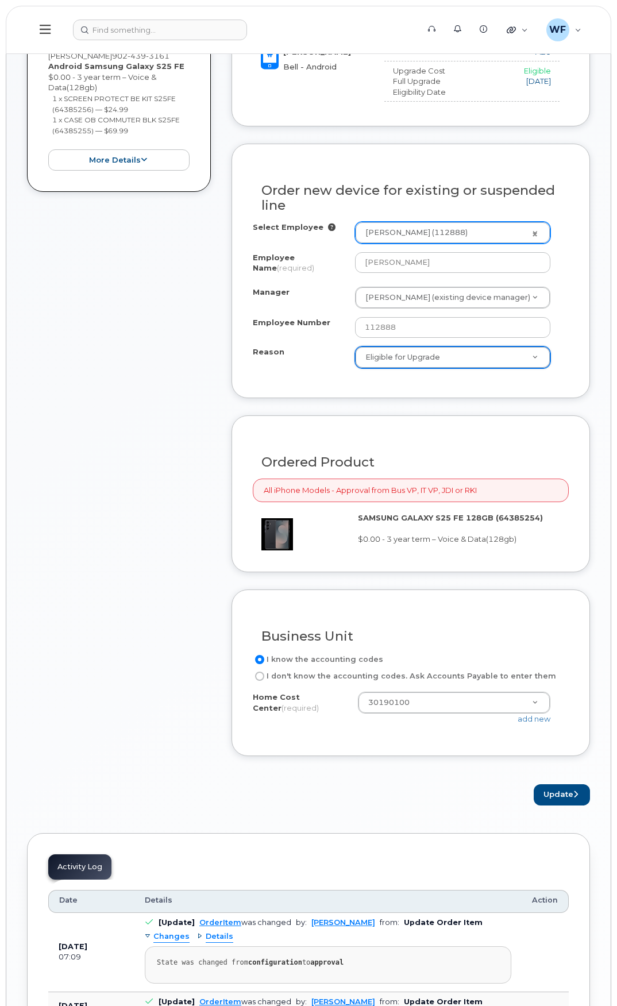
scroll to position [690, 0]
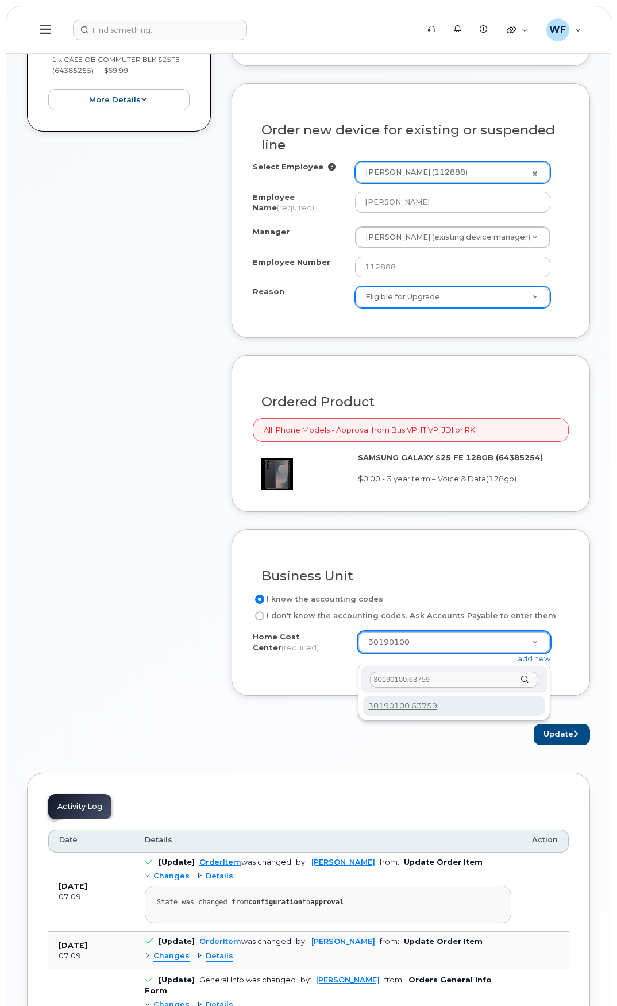
type input "30190100.63759"
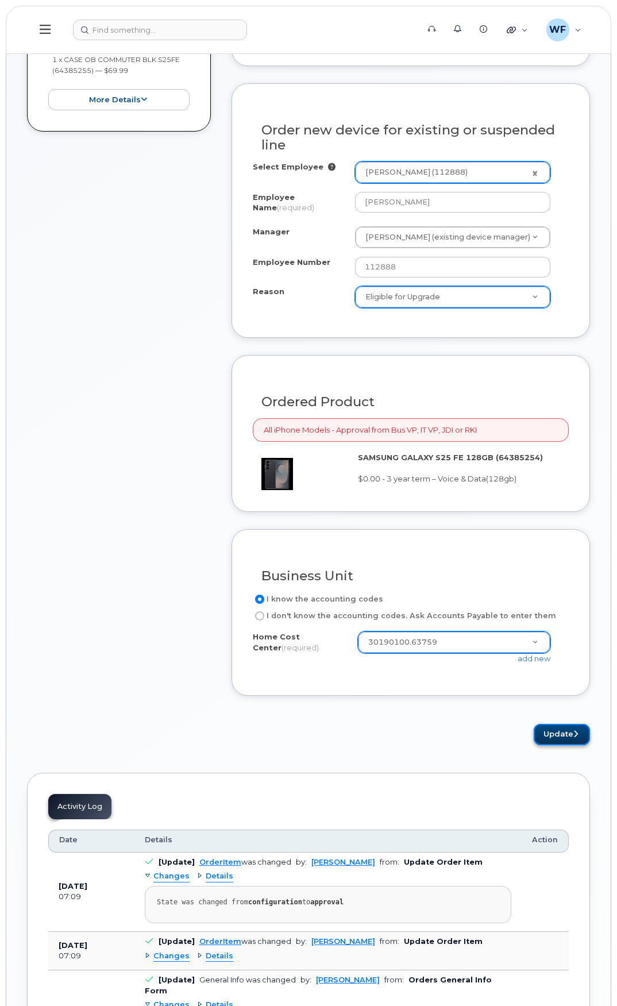
click at [567, 735] on button "Update" at bounding box center [562, 734] width 56 height 21
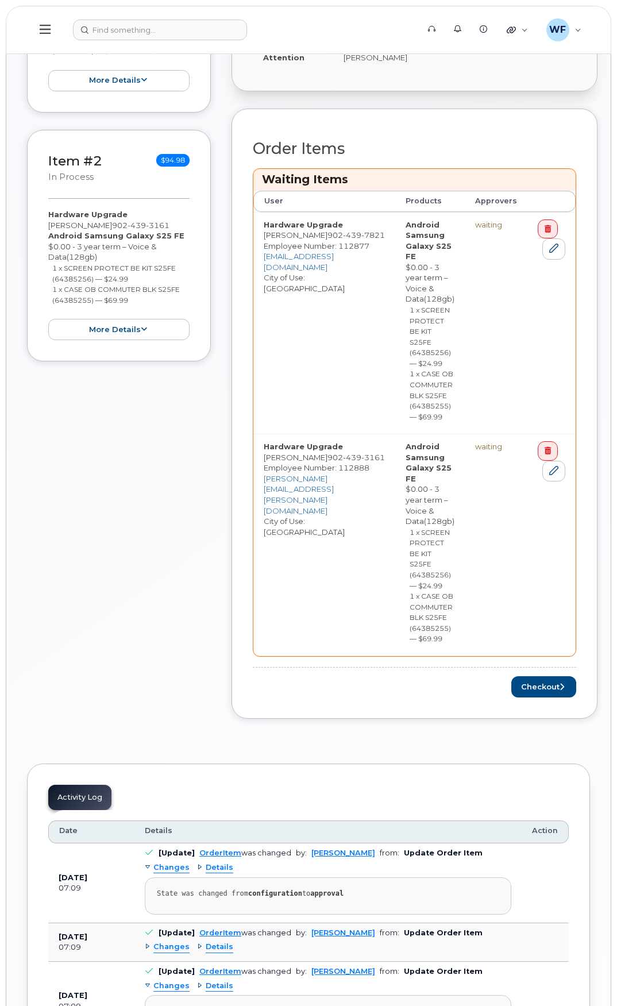
scroll to position [805, 0]
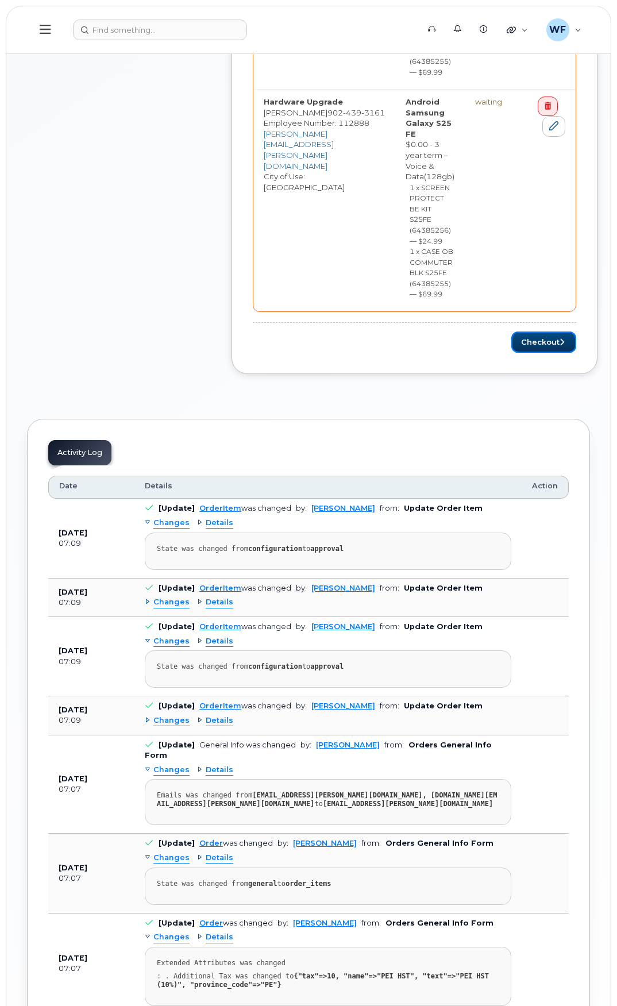
click at [553, 332] on button "Checkout" at bounding box center [544, 342] width 65 height 21
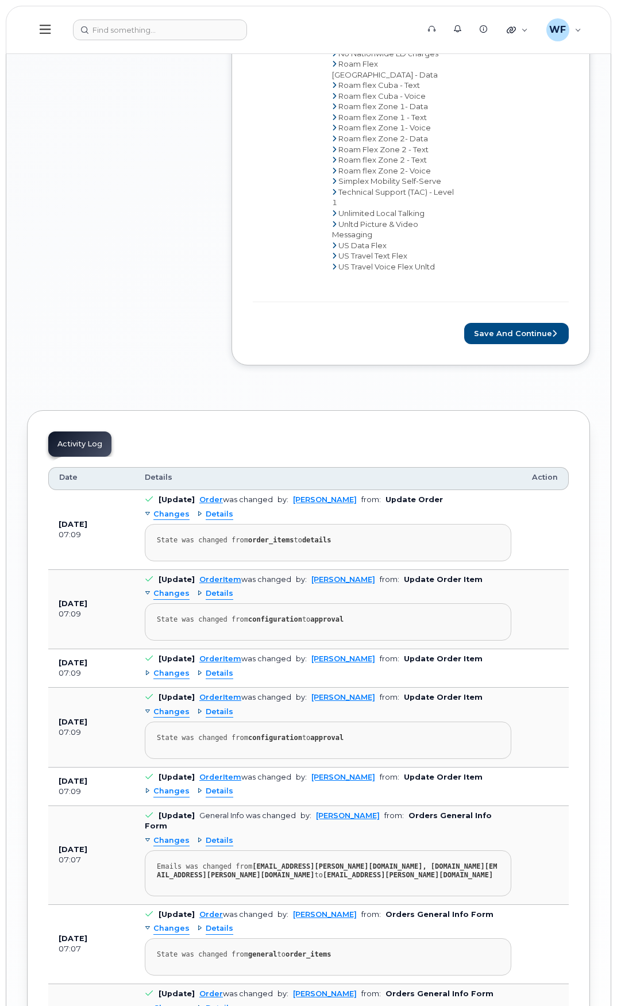
scroll to position [1379, 0]
click at [499, 322] on button "Save and Continue" at bounding box center [516, 332] width 105 height 21
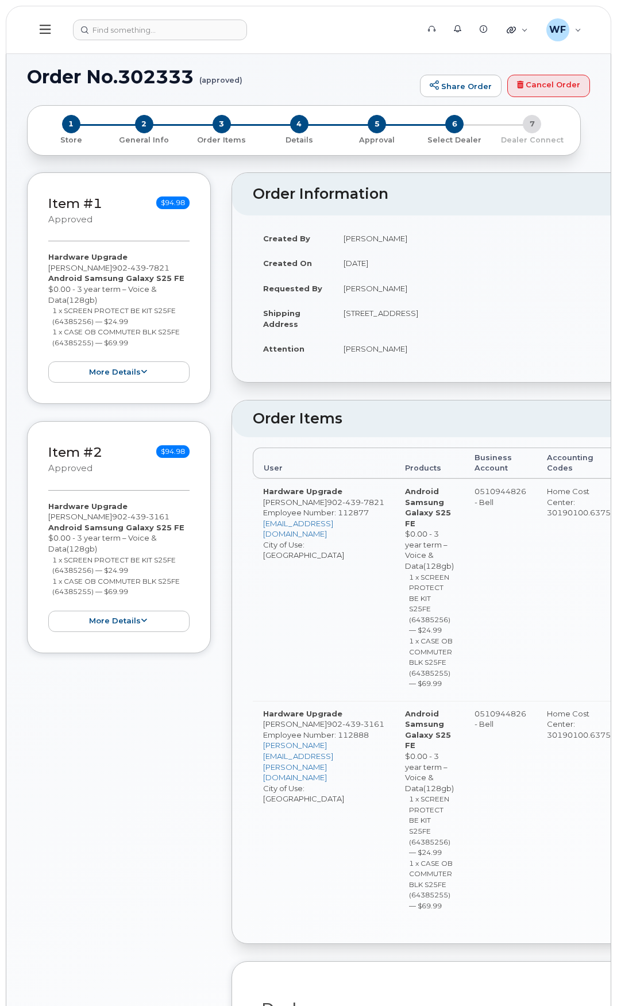
type textarea "please send to Attn: Will Feaver [GEOGRAPHIC_DATA] 1 Stock Room [STREET_ADDRESS…"
radio input "true"
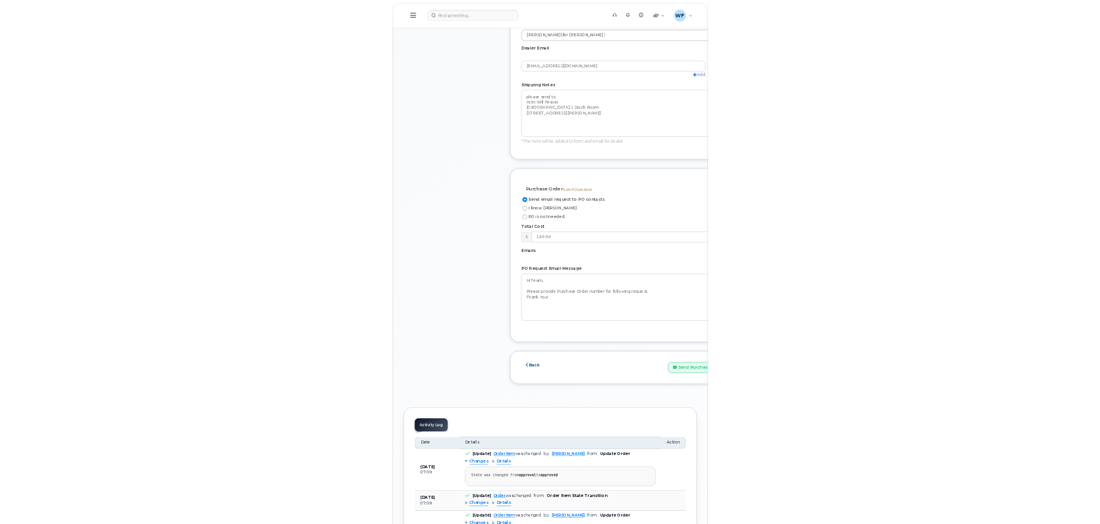
scroll to position [1092, 0]
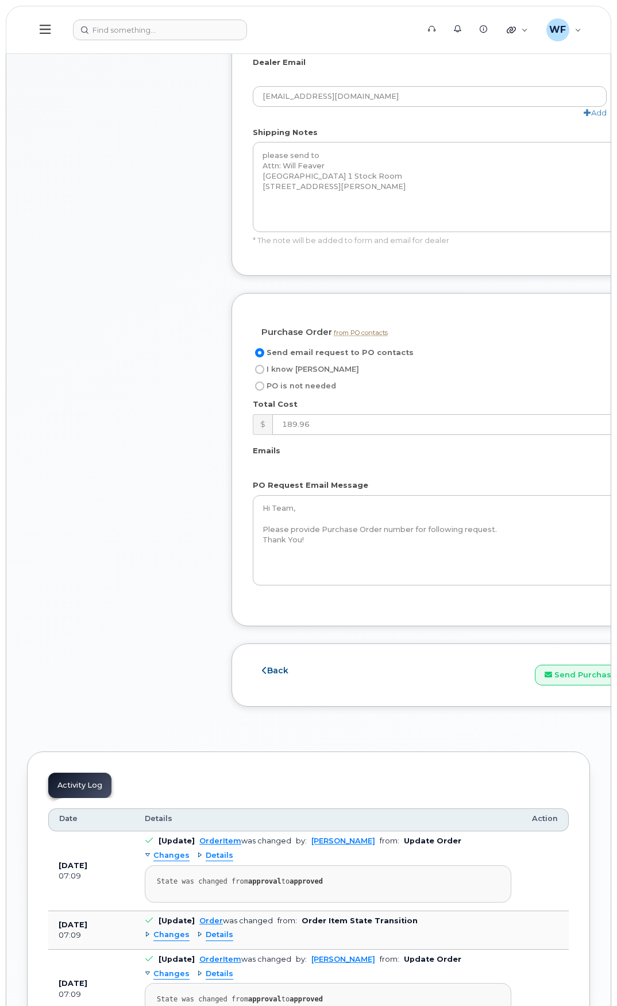
click at [287, 365] on span "I know [PERSON_NAME]" at bounding box center [313, 369] width 93 height 9
click at [264, 365] on input "I know [PERSON_NAME]" at bounding box center [259, 369] width 9 height 9
radio input "true"
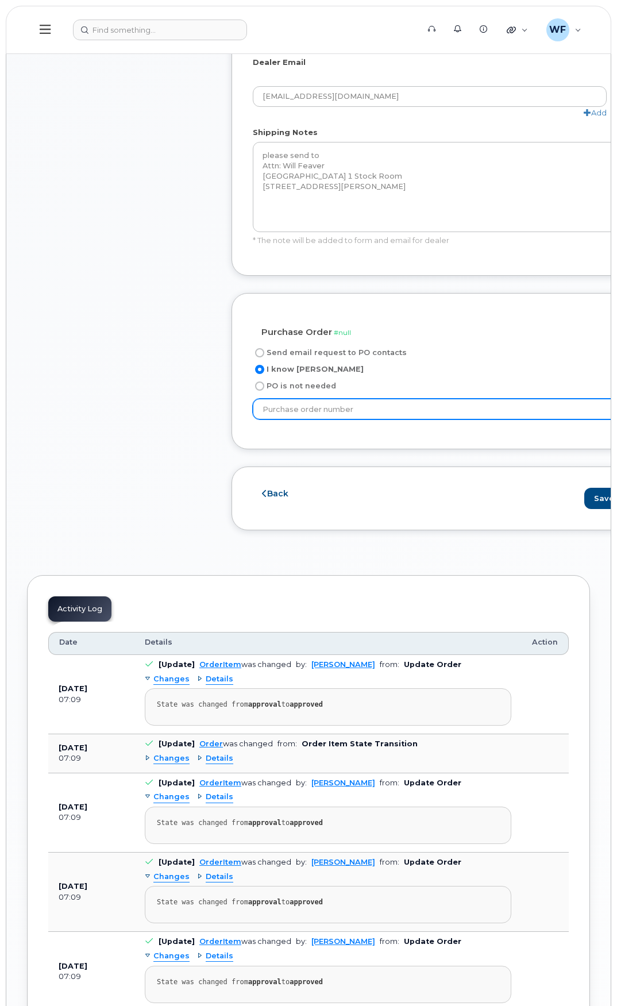
click at [311, 401] on input "text" at bounding box center [471, 409] width 436 height 21
type input "635252"
click at [316, 423] on div "Purchase Order from PO contacts #635252 not needed Send email request to PO con…" at bounding box center [475, 371] width 487 height 157
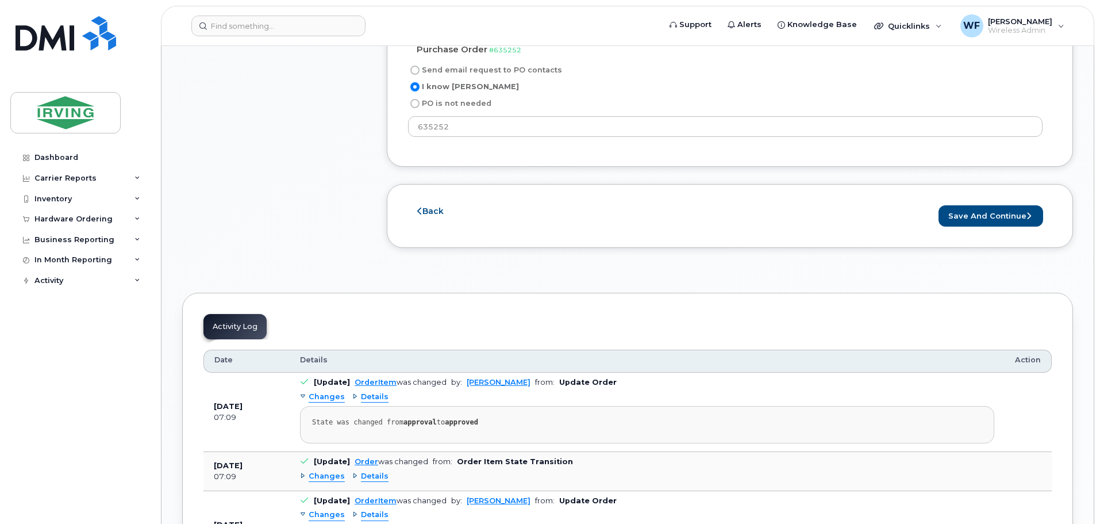
scroll to position [1149, 0]
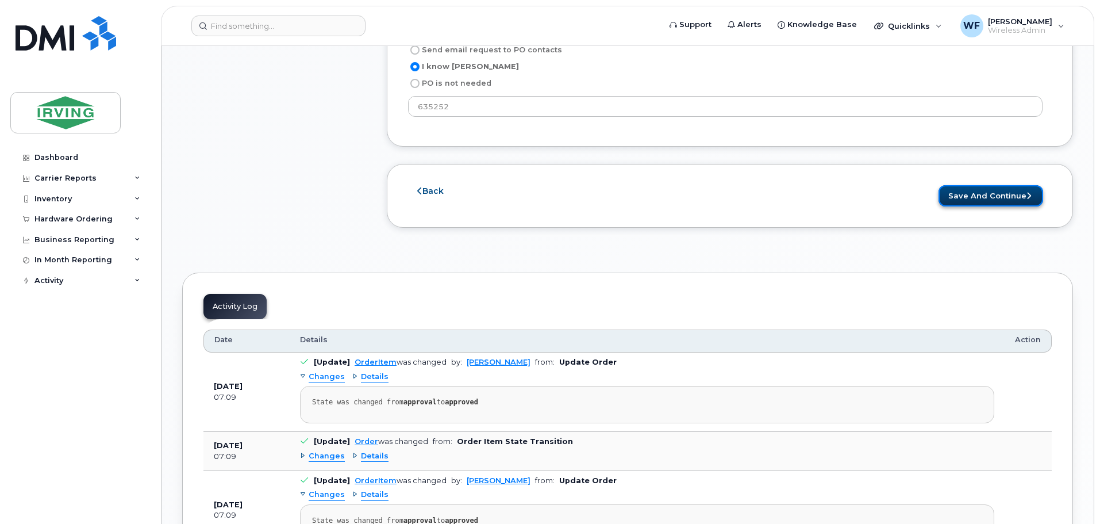
click at [617, 185] on button "Save and Continue" at bounding box center [991, 195] width 105 height 21
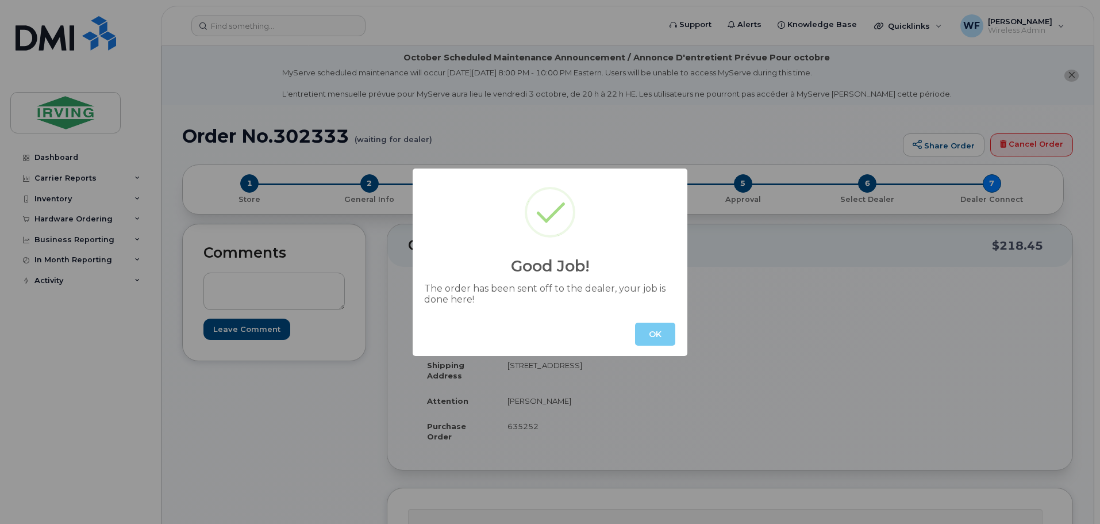
click at [651, 338] on button "OK" at bounding box center [655, 333] width 40 height 23
